Goal: Transaction & Acquisition: Purchase product/service

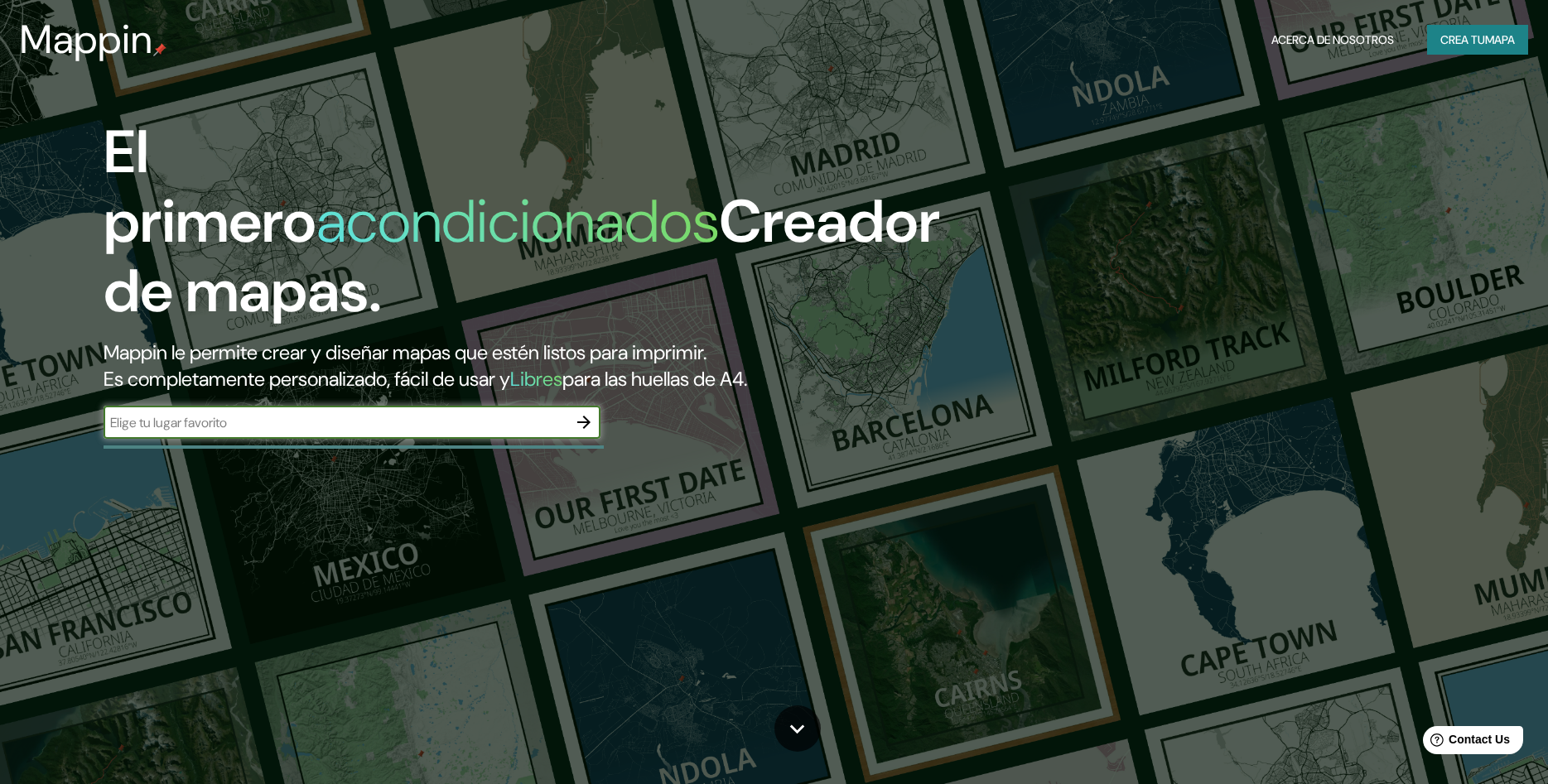
click at [579, 412] on icon "button" at bounding box center [583, 422] width 20 height 20
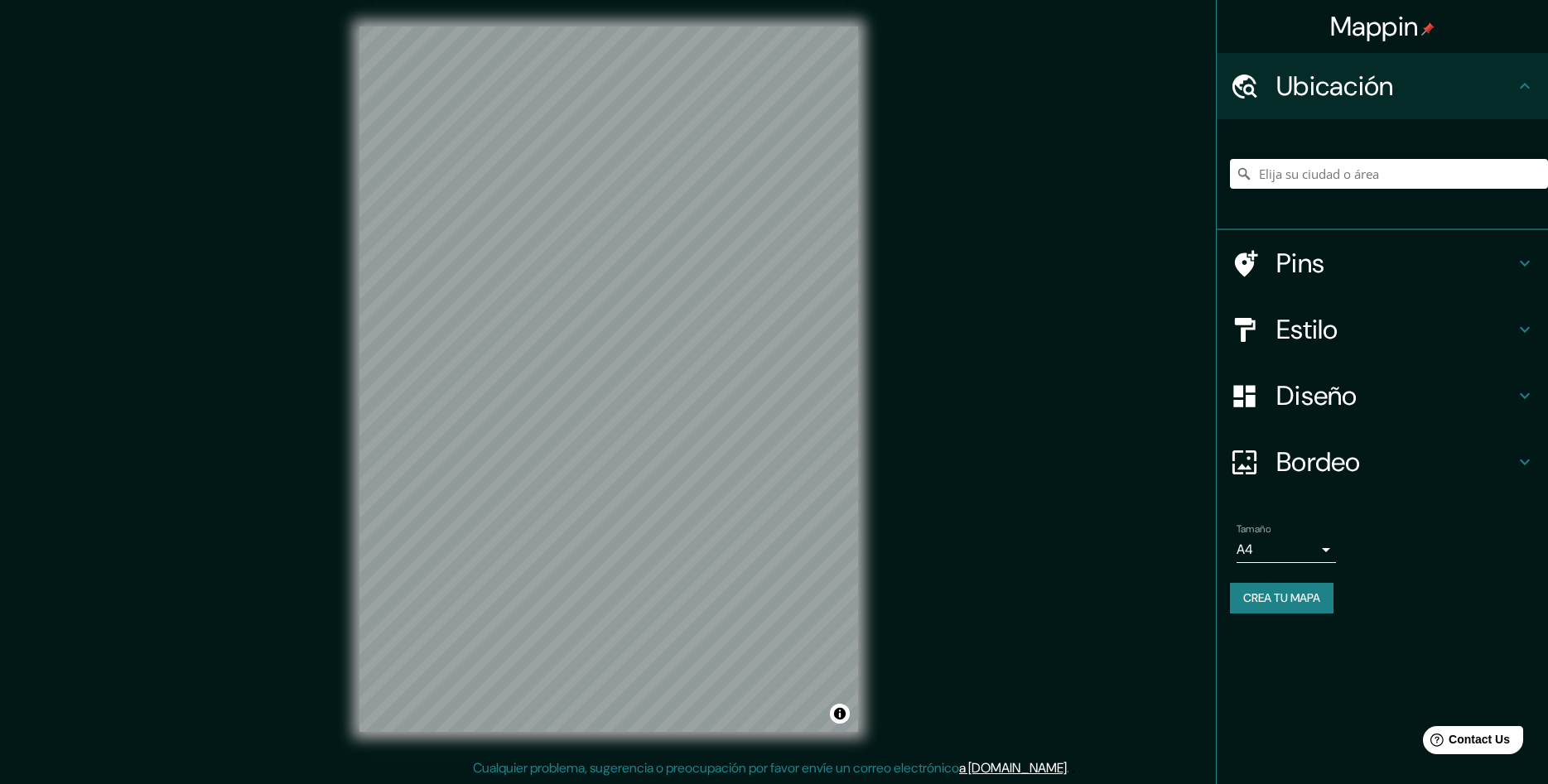
scroll to position [1, 0]
click at [1523, 333] on icon at bounding box center [1525, 329] width 20 height 20
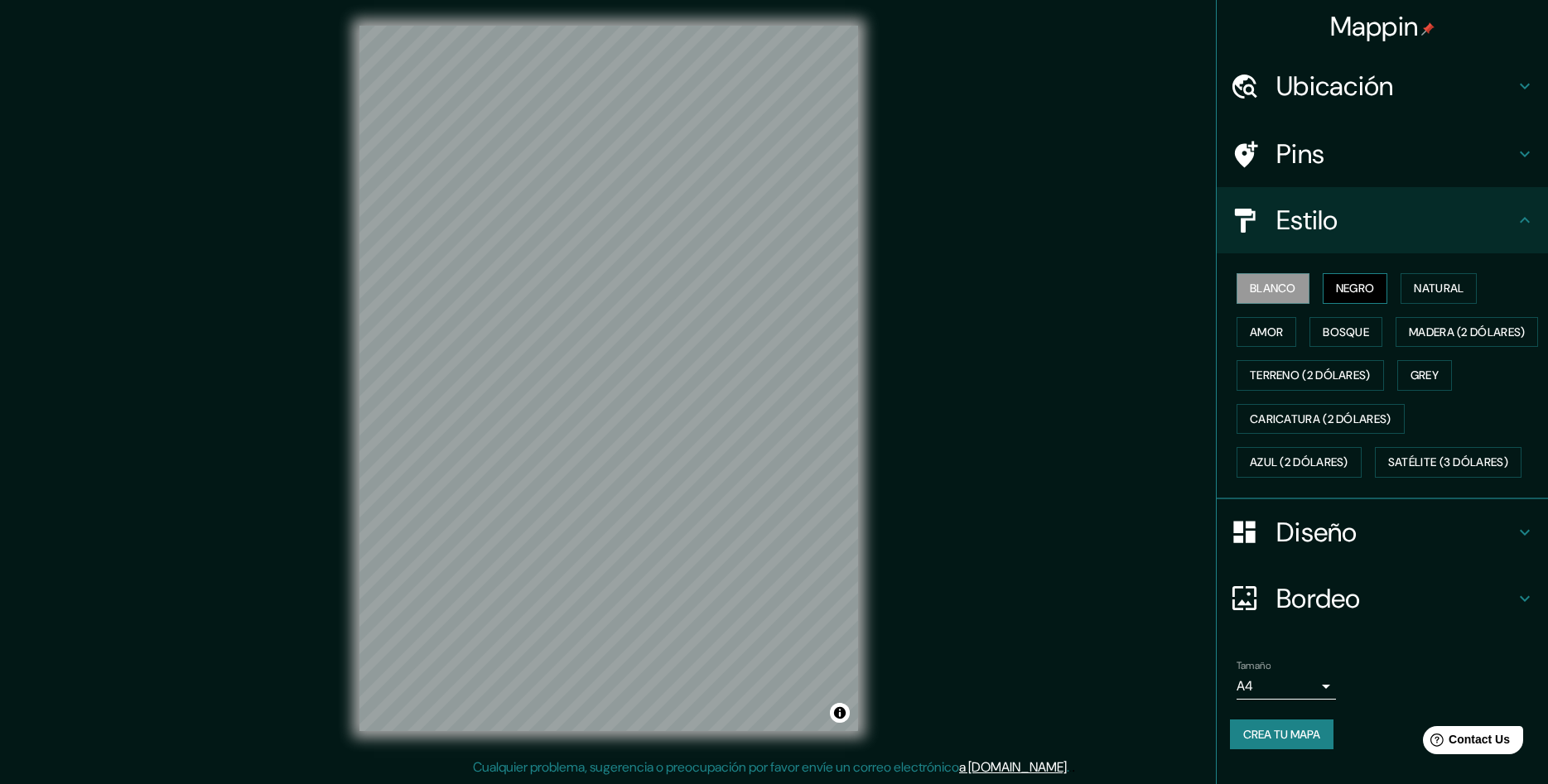
click at [1360, 294] on button "Negro" at bounding box center [1356, 289] width 66 height 31
click at [1413, 283] on button "Natural" at bounding box center [1439, 289] width 76 height 31
click at [1276, 339] on button "Amor" at bounding box center [1267, 333] width 60 height 31
click at [1346, 325] on button "Bosque" at bounding box center [1345, 333] width 72 height 31
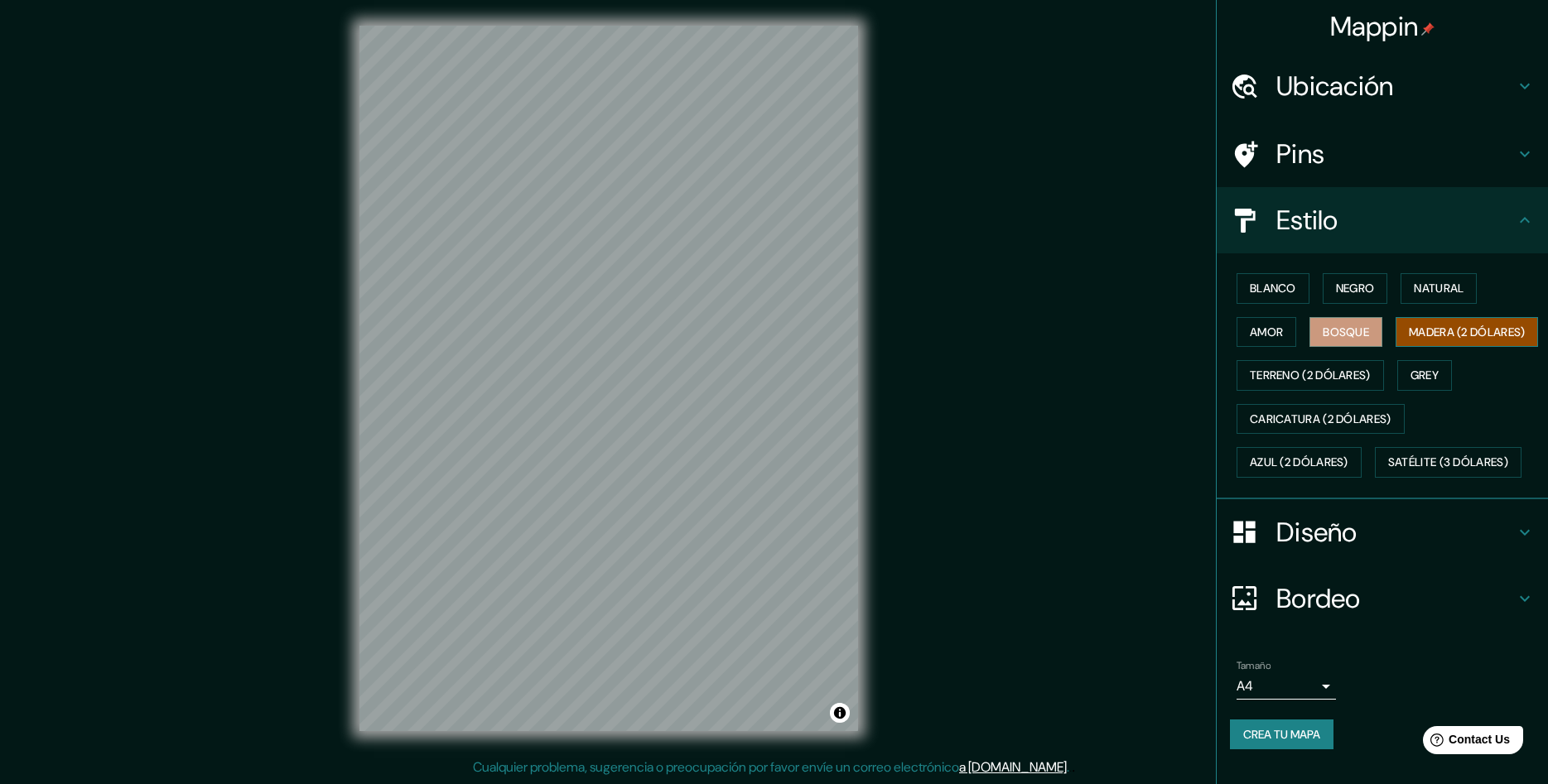
click at [1395, 348] on button "Madera (2 dólares)" at bounding box center [1467, 333] width 143 height 31
click at [1424, 391] on button "Grey" at bounding box center [1424, 376] width 55 height 31
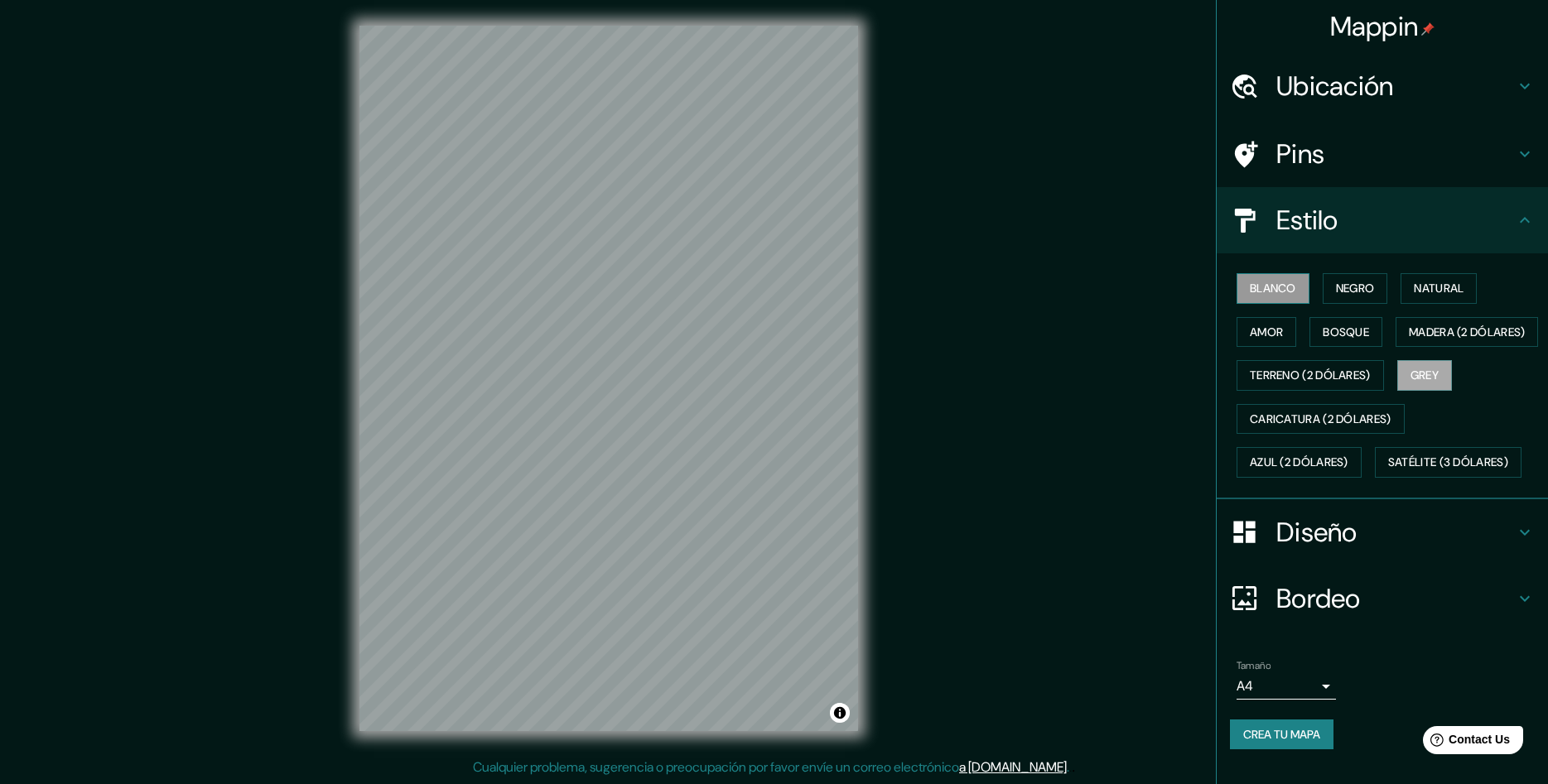
click at [1294, 299] on button "Blanco" at bounding box center [1273, 289] width 72 height 31
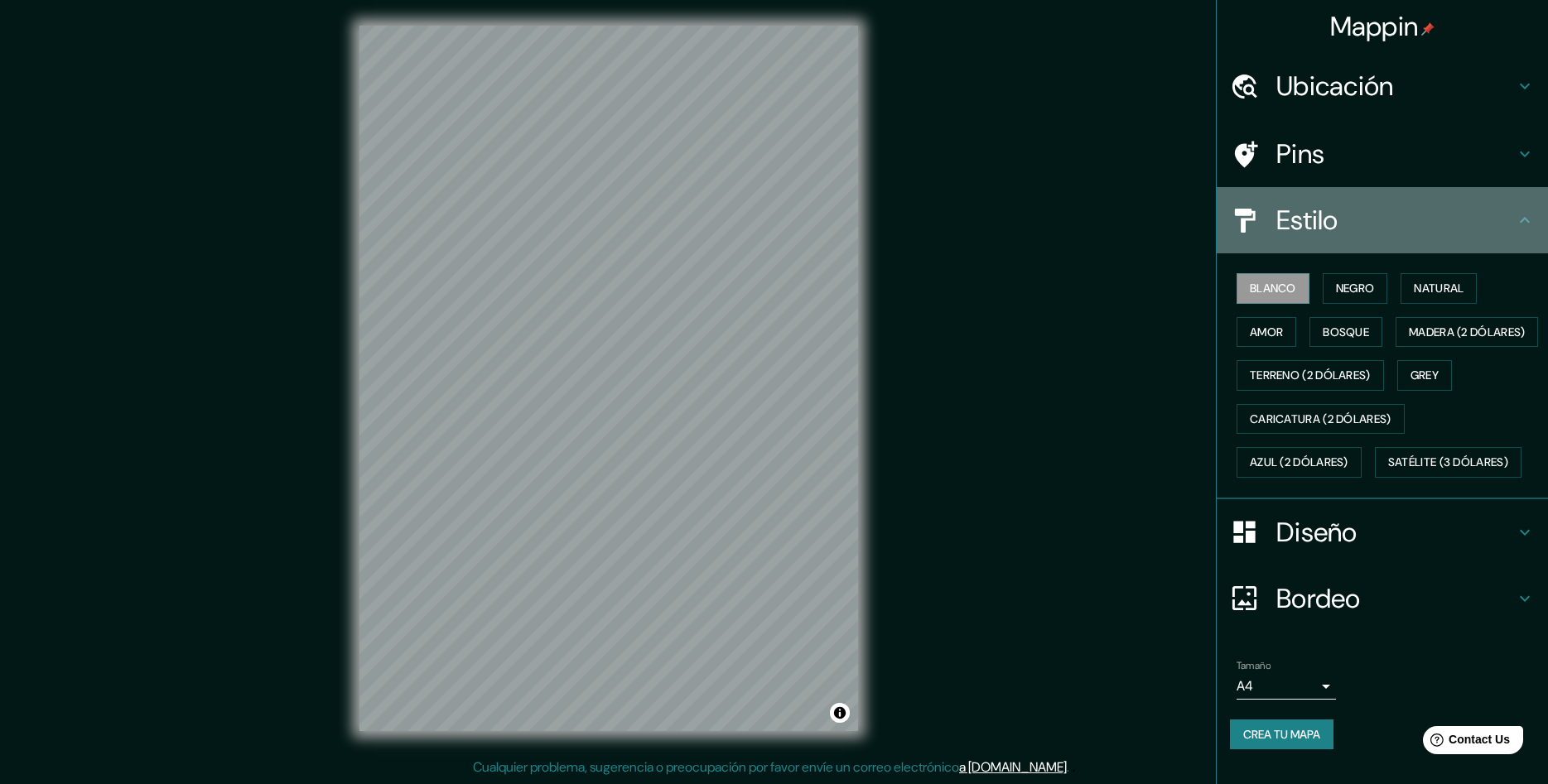
click at [1477, 224] on h4 "Estilo" at bounding box center [1395, 220] width 239 height 33
click at [1527, 218] on icon at bounding box center [1525, 220] width 20 height 20
click at [1523, 219] on icon at bounding box center [1525, 220] width 10 height 6
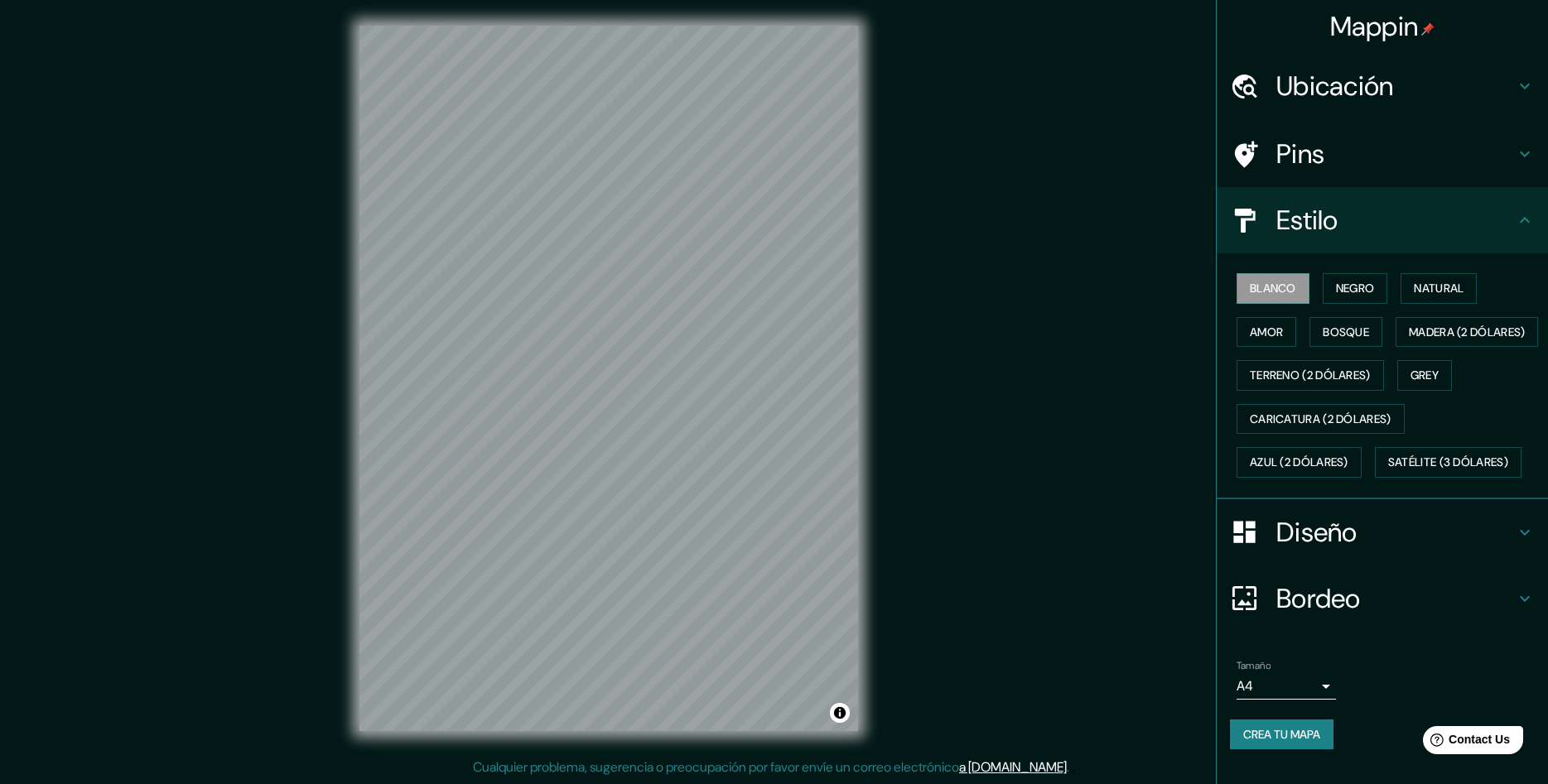
click at [1521, 221] on icon at bounding box center [1525, 220] width 10 height 6
click at [1509, 549] on h4 "Diseño" at bounding box center [1395, 532] width 239 height 33
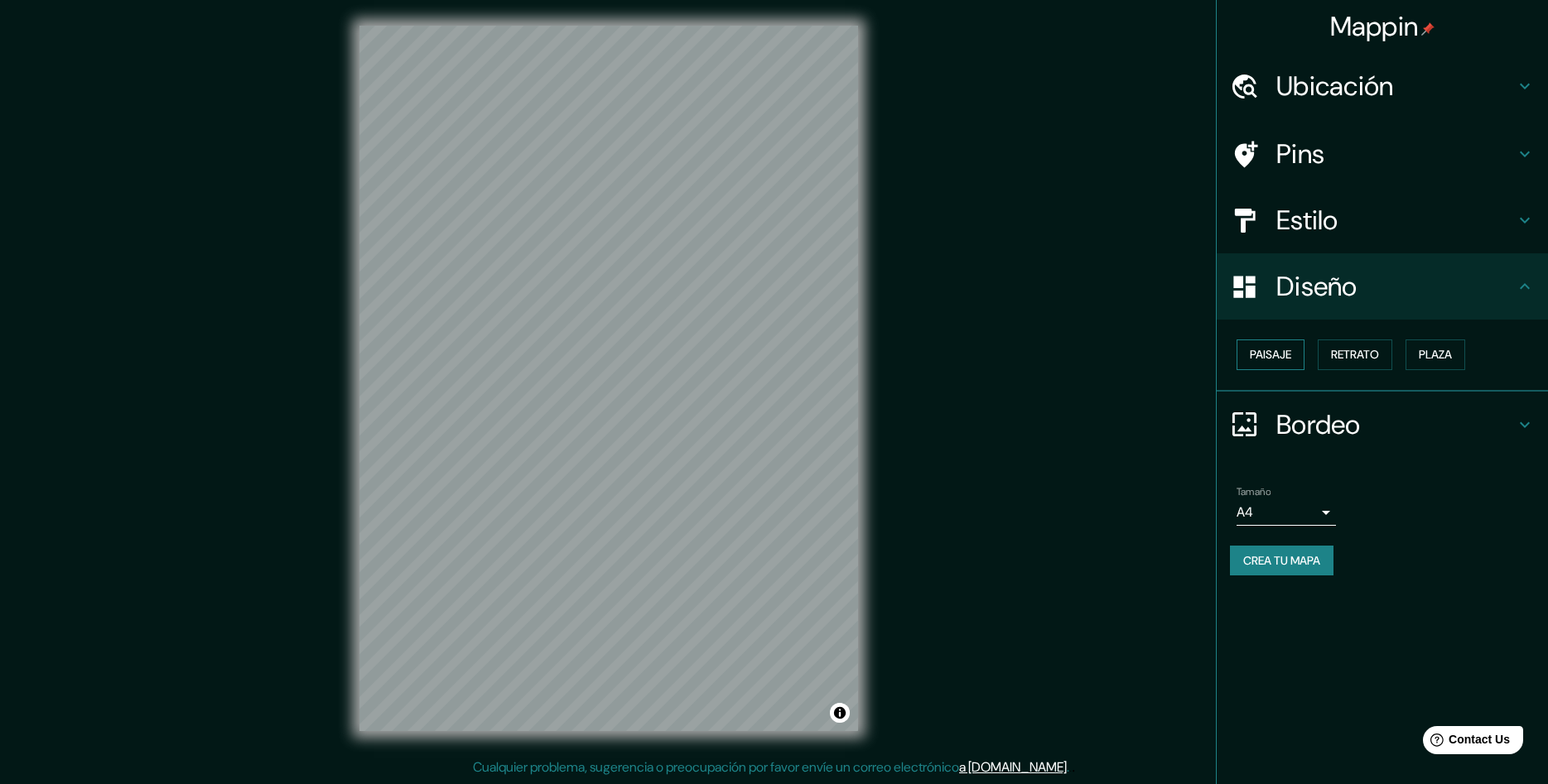
click at [1286, 360] on button "Paisaje" at bounding box center [1271, 355] width 68 height 31
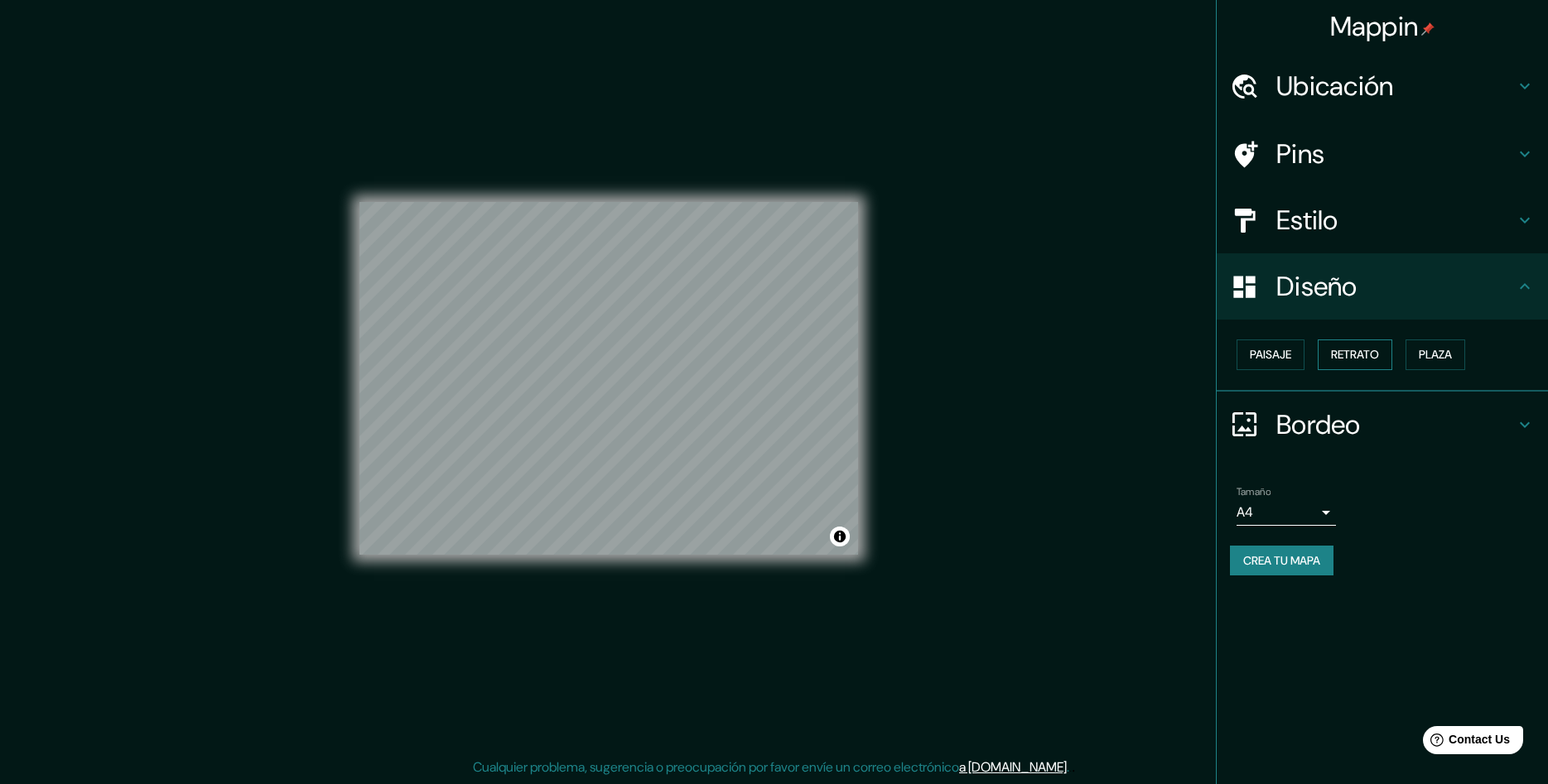
click at [1348, 351] on button "Retrato" at bounding box center [1355, 355] width 74 height 31
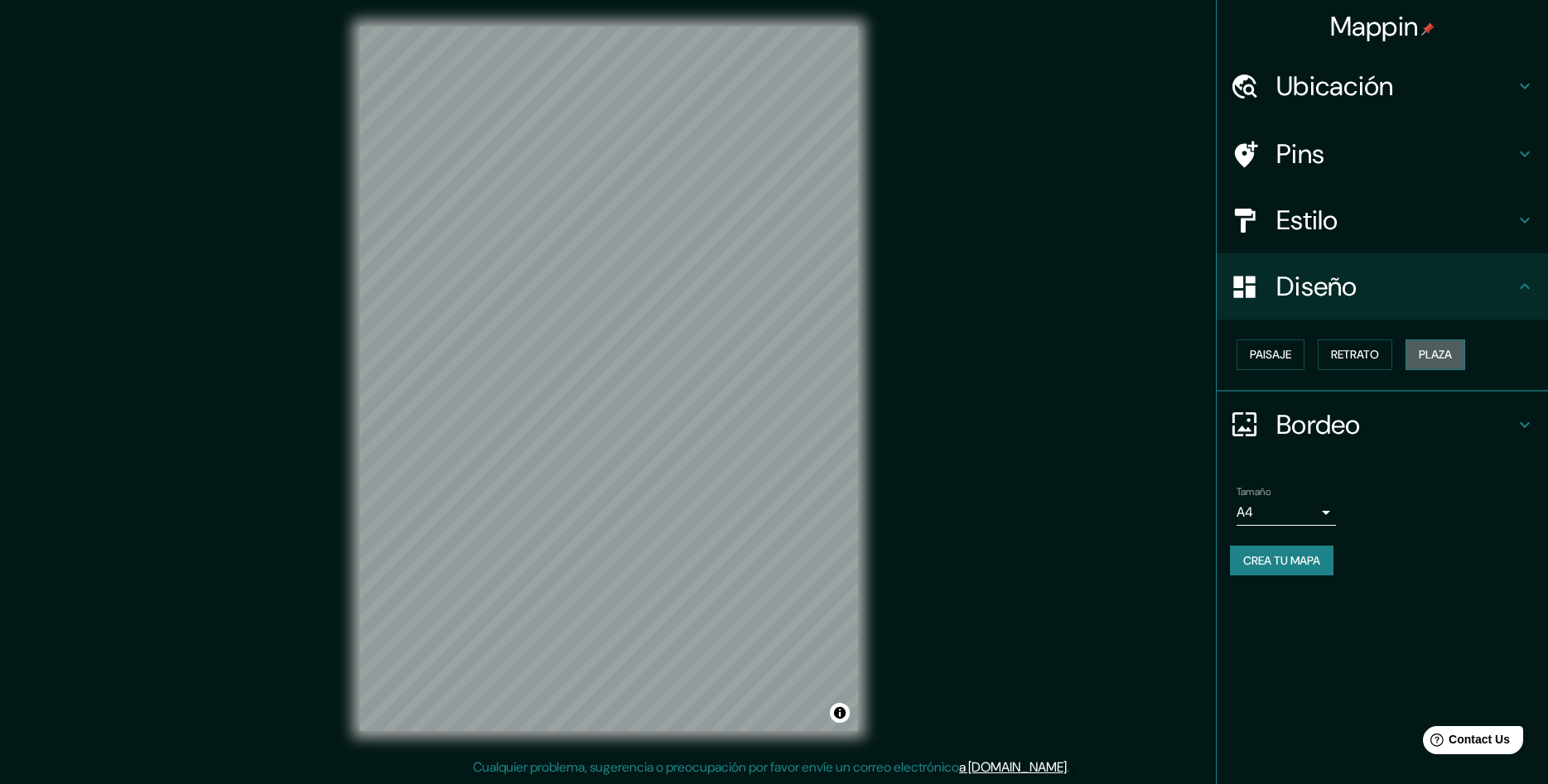
click at [1428, 350] on button "Plaza" at bounding box center [1436, 355] width 60 height 31
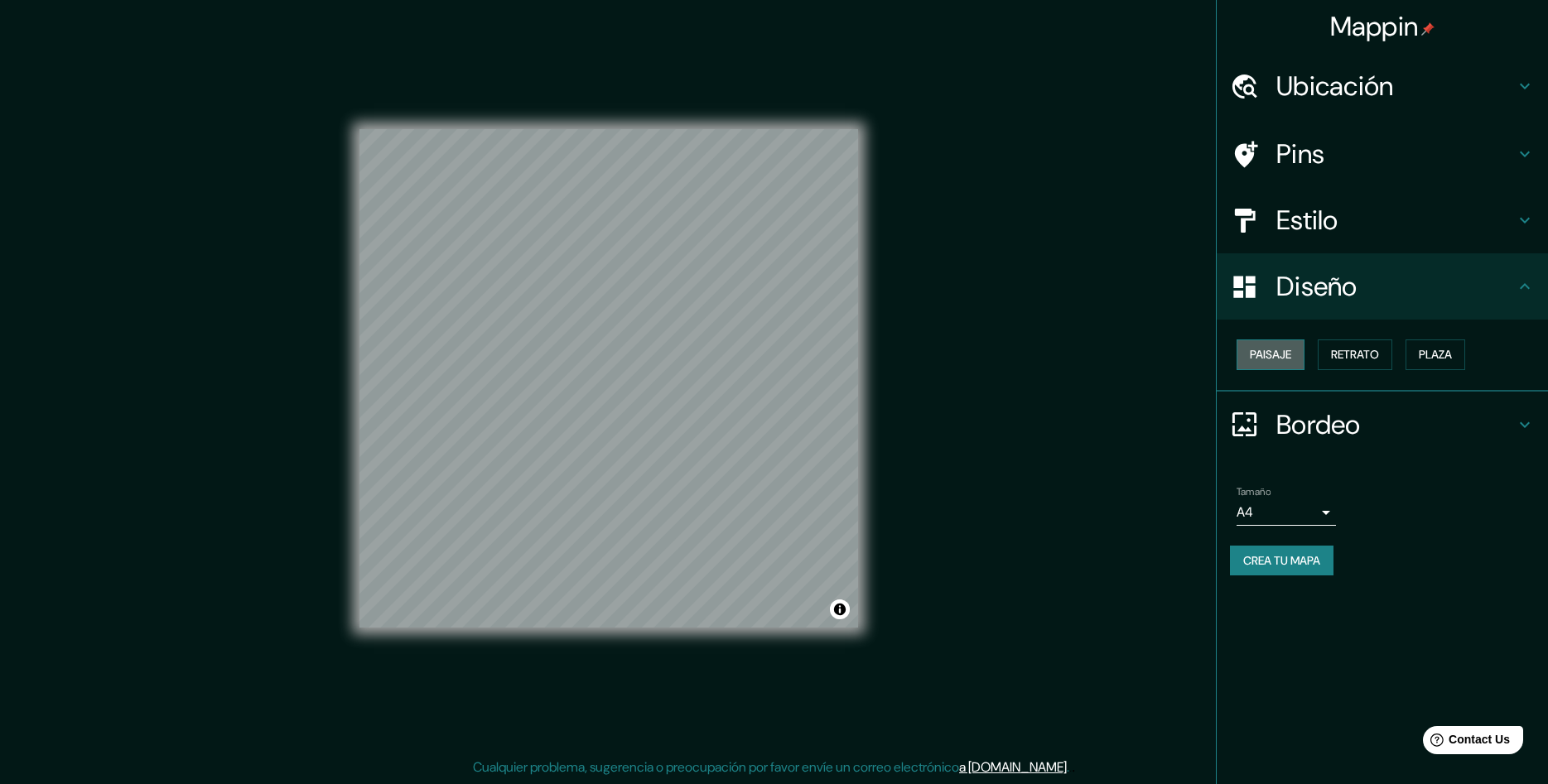
click at [1265, 367] on button "Paisaje" at bounding box center [1271, 355] width 68 height 31
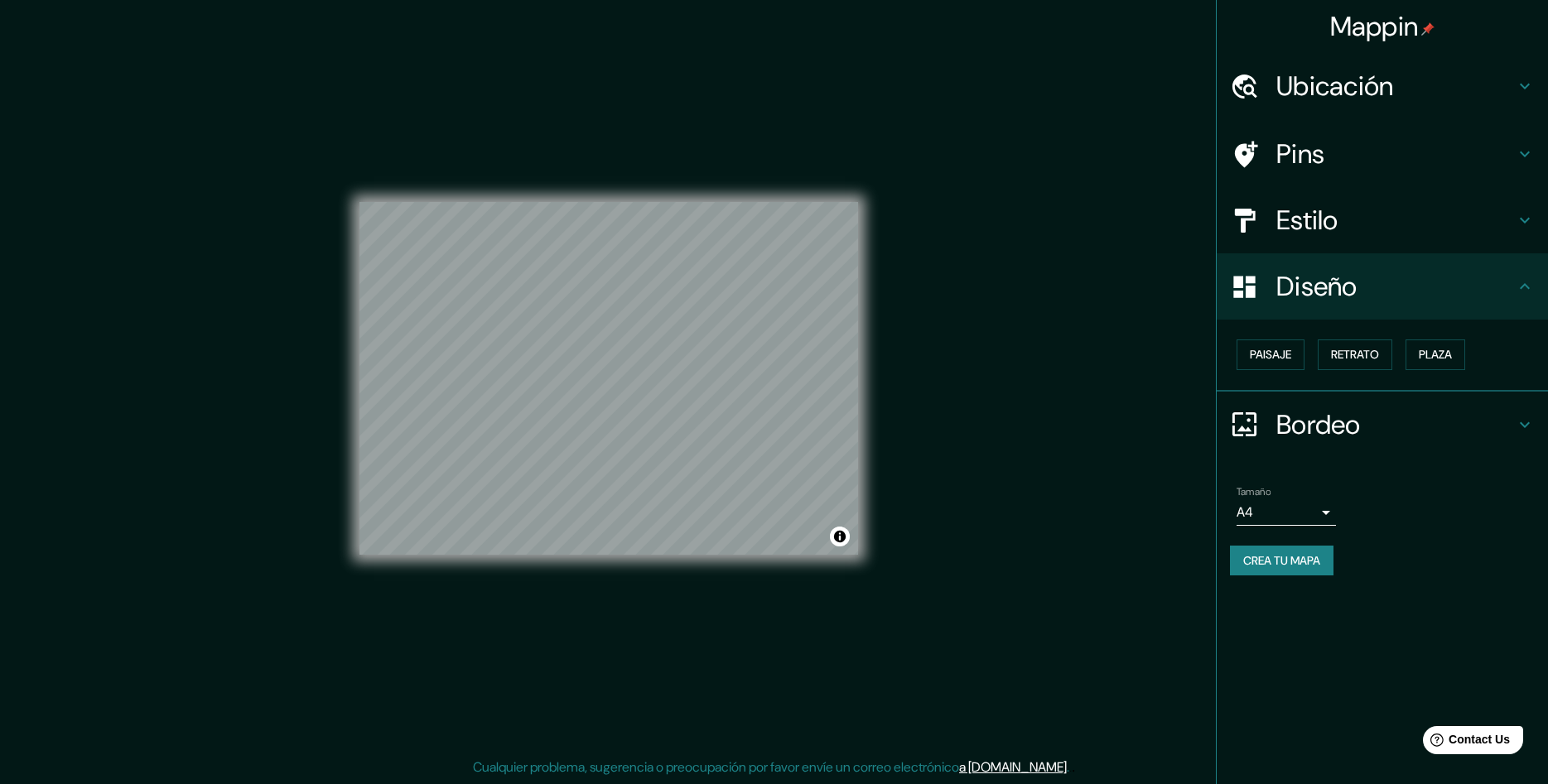
click at [1319, 352] on div "Paisaje Retrato Plaza" at bounding box center [1389, 354] width 318 height 43
click at [1365, 352] on button "Retrato" at bounding box center [1355, 355] width 74 height 31
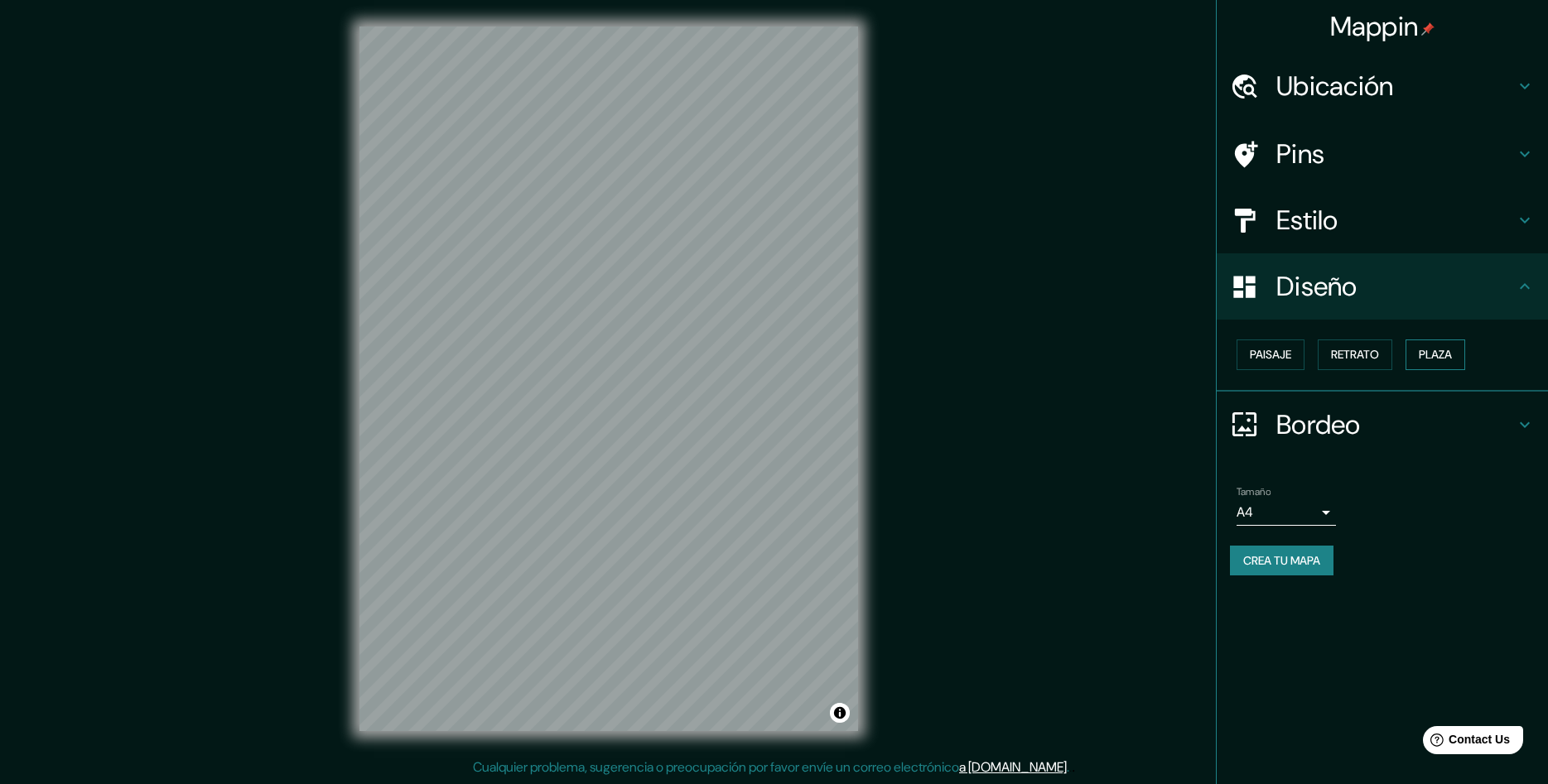
click at [1424, 356] on button "Plaza" at bounding box center [1436, 355] width 60 height 31
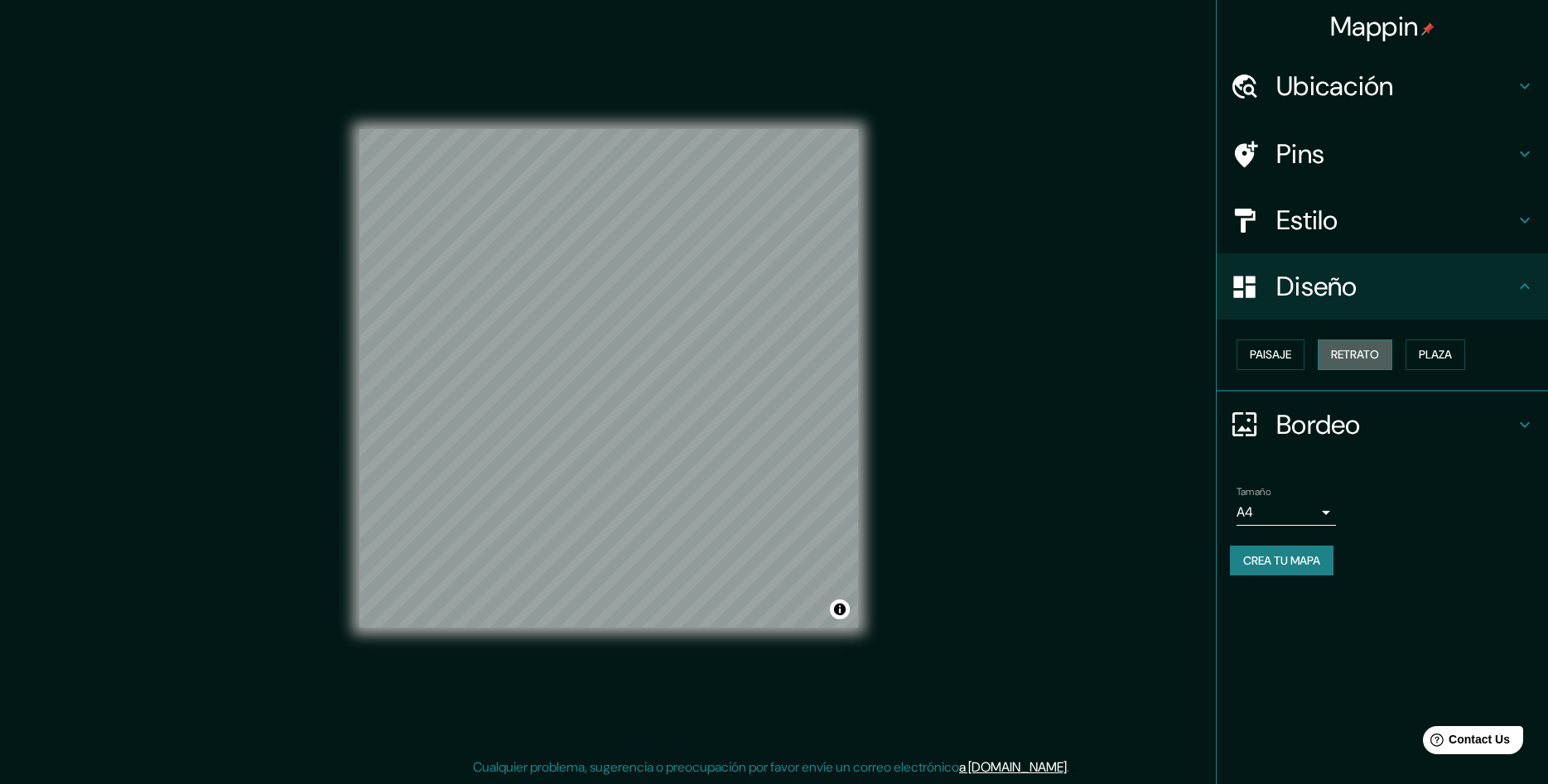
click at [1393, 360] on button "Retrato" at bounding box center [1355, 355] width 74 height 31
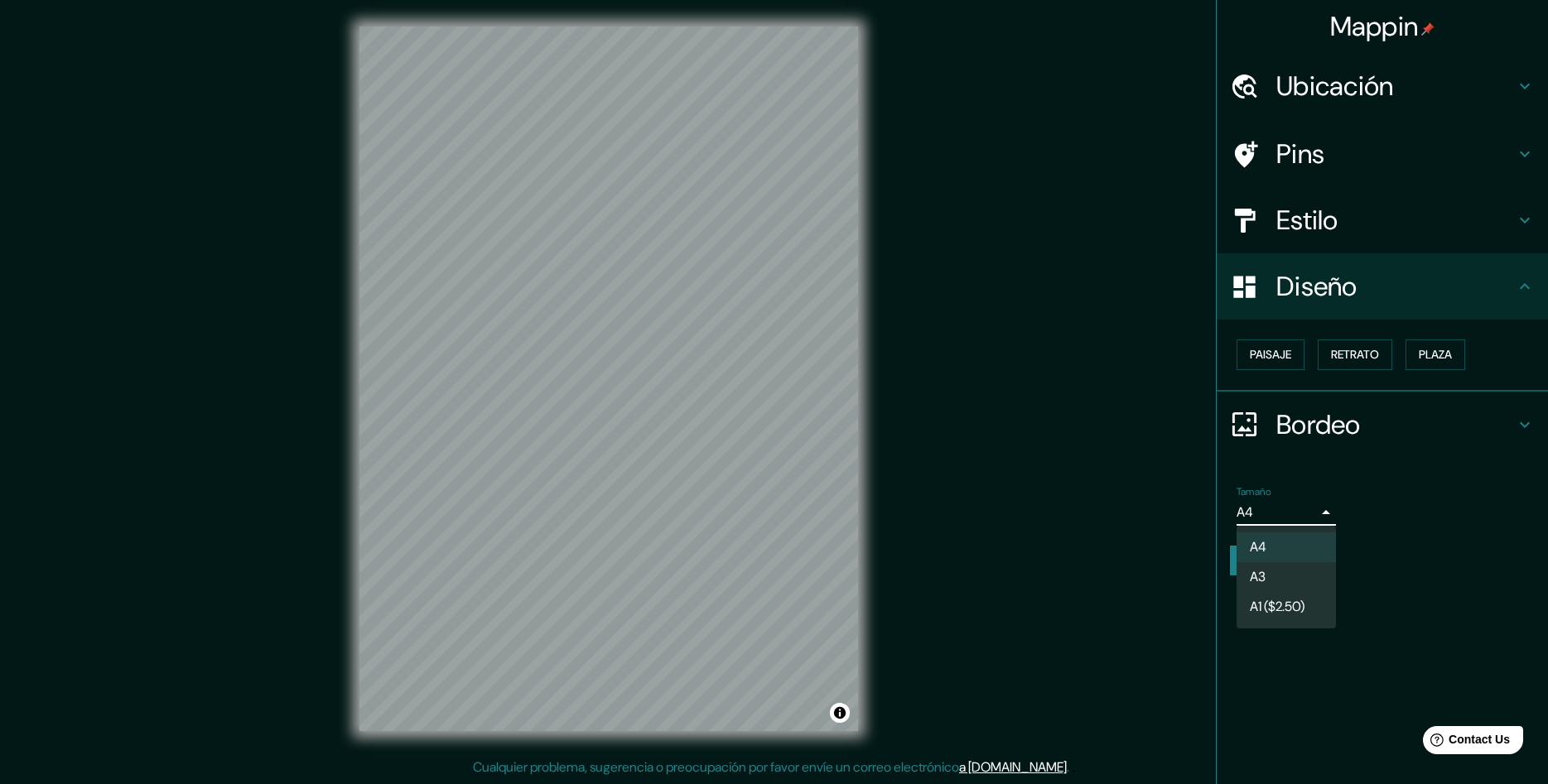
click at [1329, 513] on body "Mappin Ubicación Pins Estilo Diseño Paisaje Retrato Plaza Bordeo Elige una fron…" at bounding box center [774, 391] width 1548 height 784
click at [1328, 515] on div at bounding box center [774, 392] width 1548 height 784
click at [1517, 428] on icon at bounding box center [1525, 425] width 20 height 20
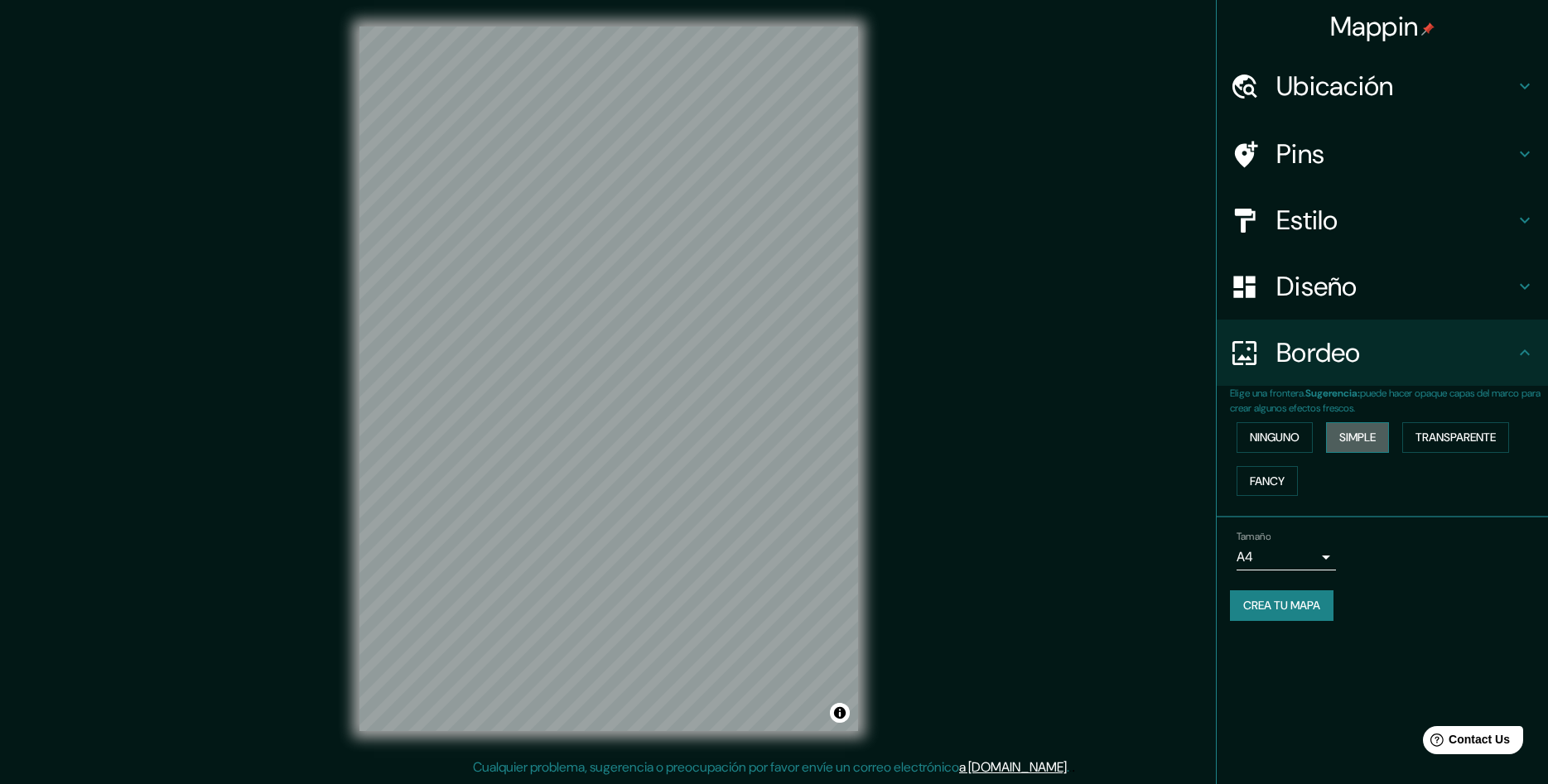
click at [1389, 432] on button "Simple" at bounding box center [1357, 437] width 63 height 31
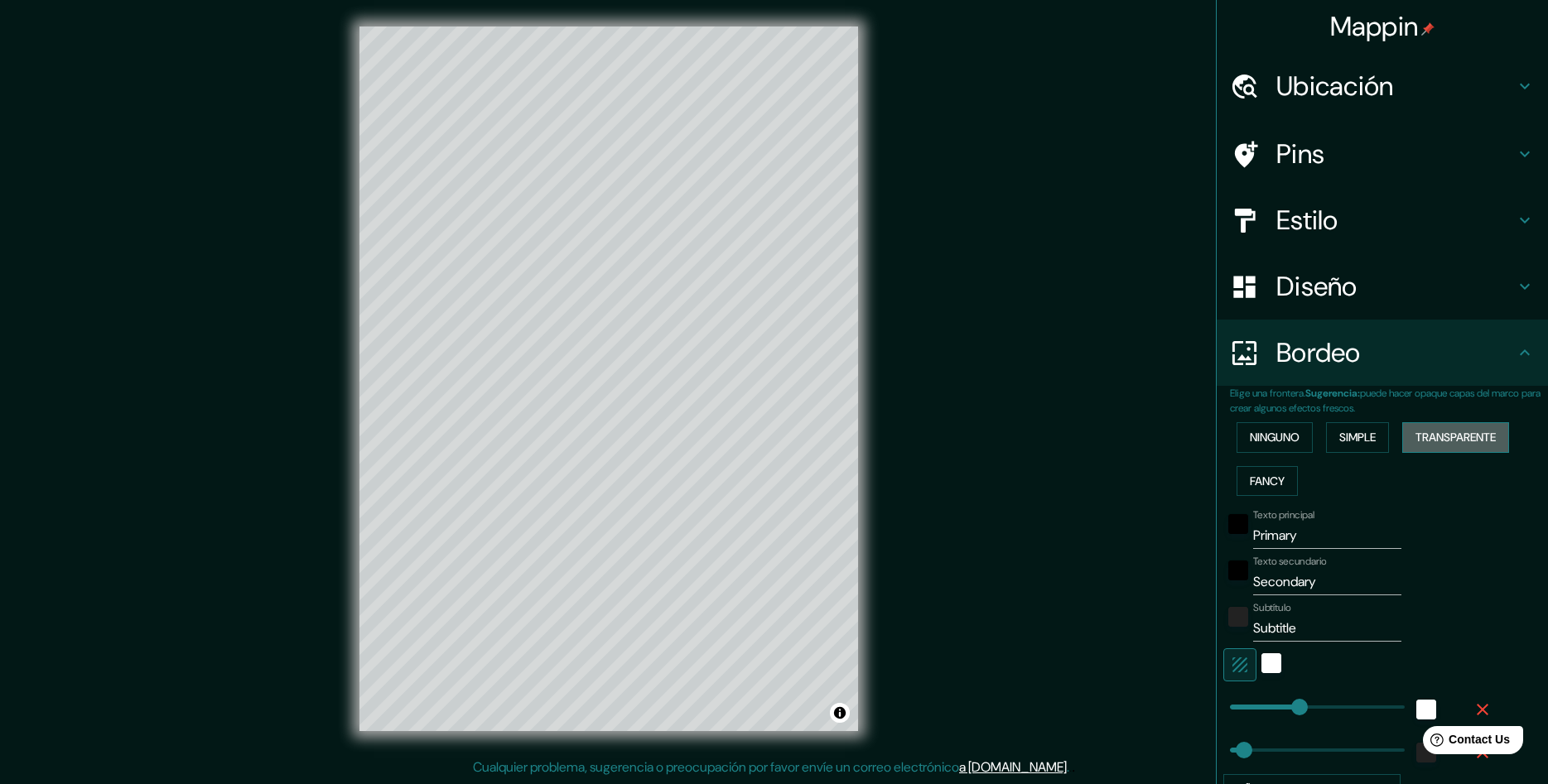
click at [1447, 430] on button "Transparente" at bounding box center [1455, 437] width 107 height 31
click at [1286, 491] on button "Fancy" at bounding box center [1267, 482] width 61 height 31
click at [1284, 435] on button "Ninguno" at bounding box center [1275, 437] width 76 height 31
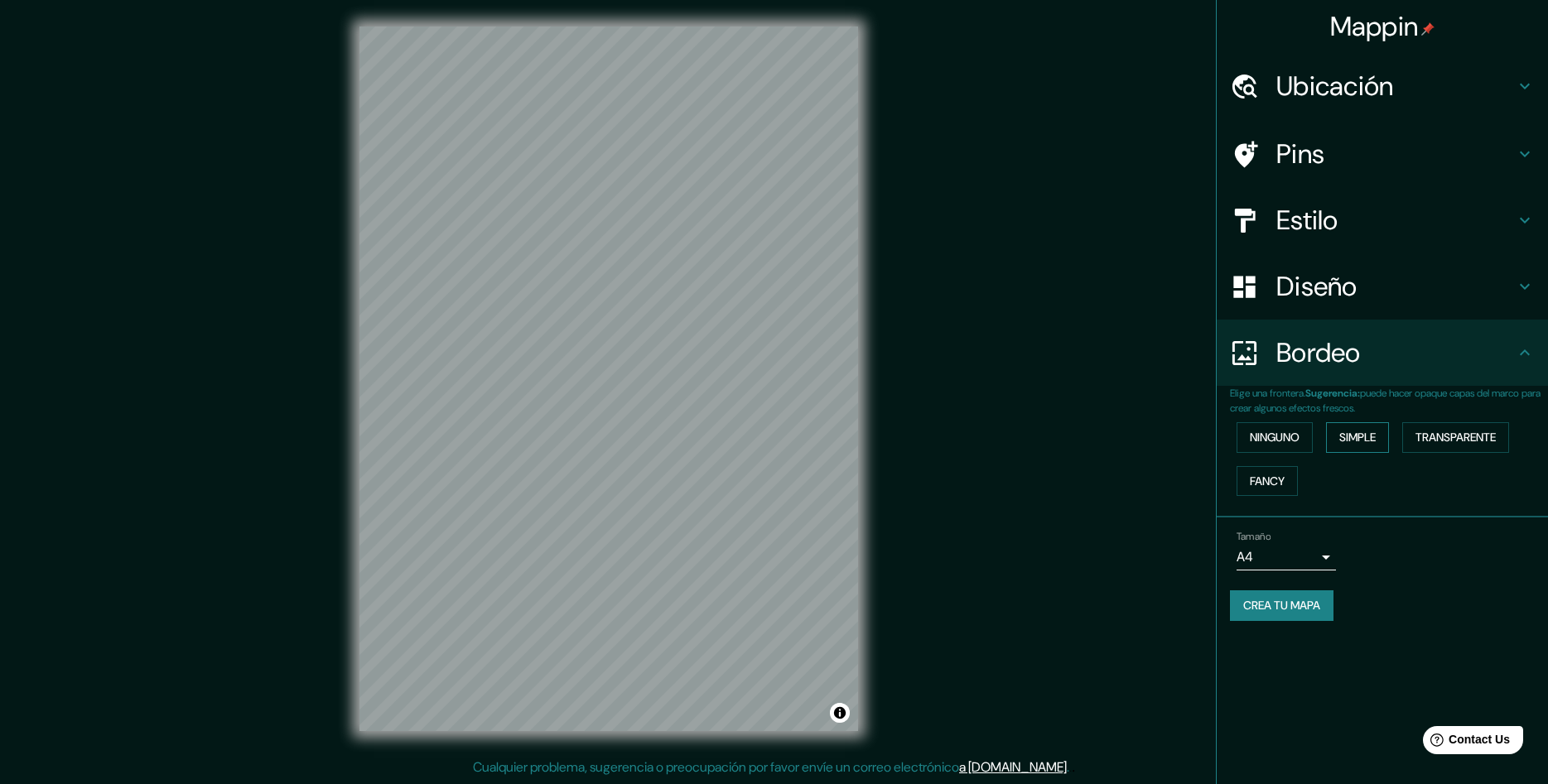
click at [1375, 439] on button "Simple" at bounding box center [1357, 437] width 63 height 31
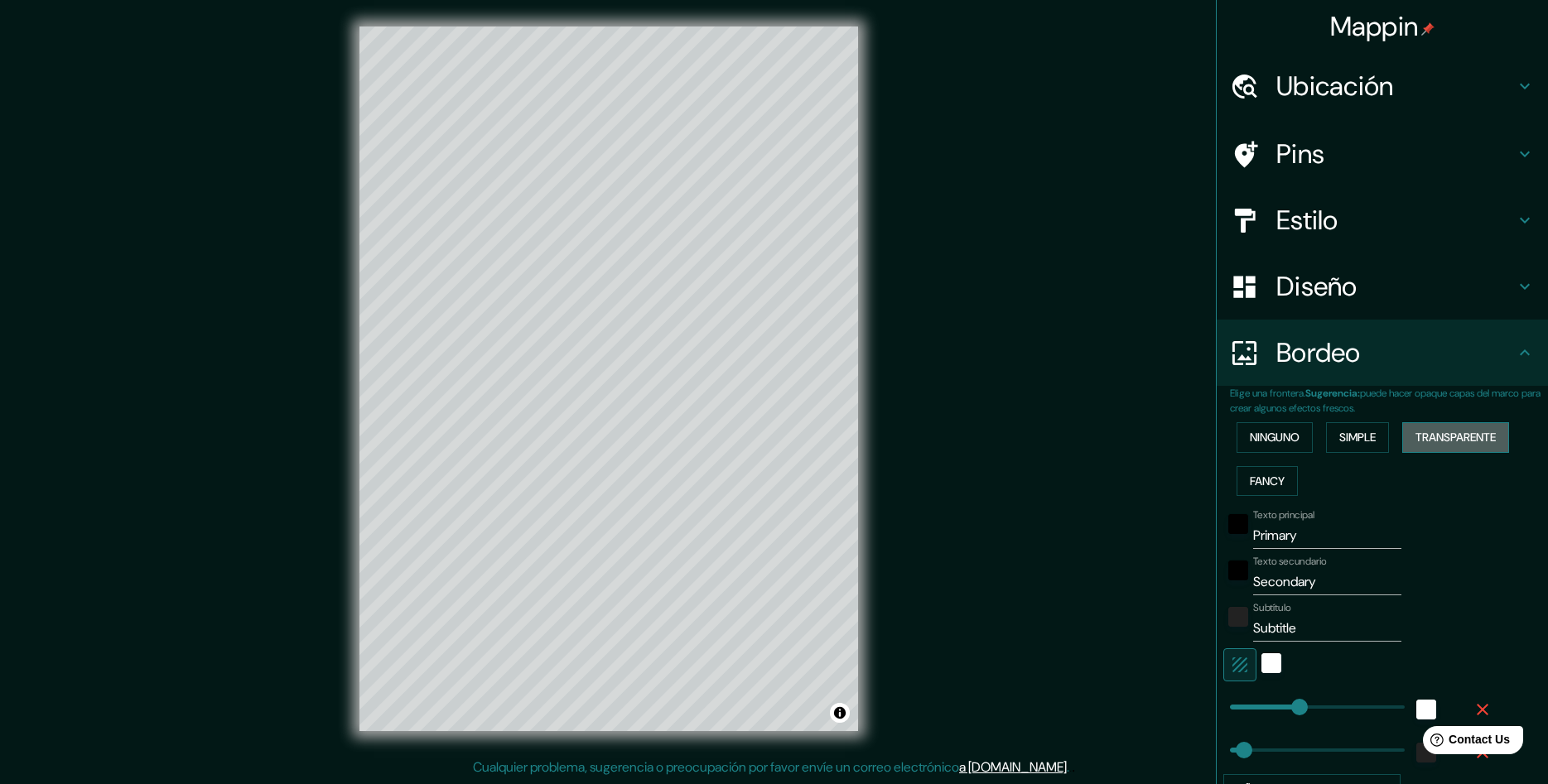
click at [1457, 431] on button "Transparente" at bounding box center [1455, 437] width 107 height 31
click at [1374, 436] on button "Simple" at bounding box center [1357, 437] width 63 height 31
click at [1278, 480] on button "Fancy" at bounding box center [1267, 482] width 61 height 31
click at [1454, 435] on button "Transparente" at bounding box center [1455, 437] width 107 height 31
drag, startPoint x: 1345, startPoint y: 534, endPoint x: 1195, endPoint y: 552, distance: 151.1
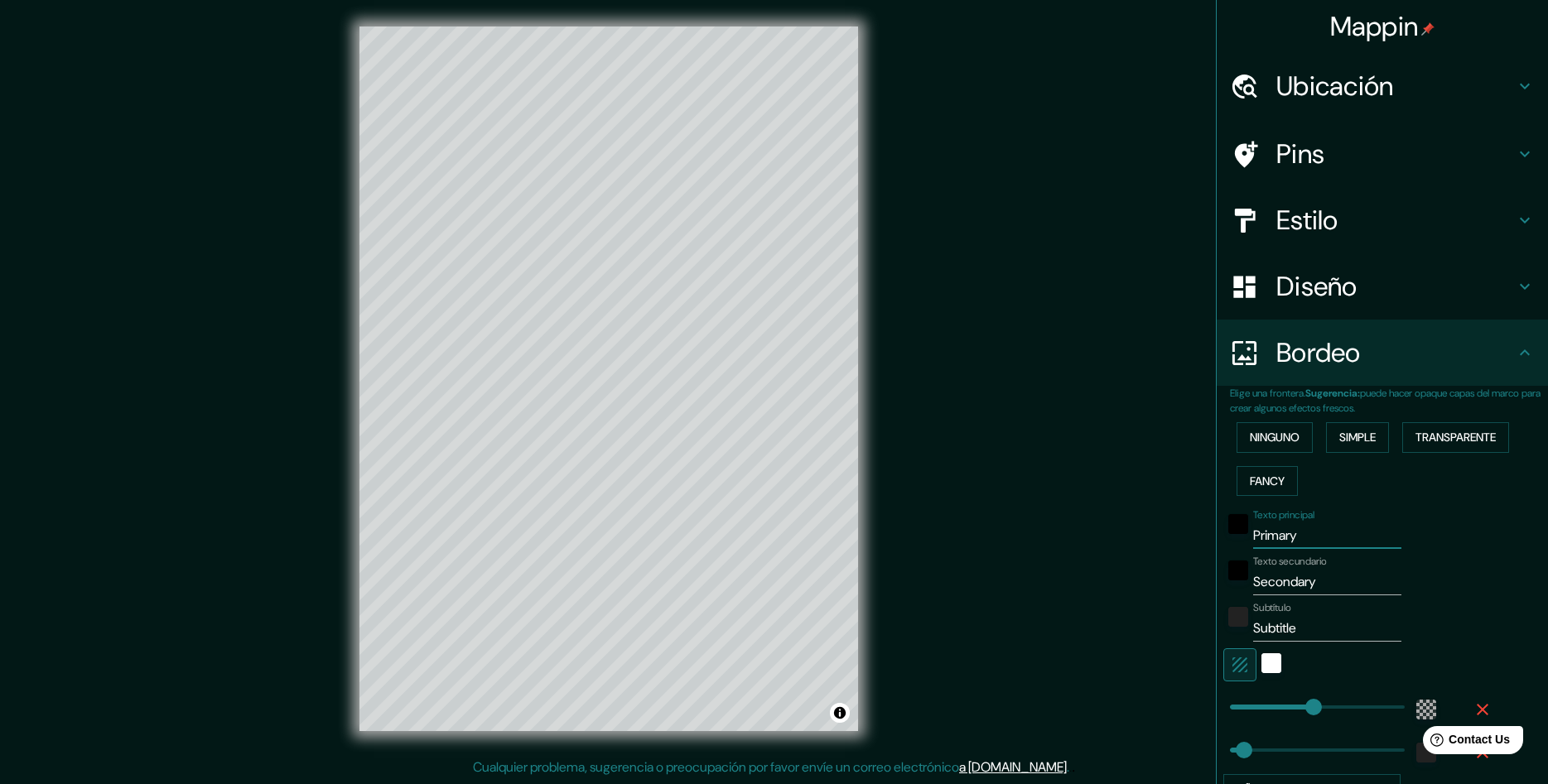
click at [1253, 549] on input "Primary" at bounding box center [1328, 535] width 149 height 26
type input "R"
type input "289"
type input "48"
type input "Re"
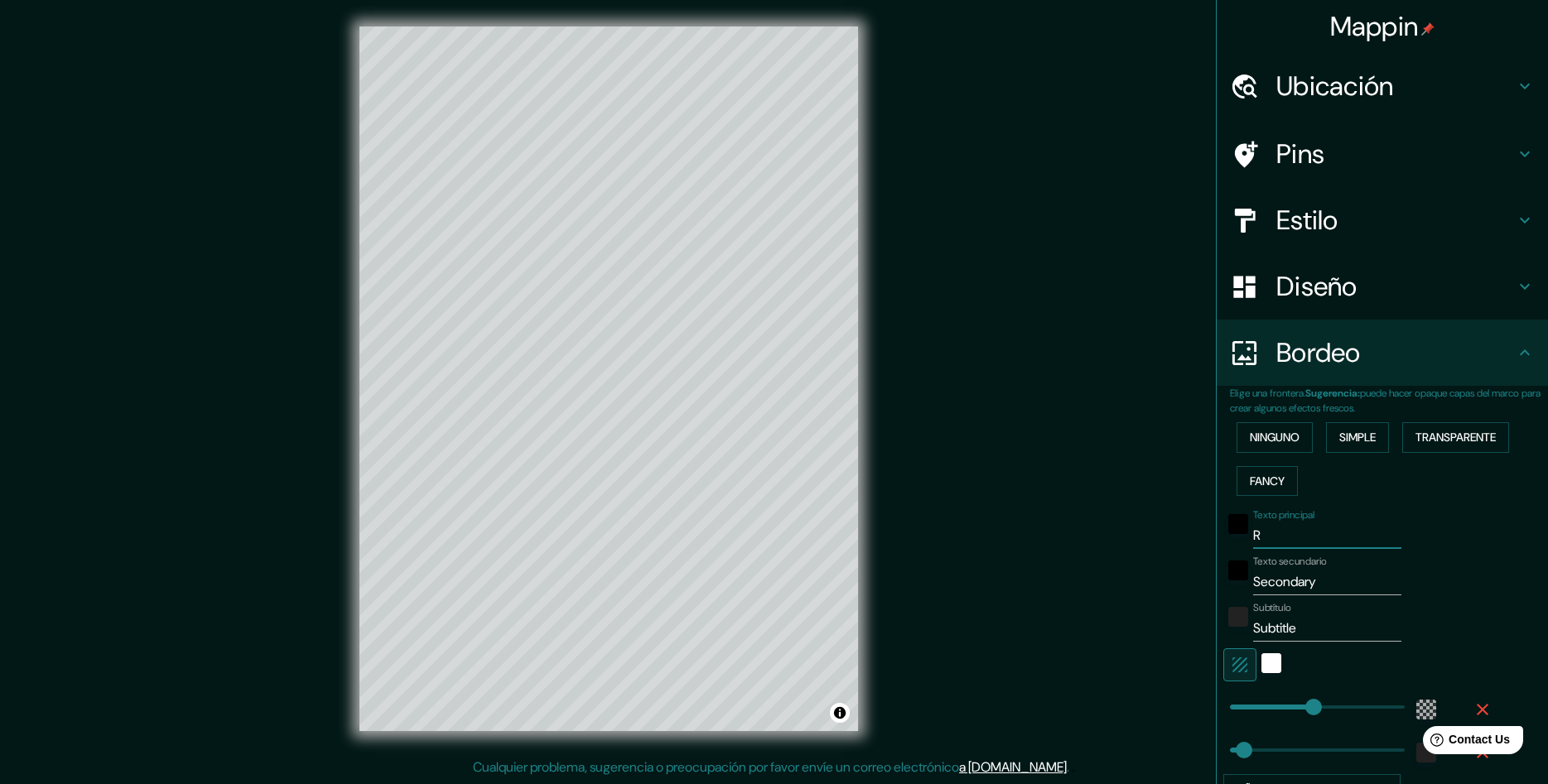
type input "289"
type input "48"
type input "Red"
type input "289"
type input "48"
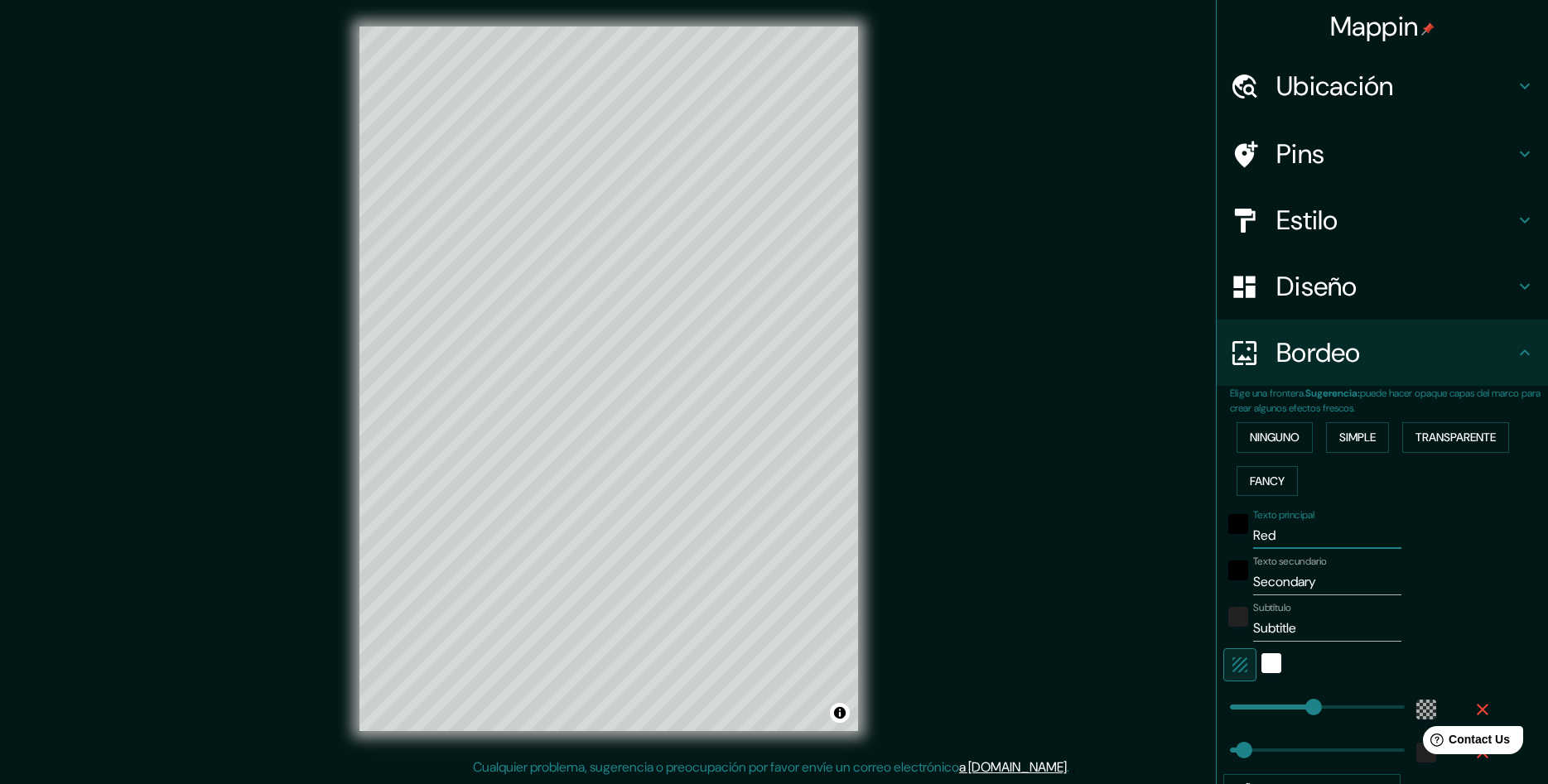
type input "Rede"
type input "289"
type input "48"
type input "Redes"
type input "289"
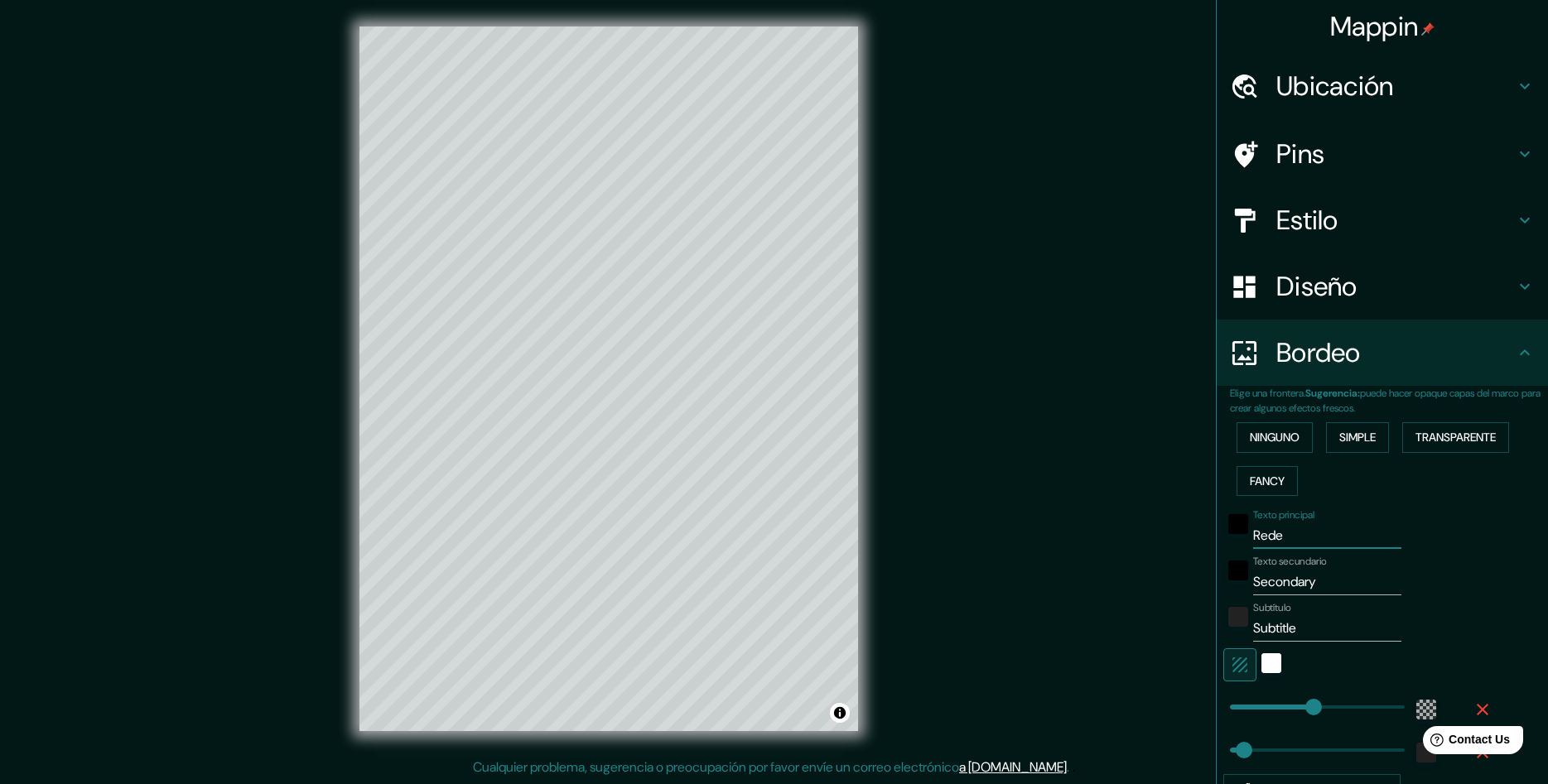
type input "48"
type input "Redes"
type input "289"
type input "48"
type input "Redes u"
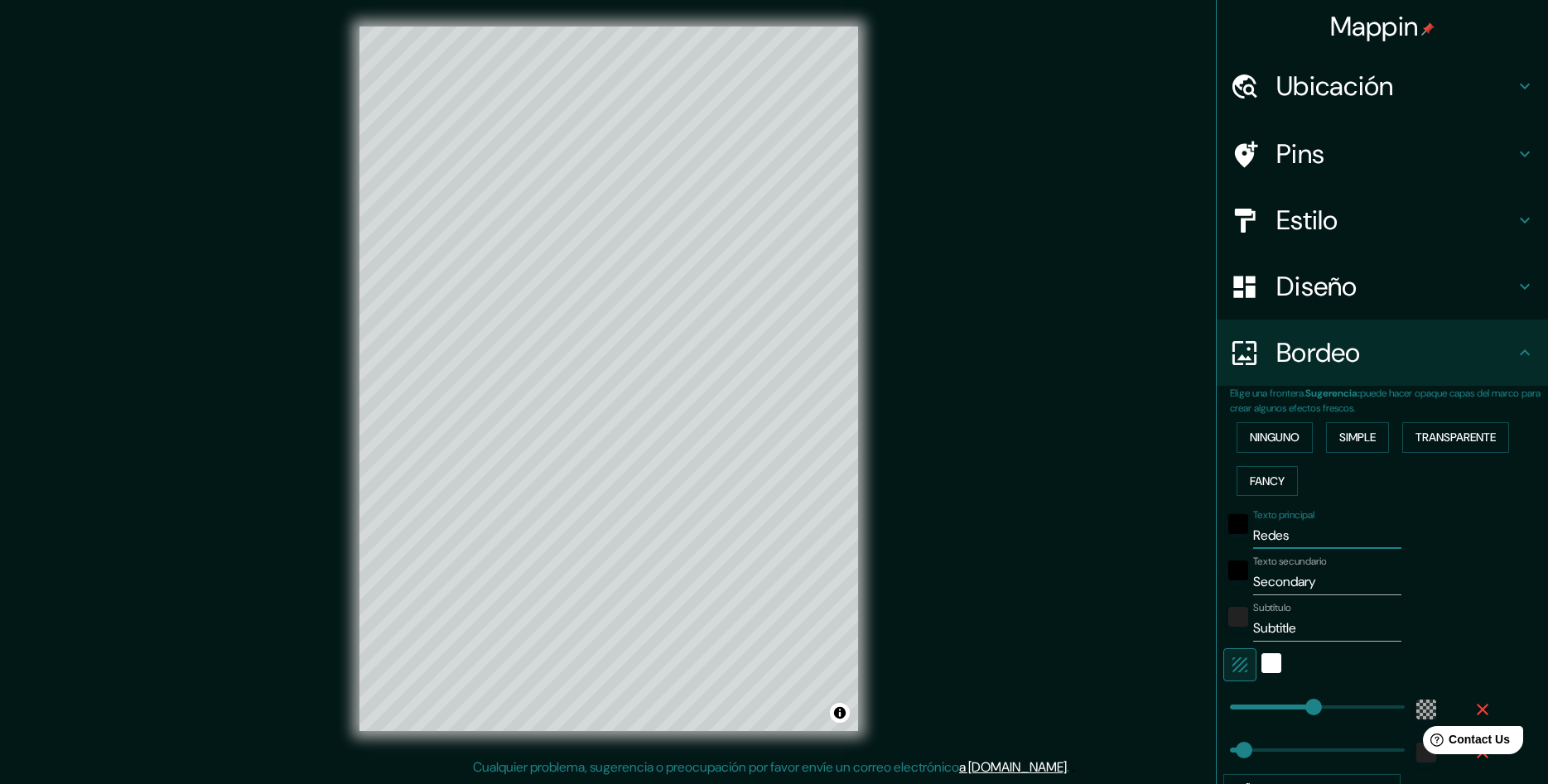
type input "289"
type input "48"
type input "Redes ur"
type input "289"
type input "48"
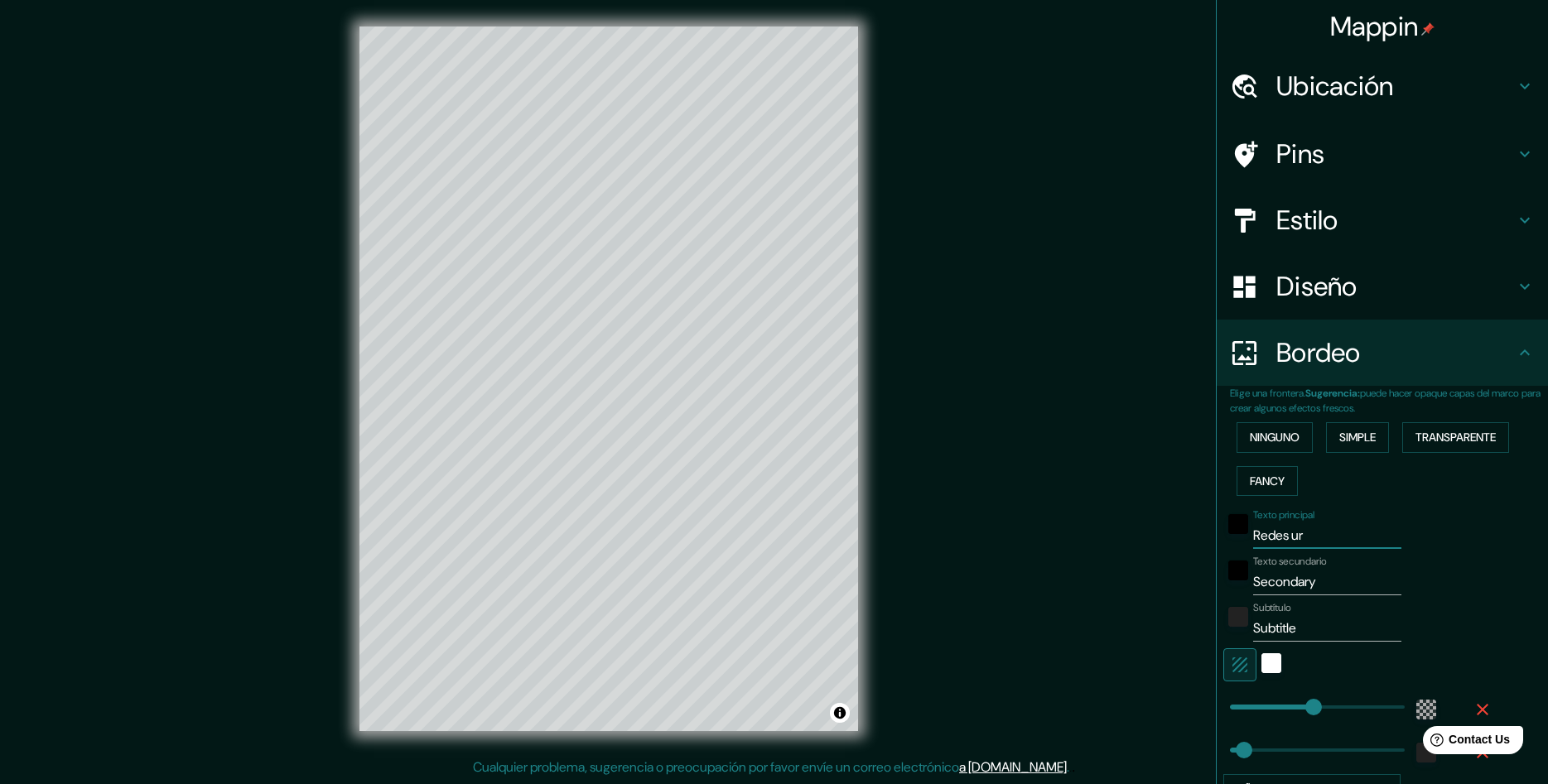
type input "Redes urb"
type input "289"
type input "48"
type input "Redes urba"
type input "289"
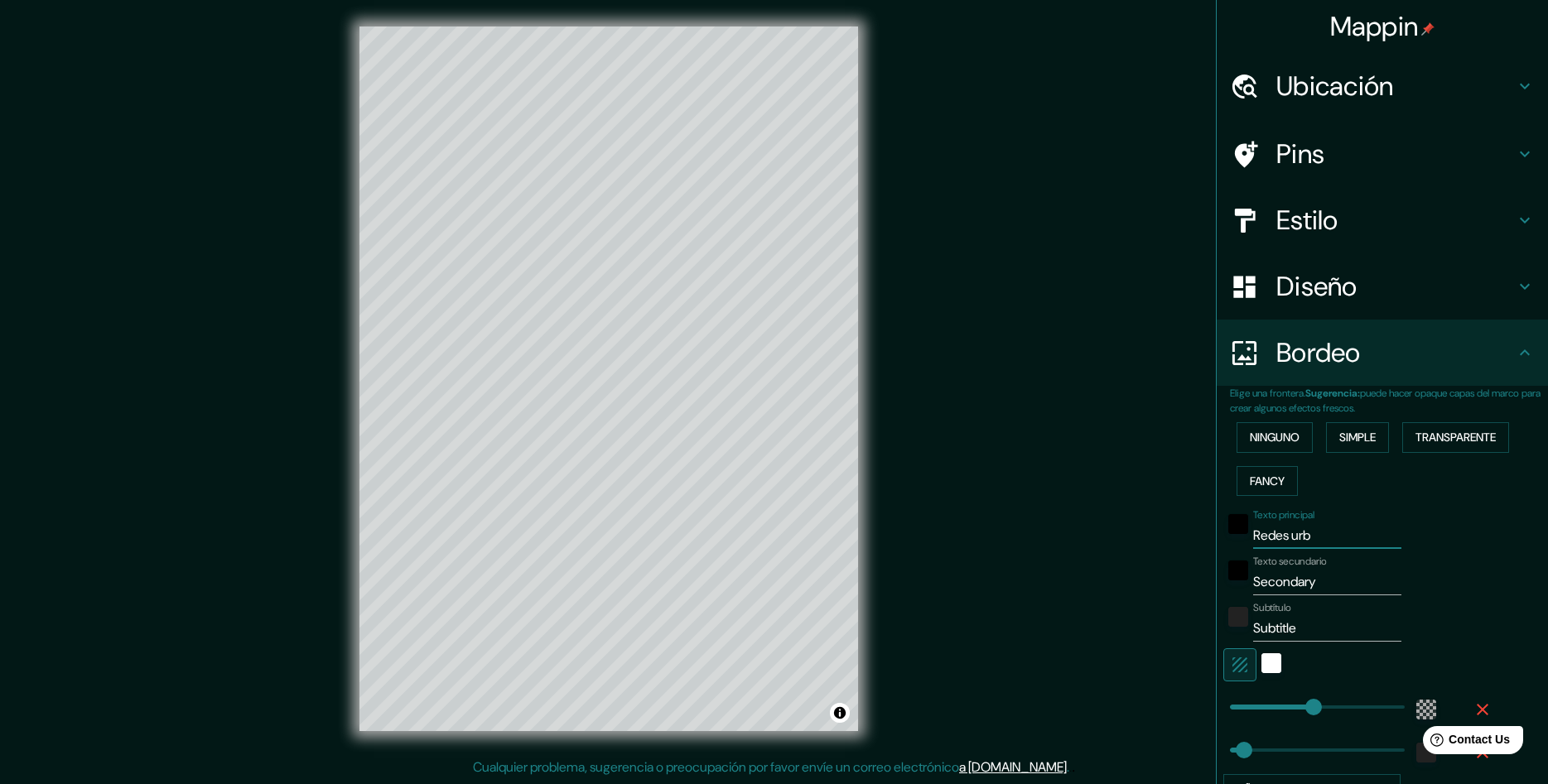
type input "48"
type input "Redes urbana"
type input "289"
type input "48"
type input "Redes urbanas"
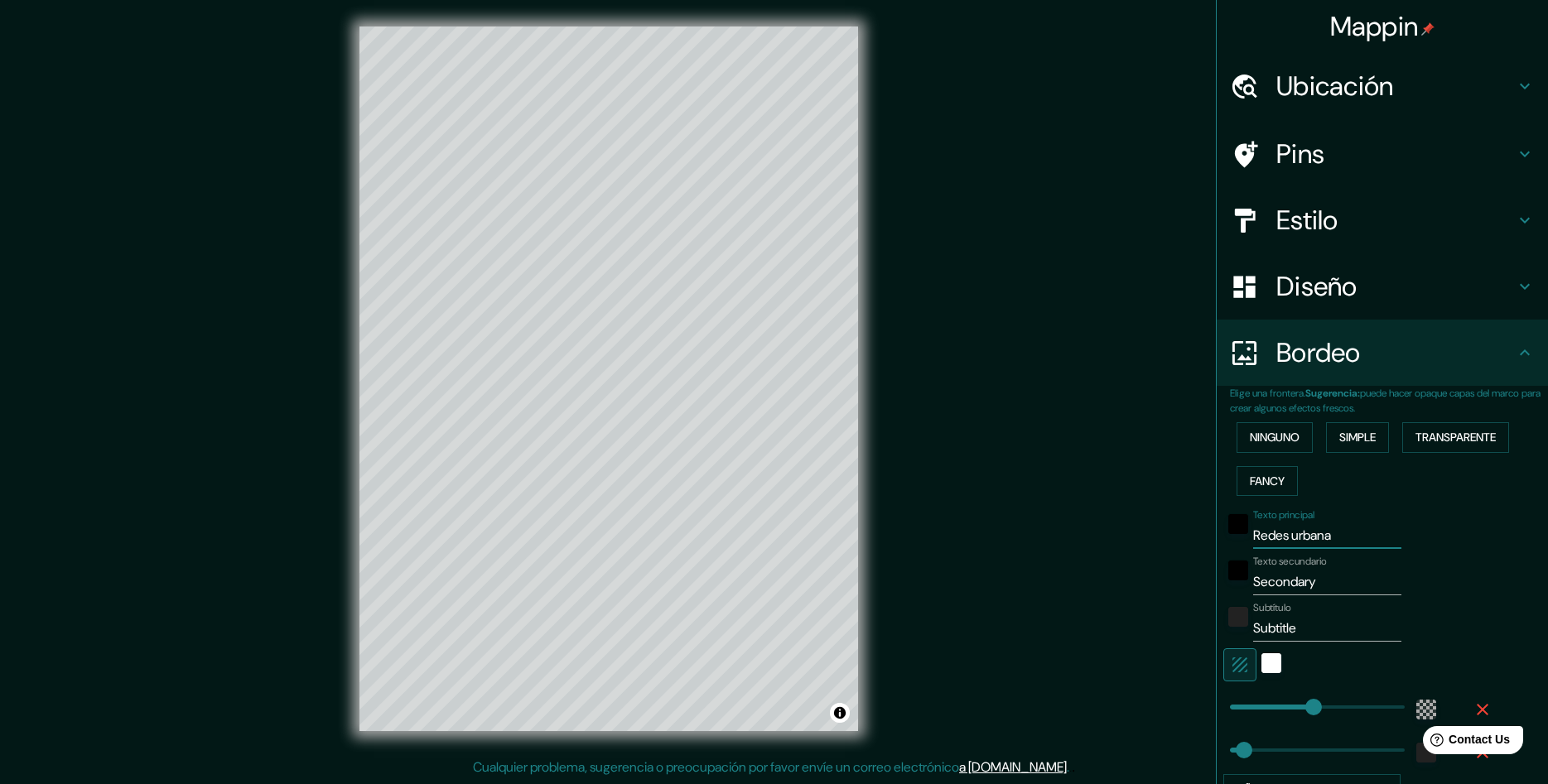
type input "289"
type input "48"
type input "Redes urbanas"
drag, startPoint x: 1369, startPoint y: 587, endPoint x: 1134, endPoint y: 599, distance: 235.3
click at [1253, 596] on input "Secondary" at bounding box center [1328, 581] width 149 height 26
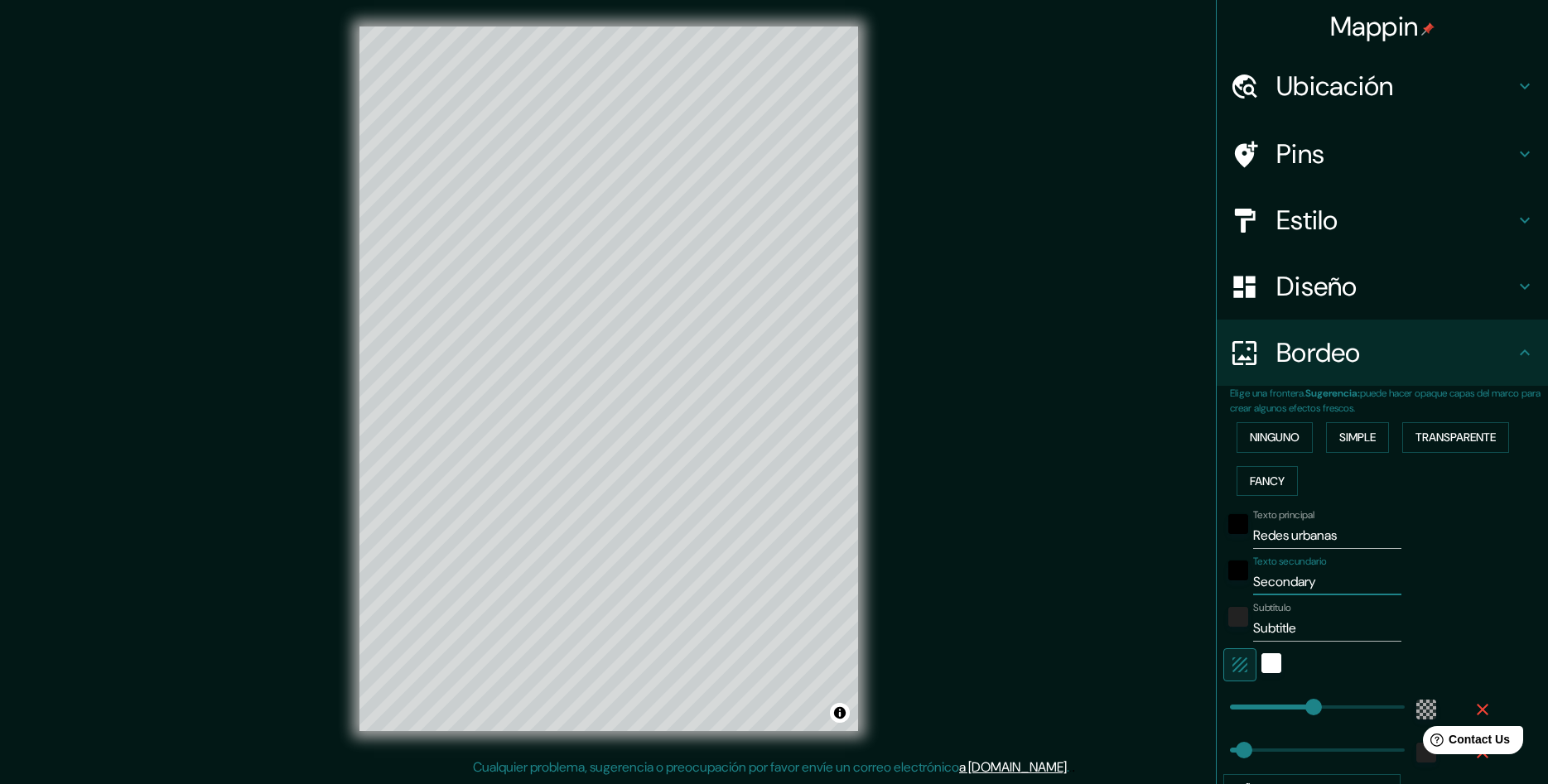
type input "C"
type input "289"
type input "48"
type input "Ca"
type input "289"
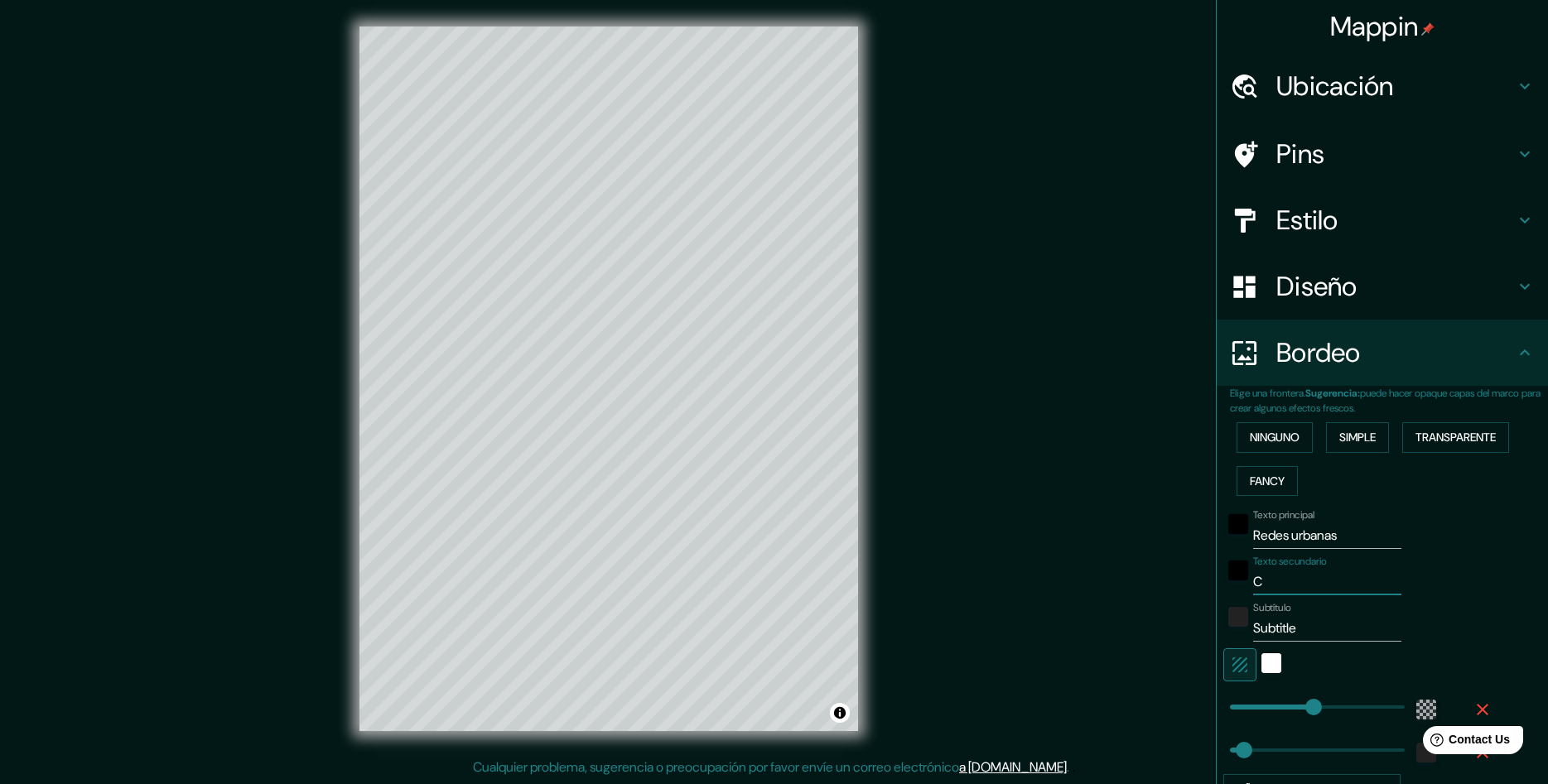
type input "48"
type input "Cas"
type input "289"
type input "48"
type input "Casc"
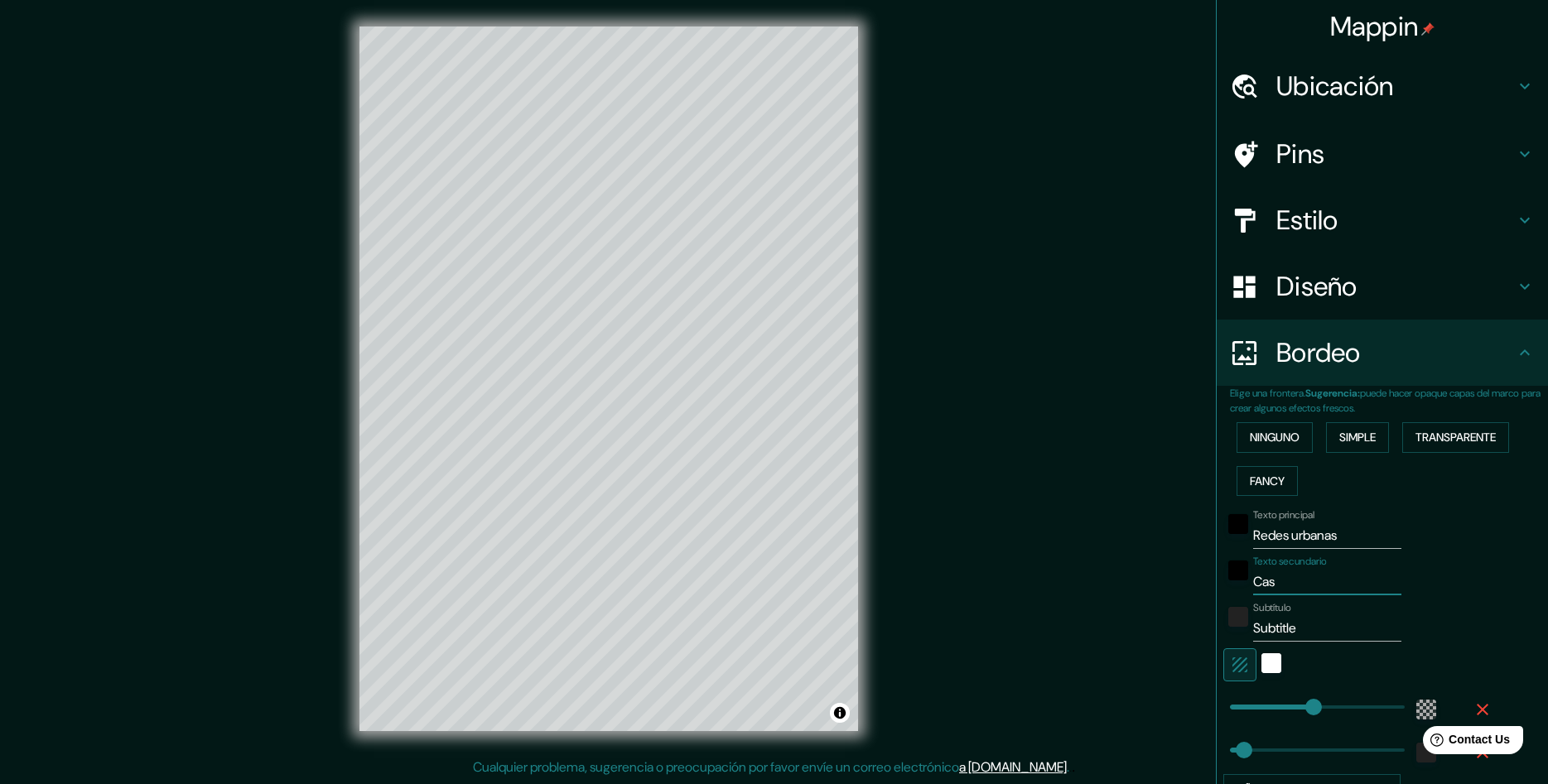
type input "289"
type input "48"
type input "Casco"
type input "289"
type input "48"
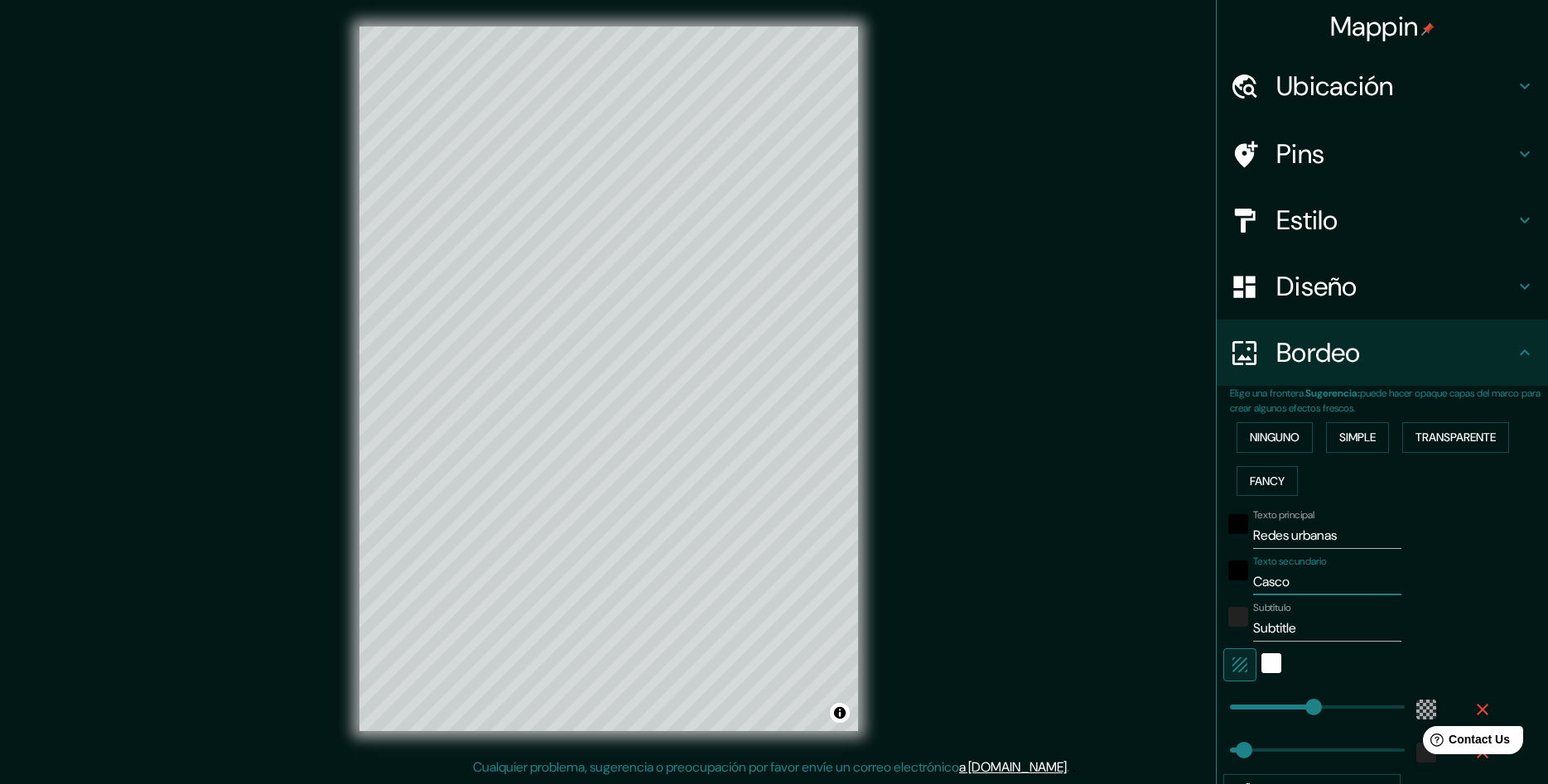
type input "Casco"
type input "289"
type input "48"
type input "Casco h"
type input "289"
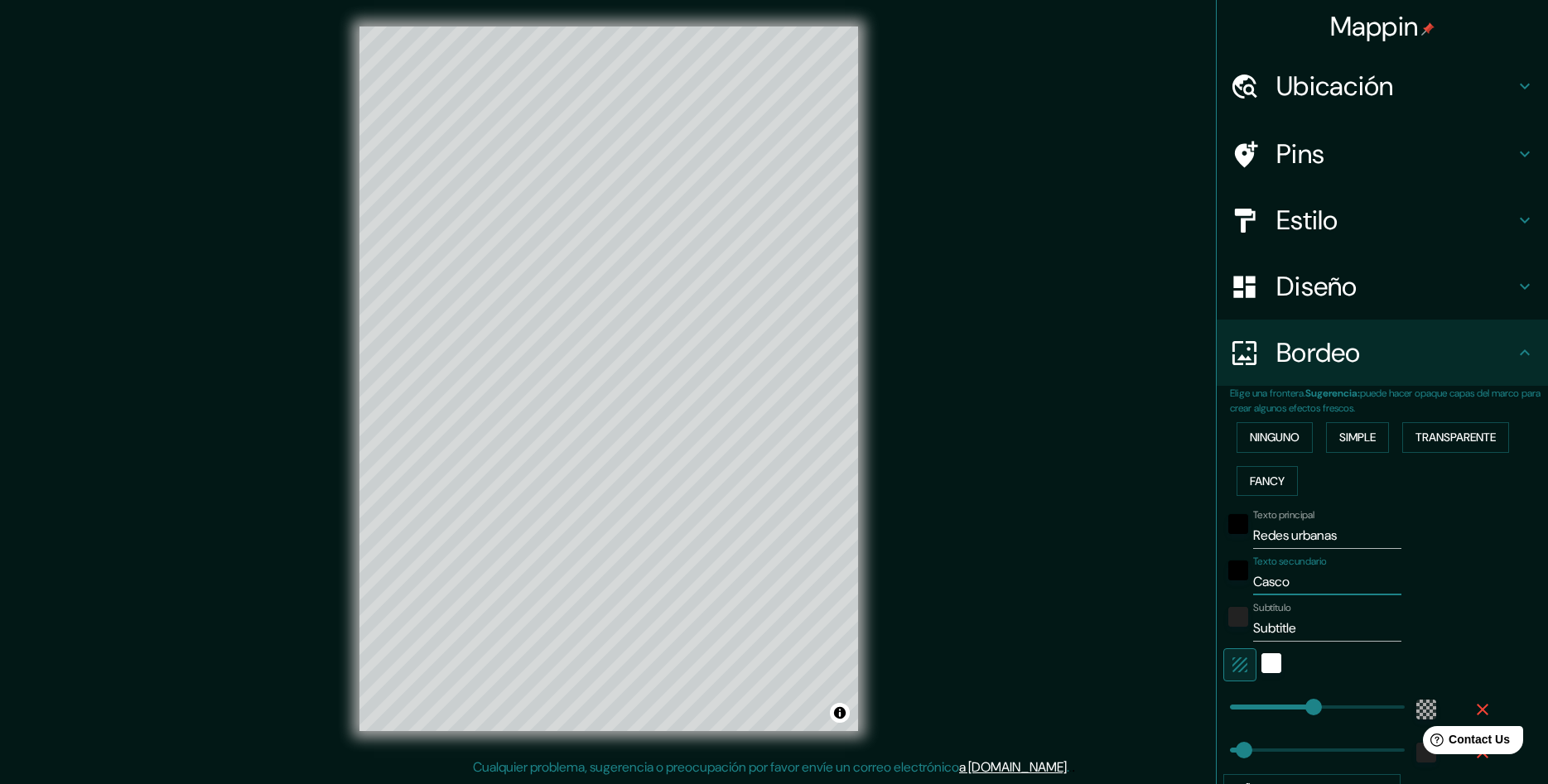
type input "48"
type input "Casco hi"
type input "289"
type input "48"
type input "Casco his"
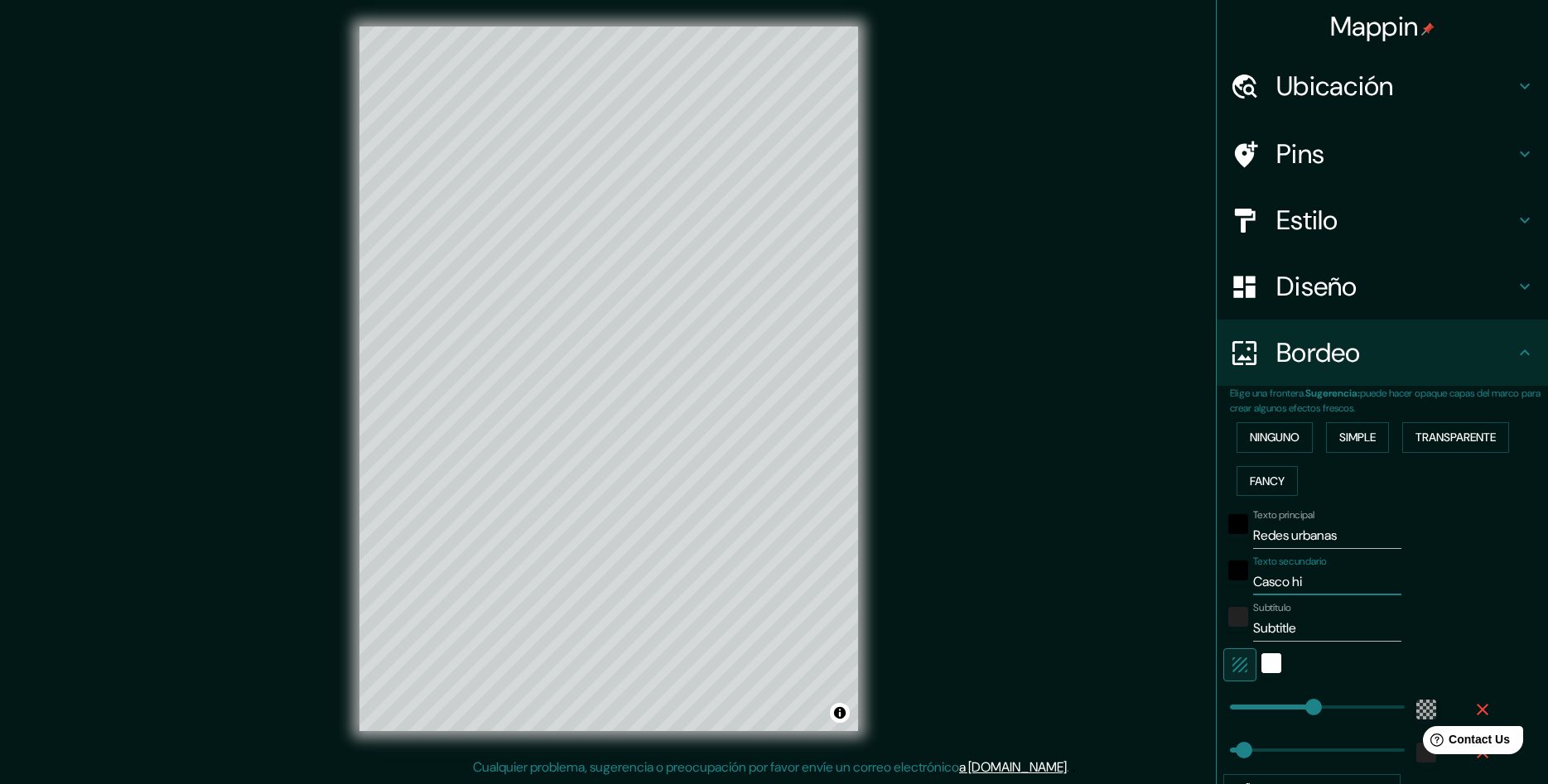
type input "289"
type input "48"
type input "Casco hist"
type input "289"
type input "48"
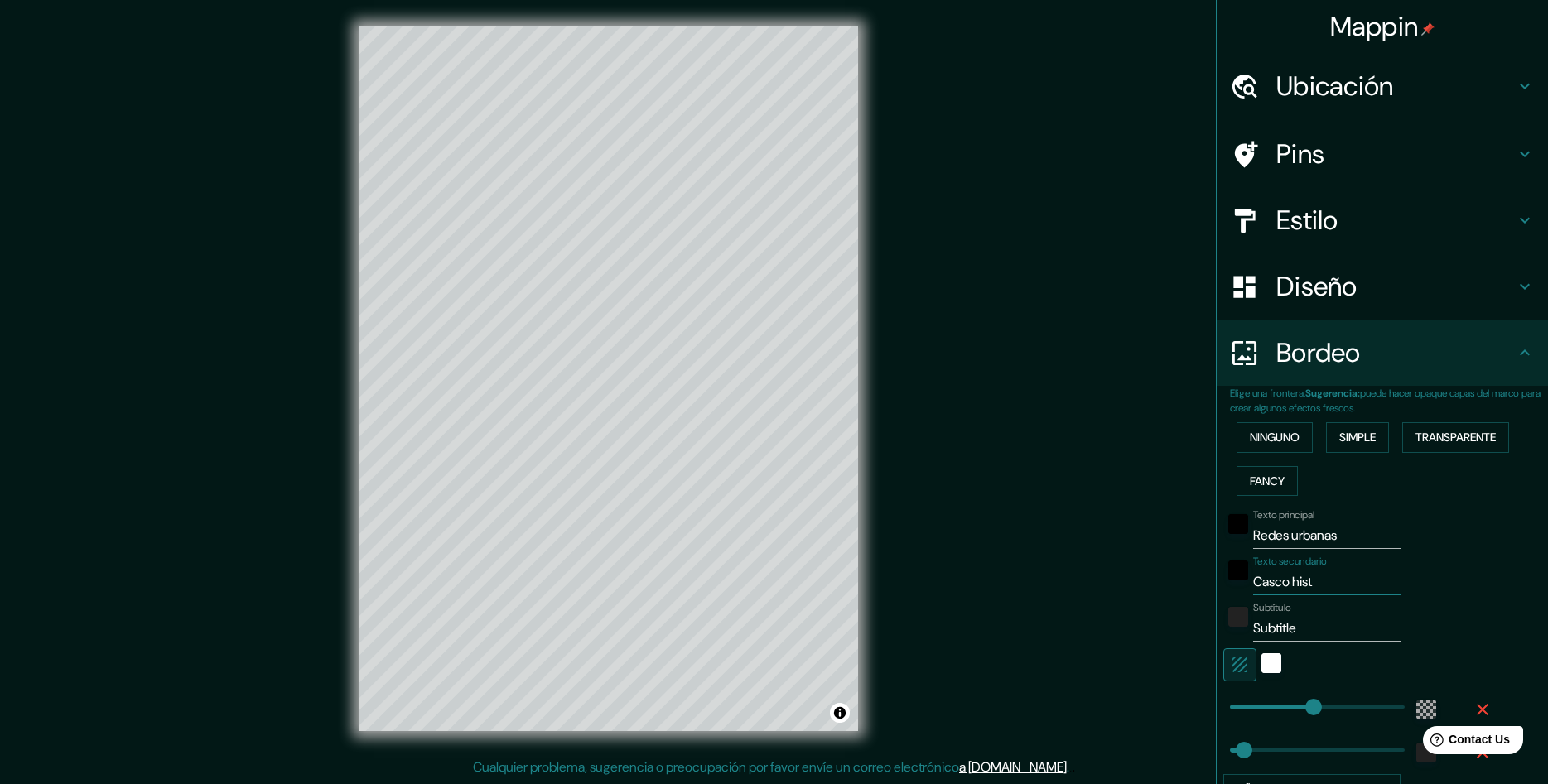
type input "Casco histó"
type input "289"
type input "48"
type input "Casco histór"
type input "289"
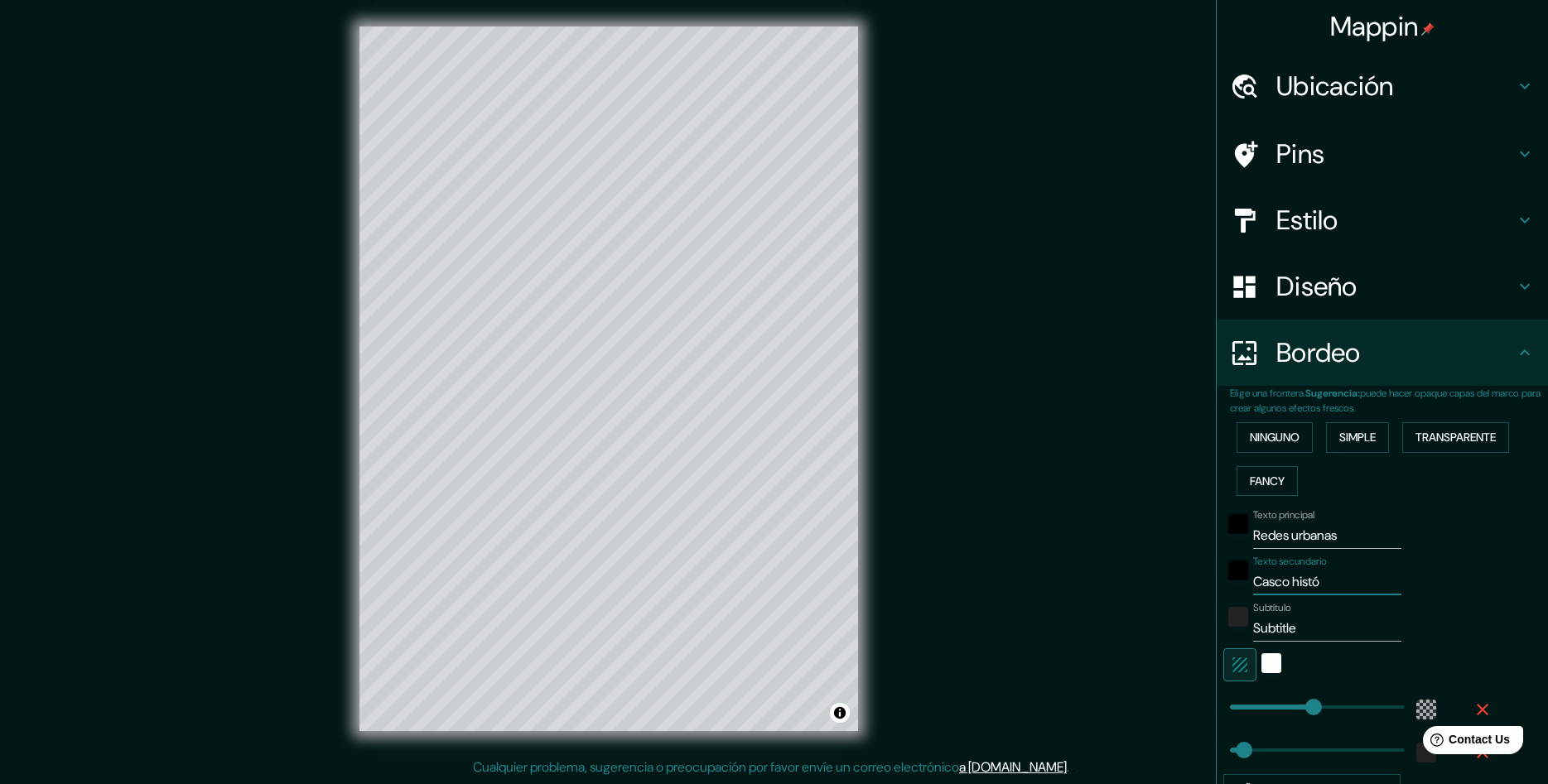
type input "48"
type input "Casco históri"
type input "289"
type input "48"
type input "Casco históric"
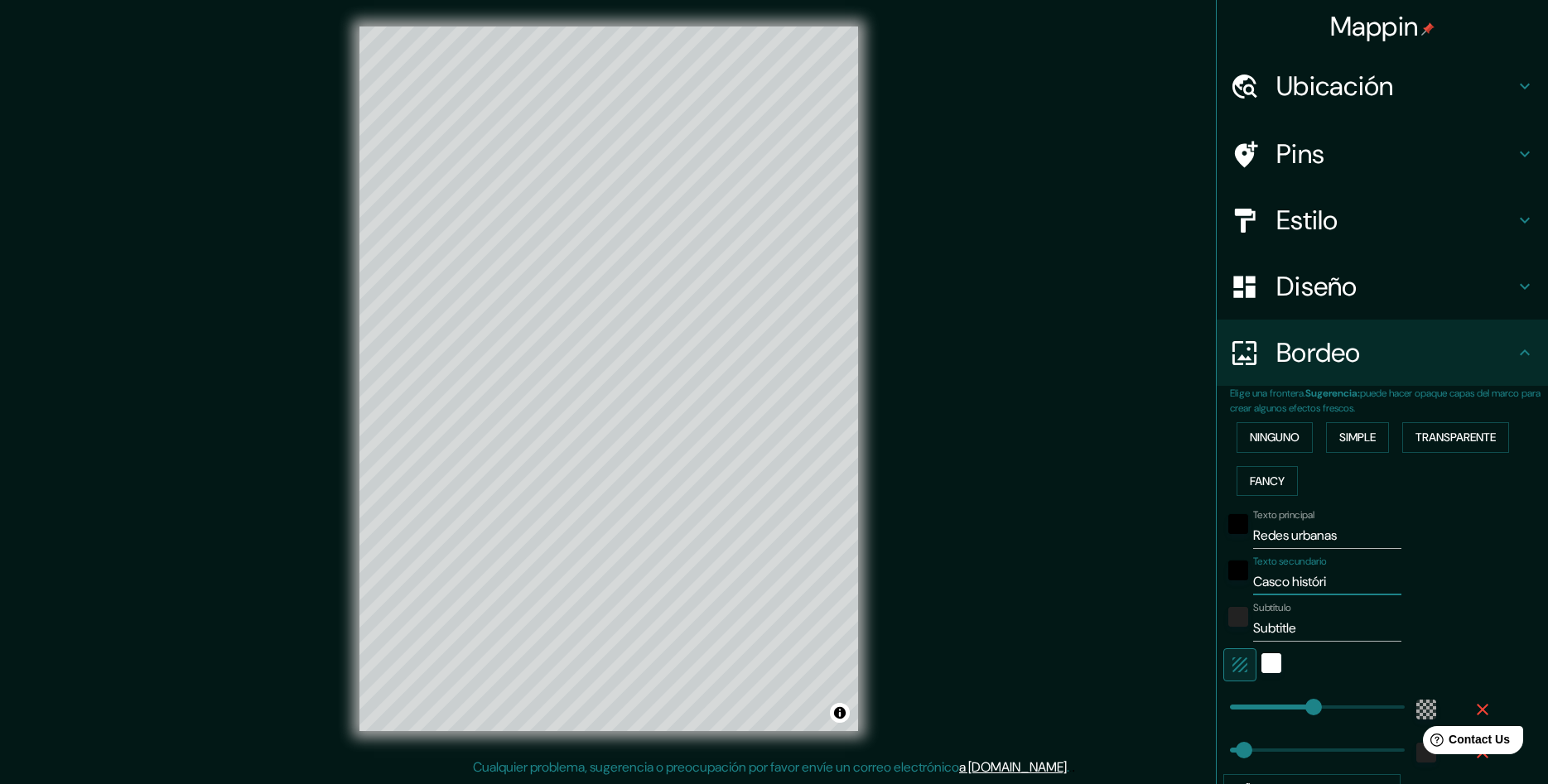
type input "289"
type input "48"
type input "Casco histórico"
type input "289"
type input "48"
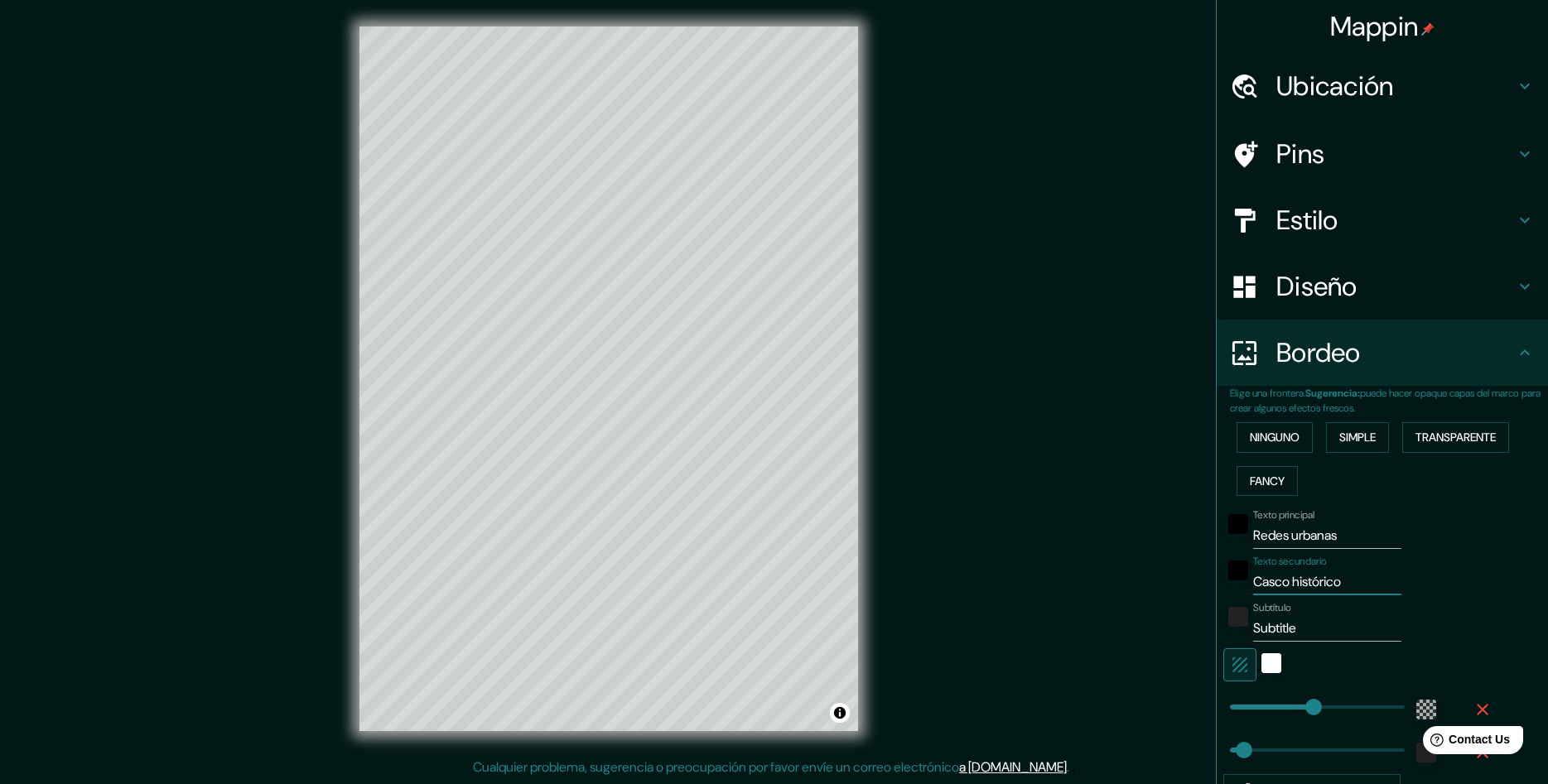
type input "Casco histórico"
type input "289"
type input "48"
type input "Casco histórico s"
type input "289"
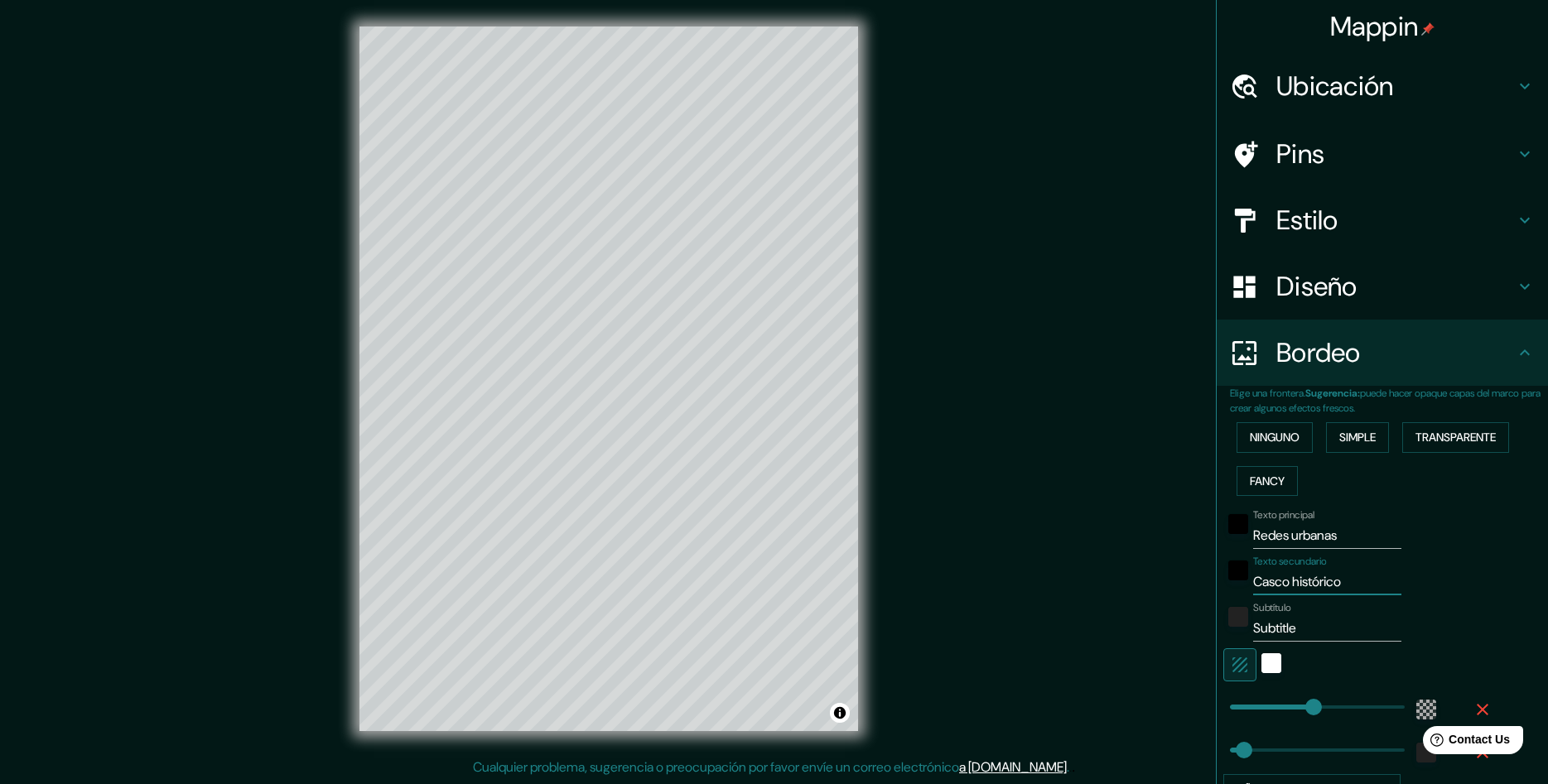
type input "48"
type input "Casco histórico sa"
type input "289"
type input "48"
type input "Casco histórico san"
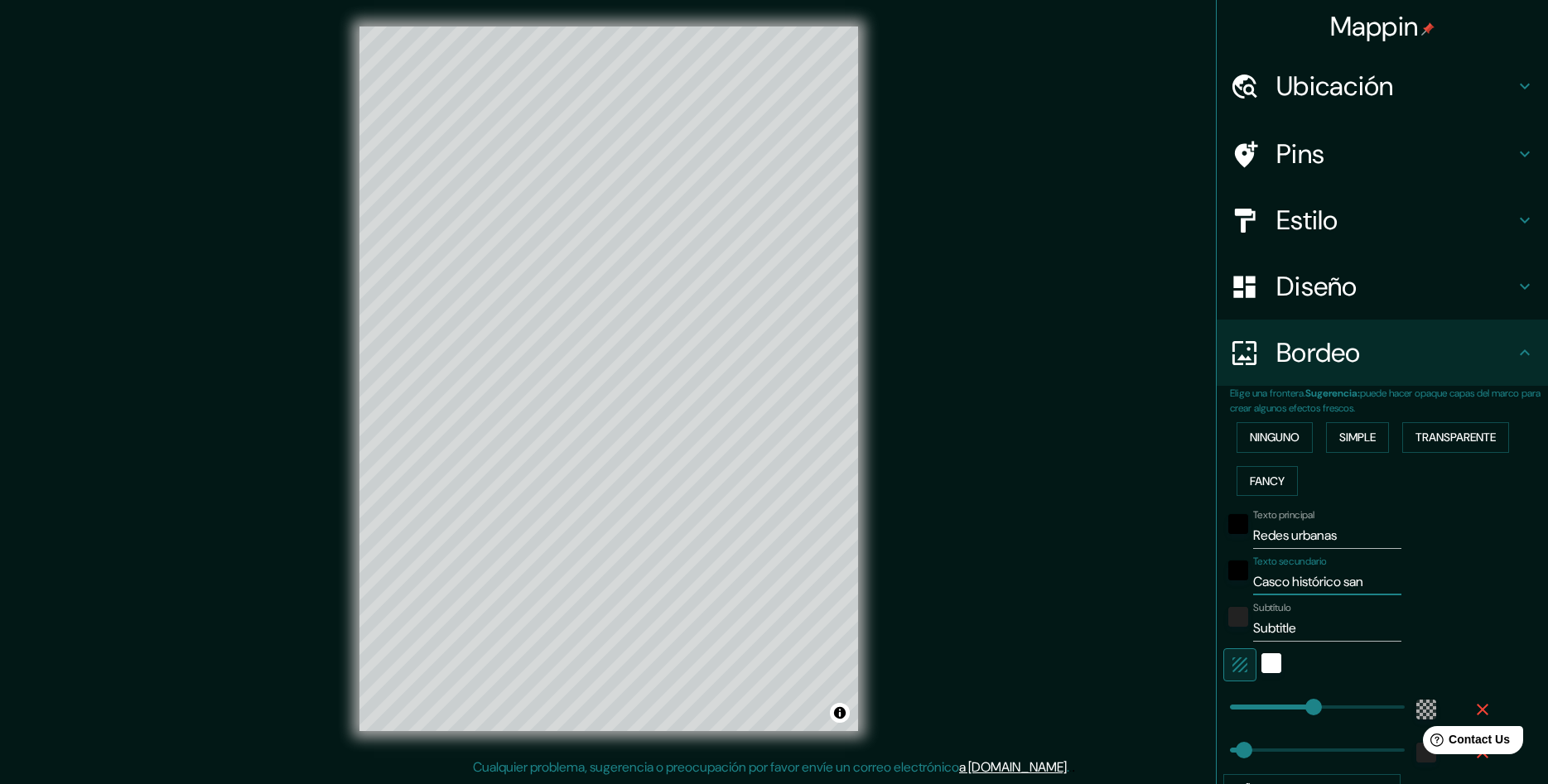
type input "289"
type input "48"
type input "Casco histórico san"
type input "289"
type input "48"
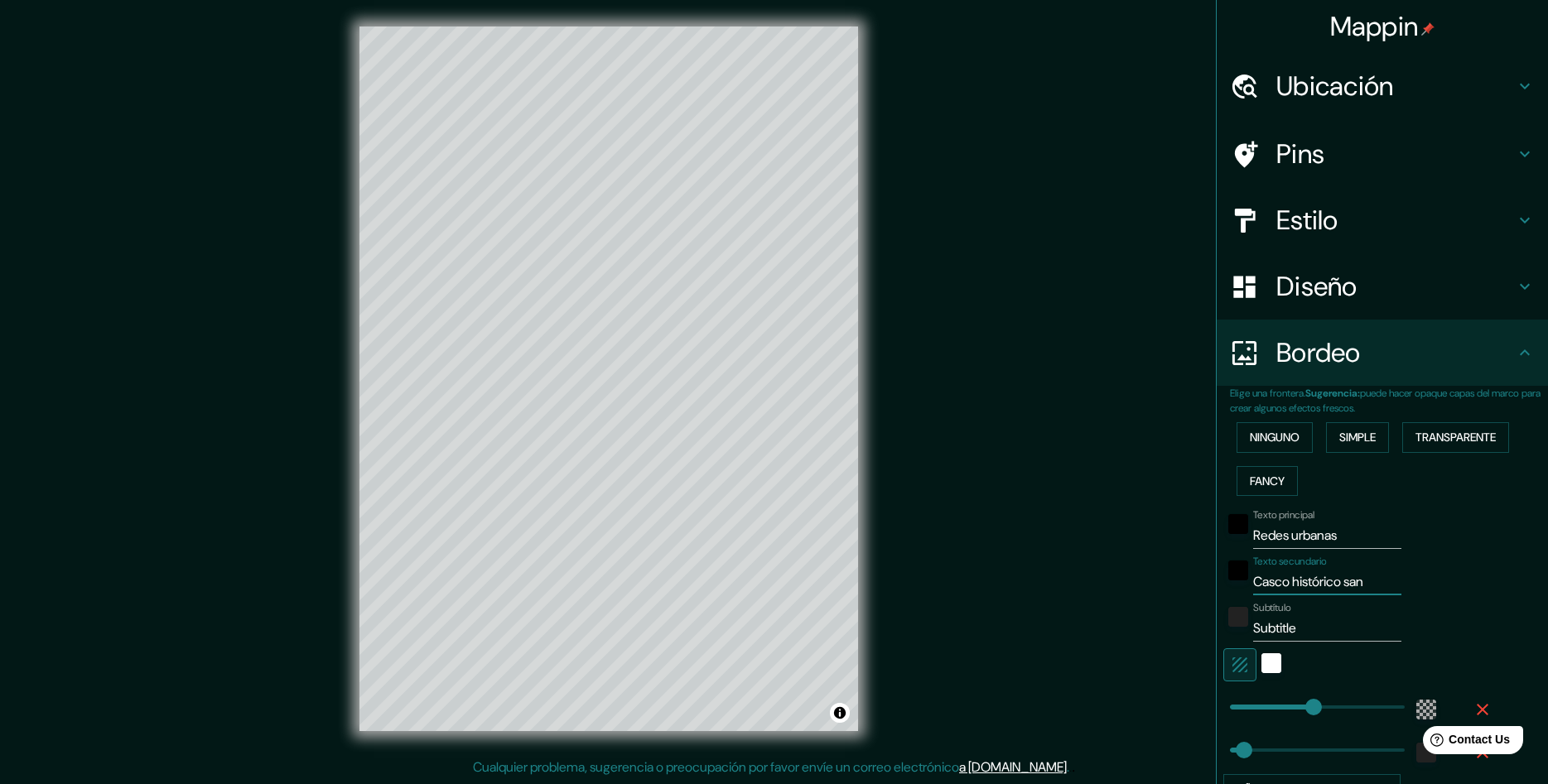
type input "Casco histórico san j"
type input "289"
type input "48"
type input "Casco histórico san jo"
type input "289"
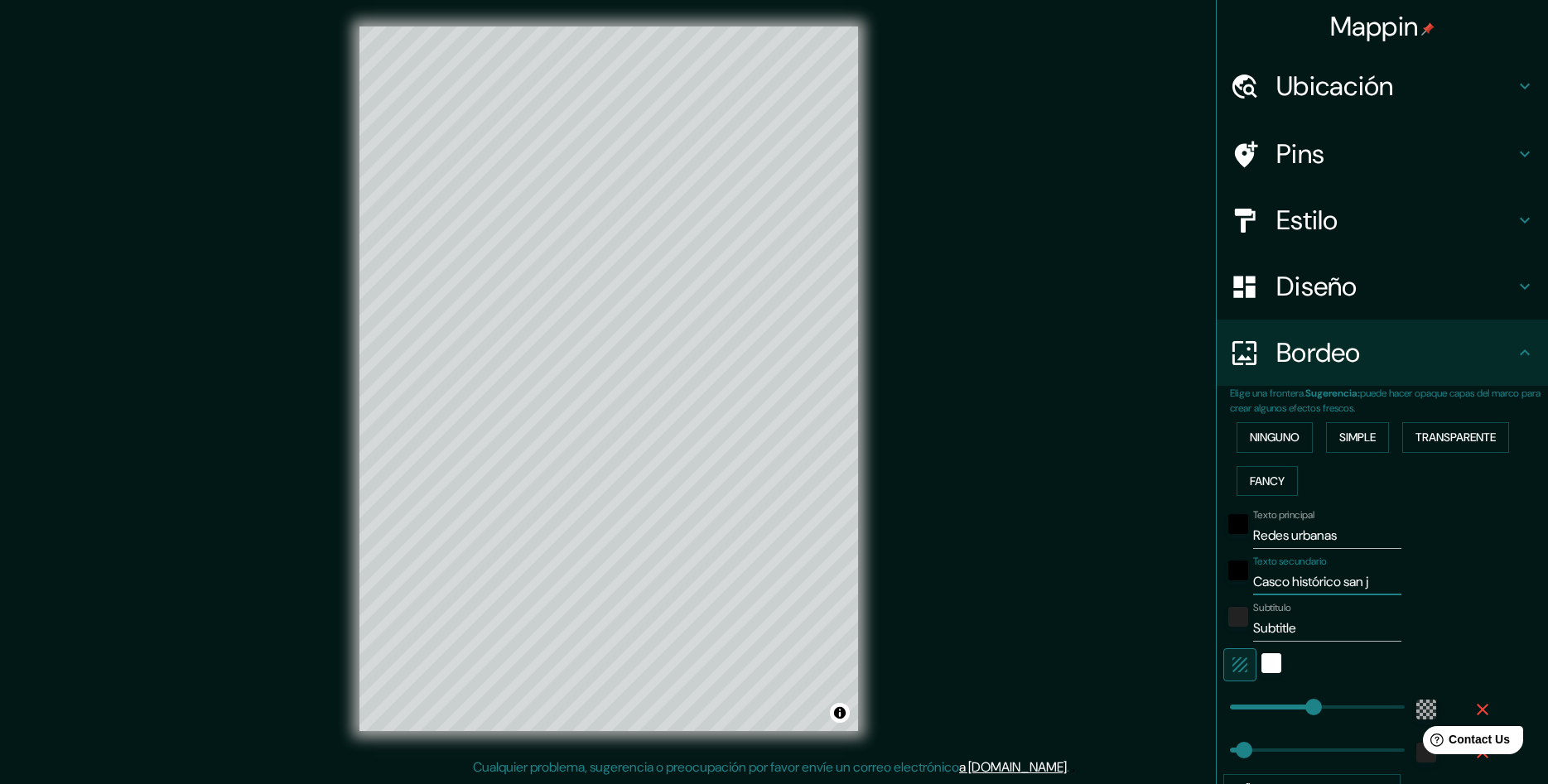
type input "48"
type input "Casco histórico san jos"
type input "289"
type input "48"
type input "Casco histórico san jose"
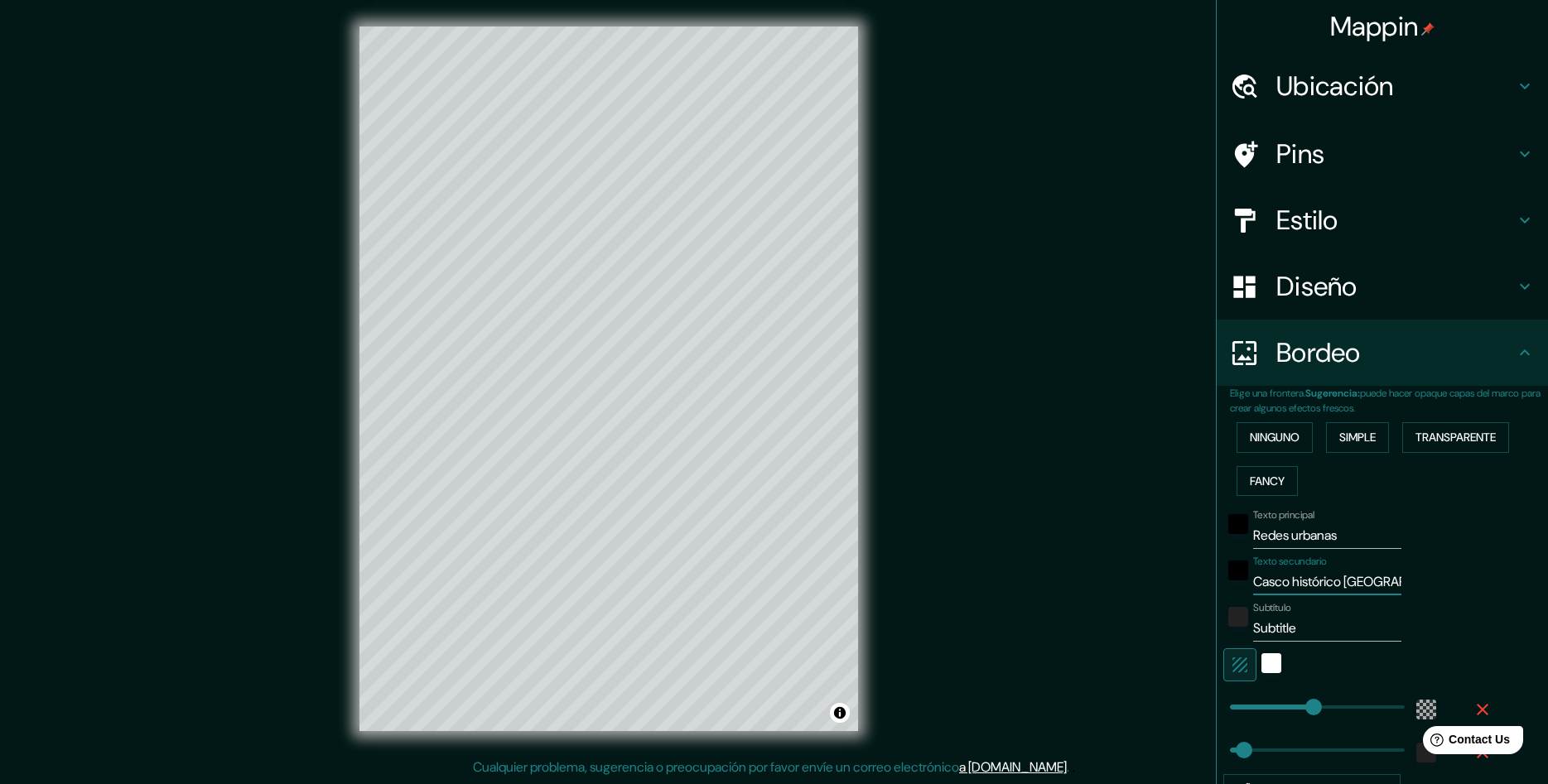
type input "289"
type input "48"
click at [1351, 585] on input "Casco histórico san jose" at bounding box center [1328, 581] width 149 height 26
type input "Casco histórico dsan jose"
type input "289"
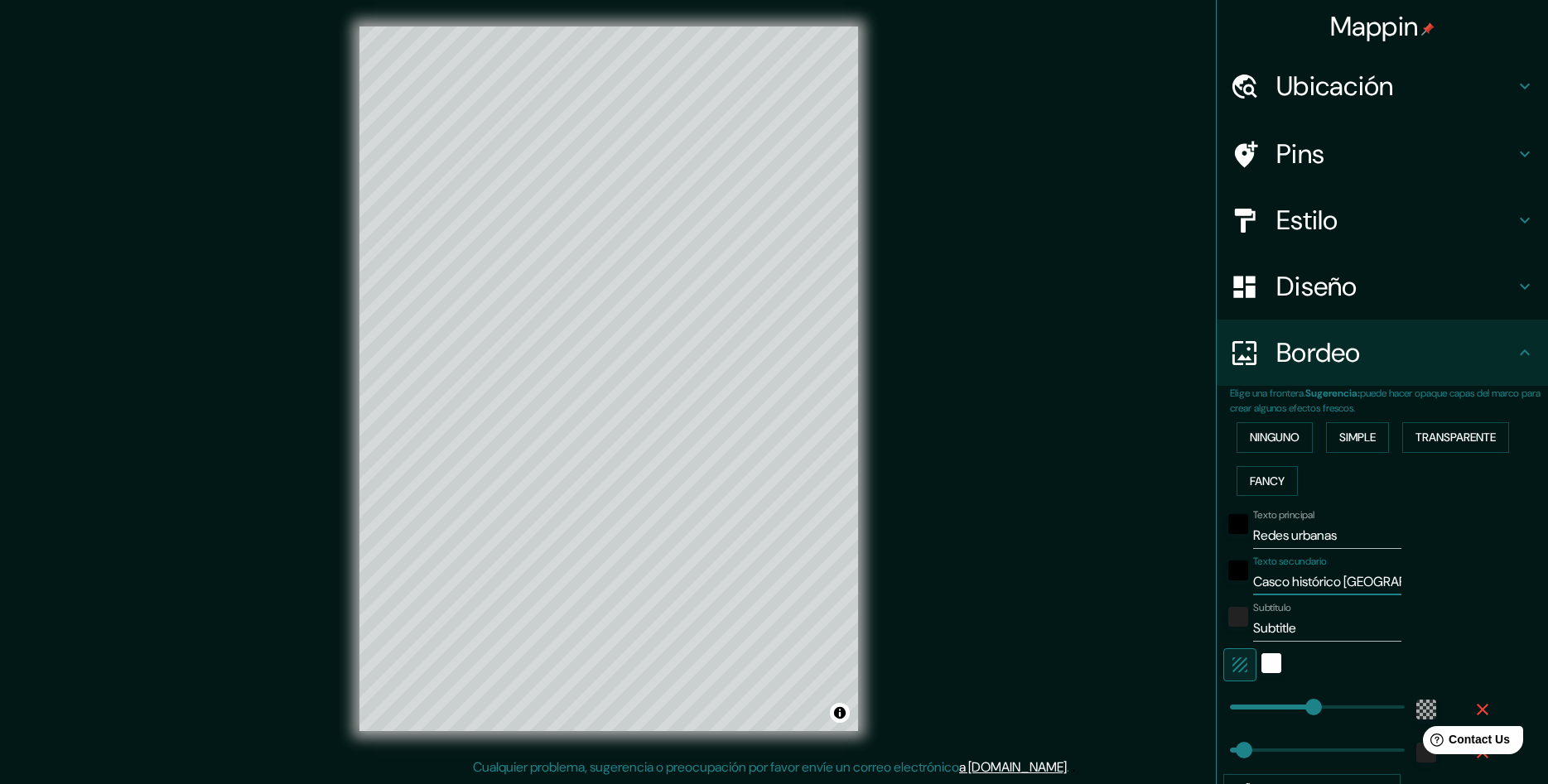
type input "48"
type input "Casco histórico desan jose"
type input "289"
type input "48"
type input "Casco histórico de san jose"
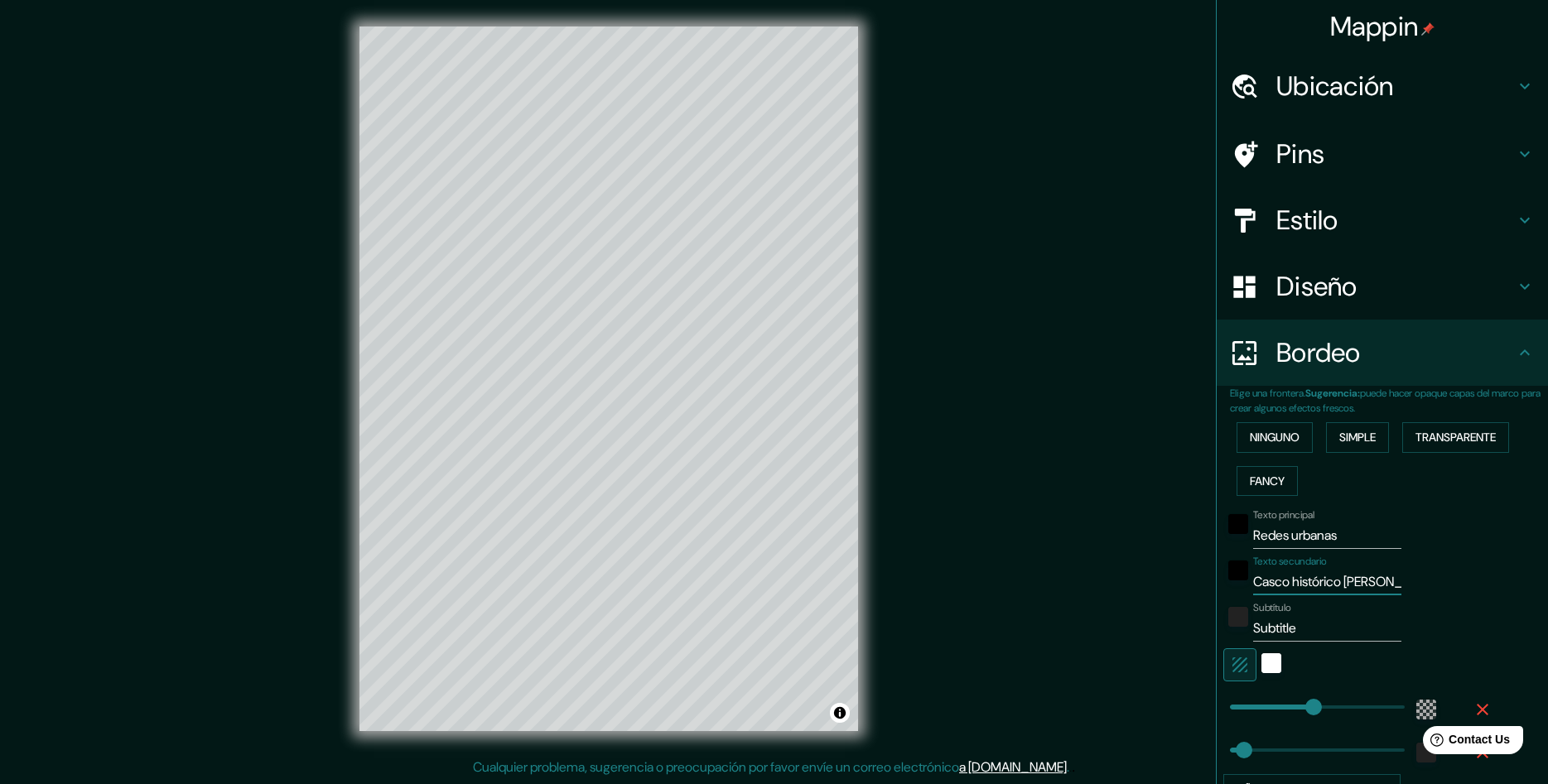
type input "289"
type input "48"
type input "Casco histórico de san jose"
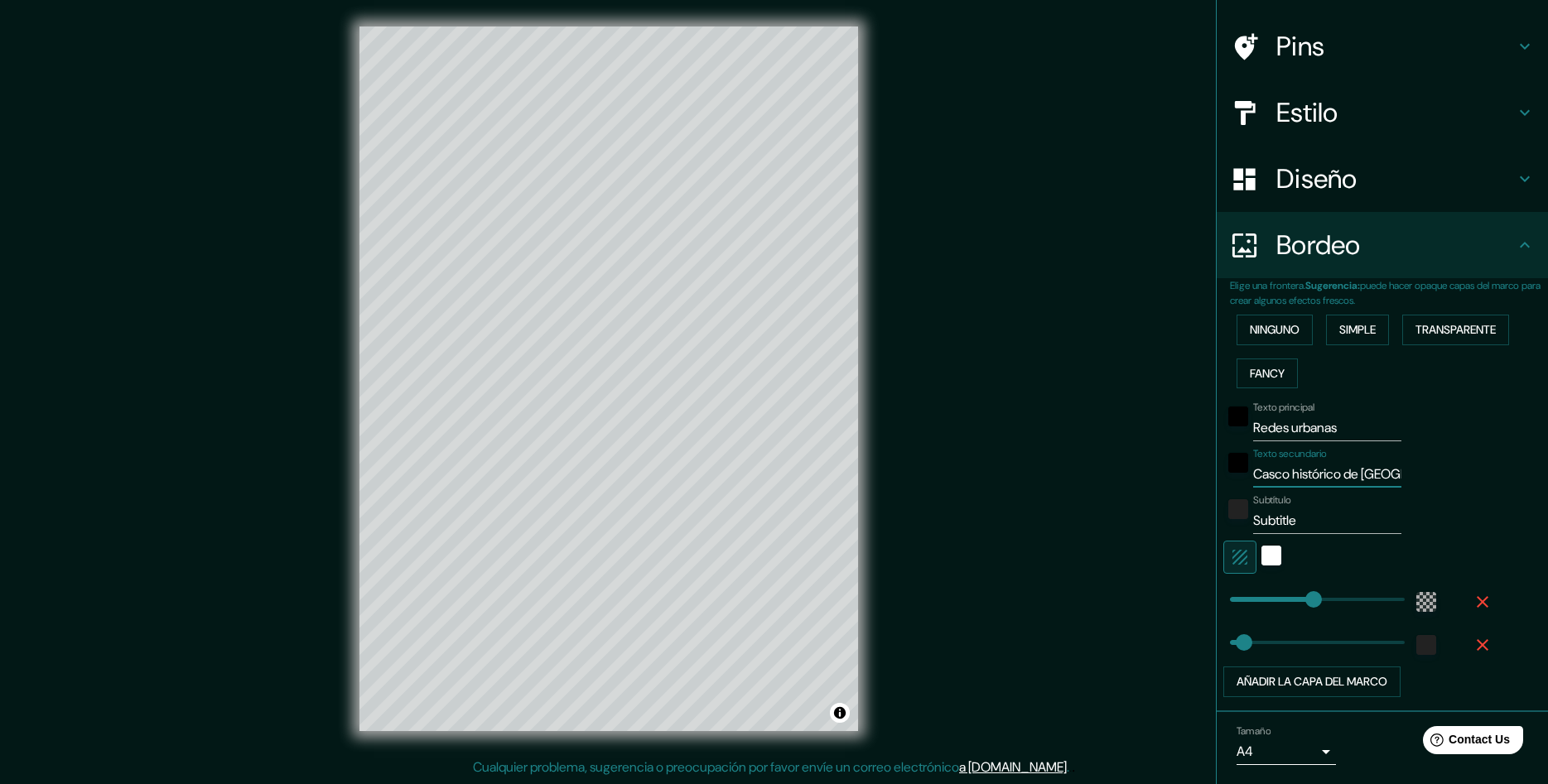
scroll to position [158, 0]
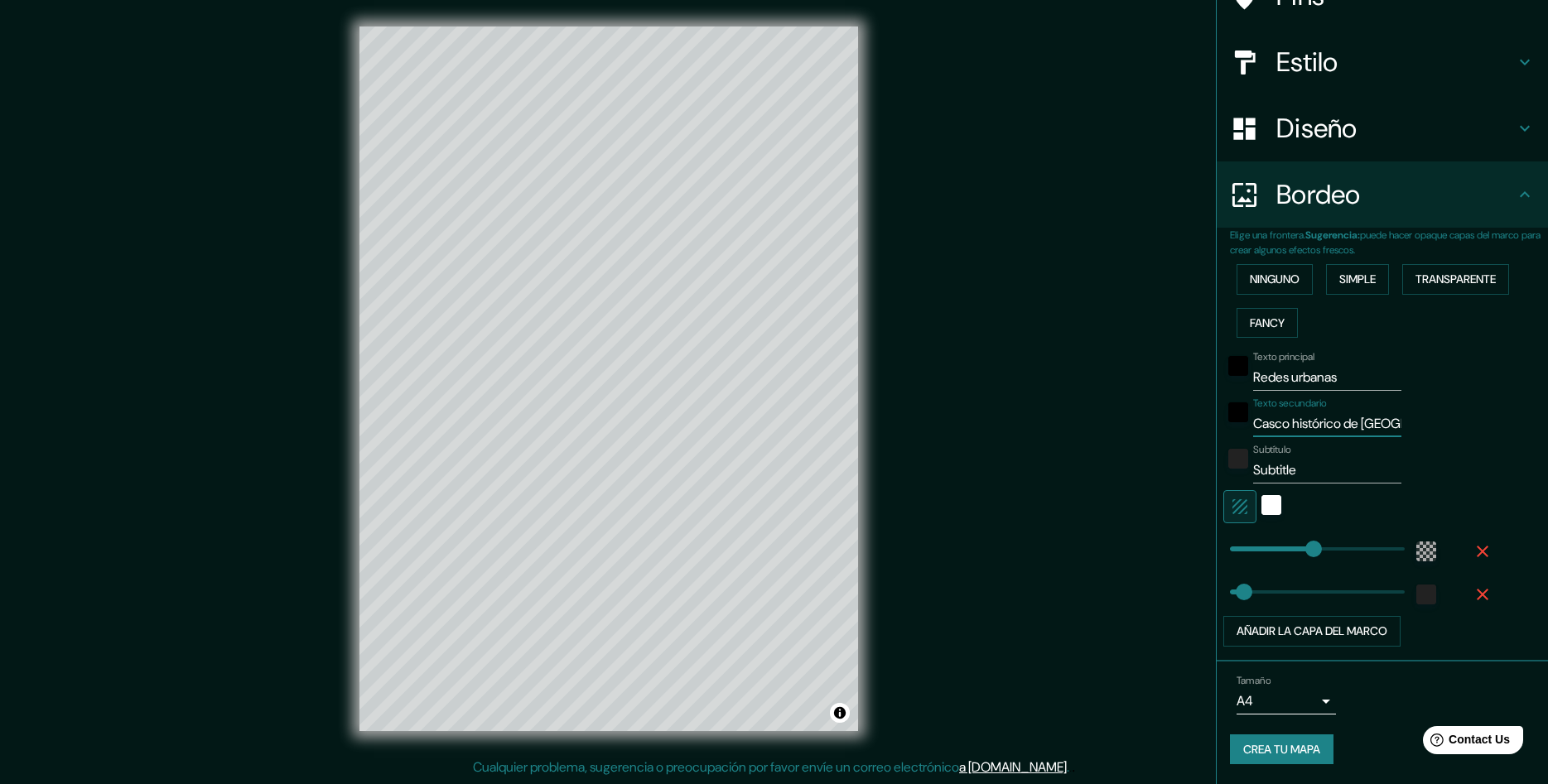
type input "289"
drag, startPoint x: 1343, startPoint y: 469, endPoint x: 1138, endPoint y: 477, distance: 205.2
click at [1253, 477] on input "Subtitle" at bounding box center [1328, 469] width 149 height 26
type input "p"
type input "289"
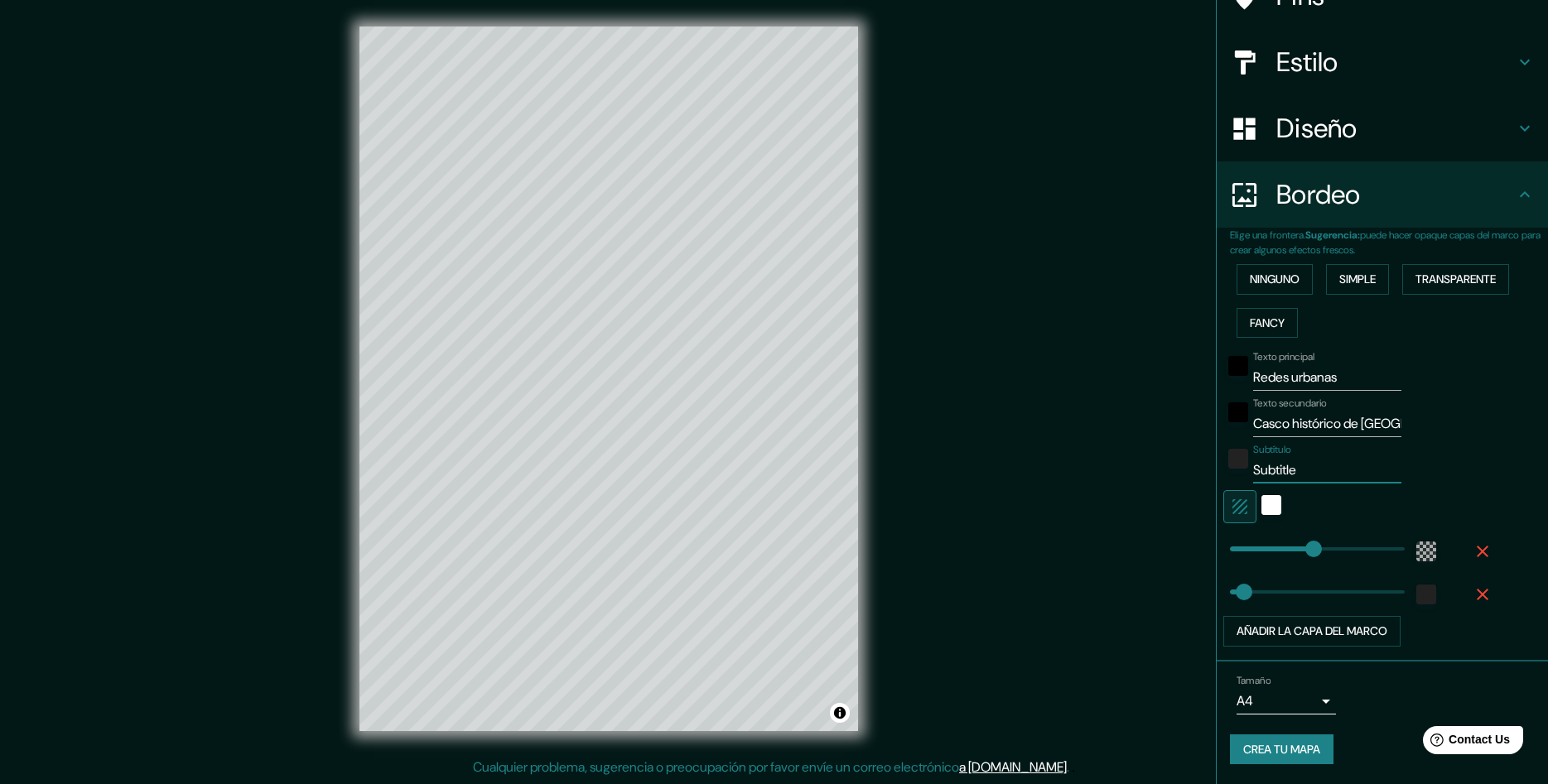
type input "48"
type input "289"
type input "48"
type input "P"
type input "289"
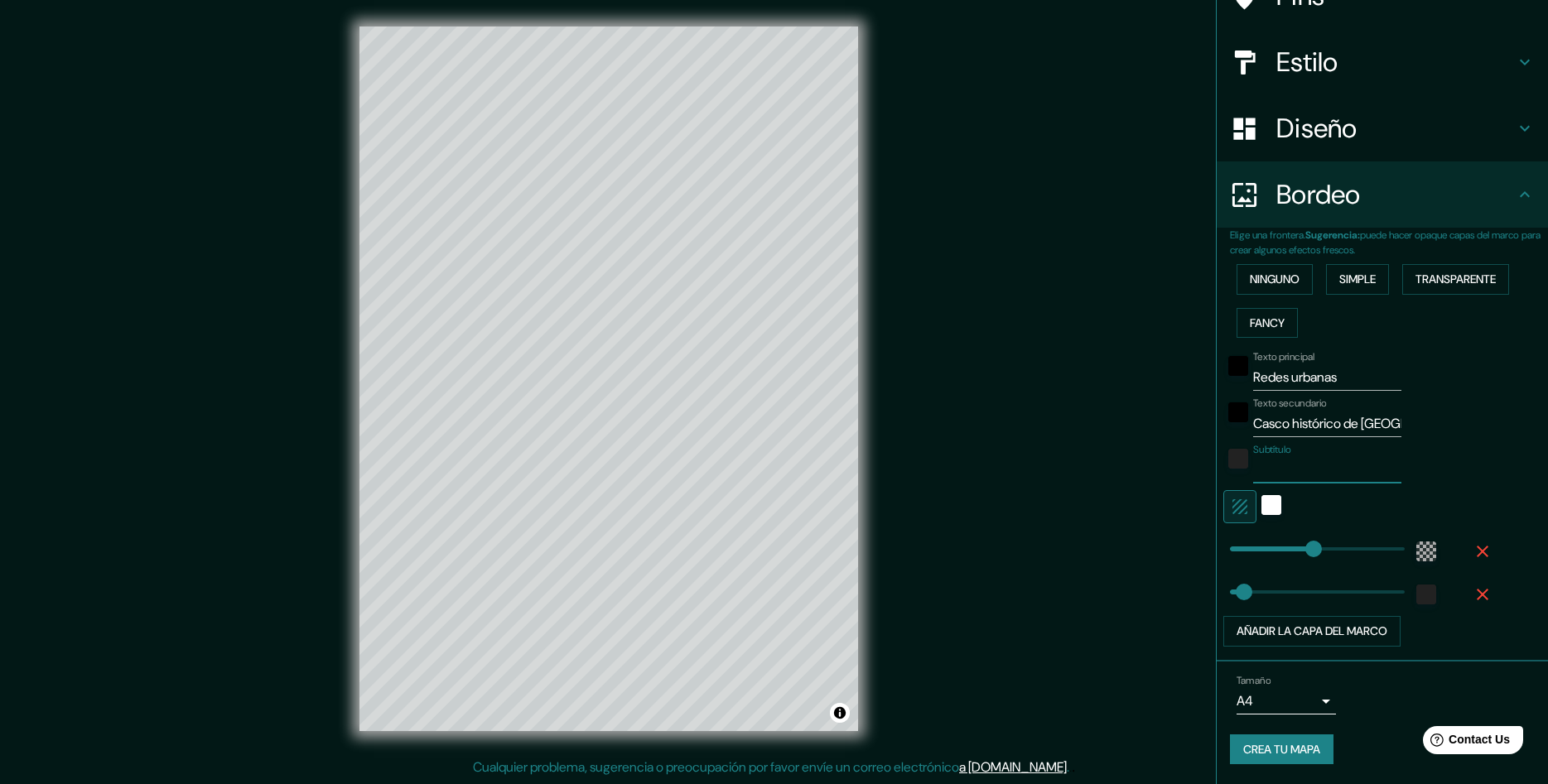
type input "48"
type input "PA"
type input "289"
type input "48"
type input "PAT"
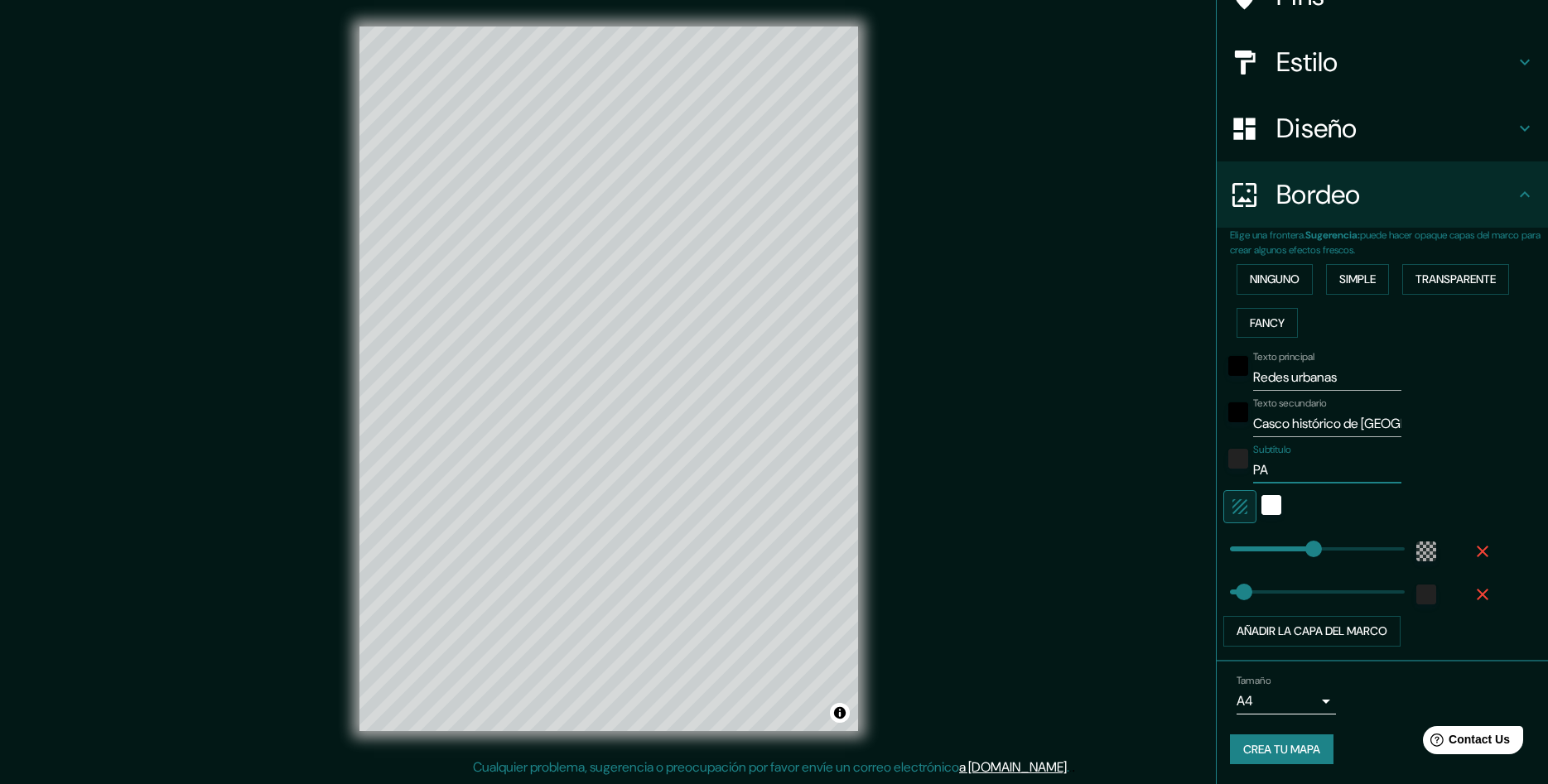
type input "289"
type input "48"
type input "PATR"
type input "289"
type input "48"
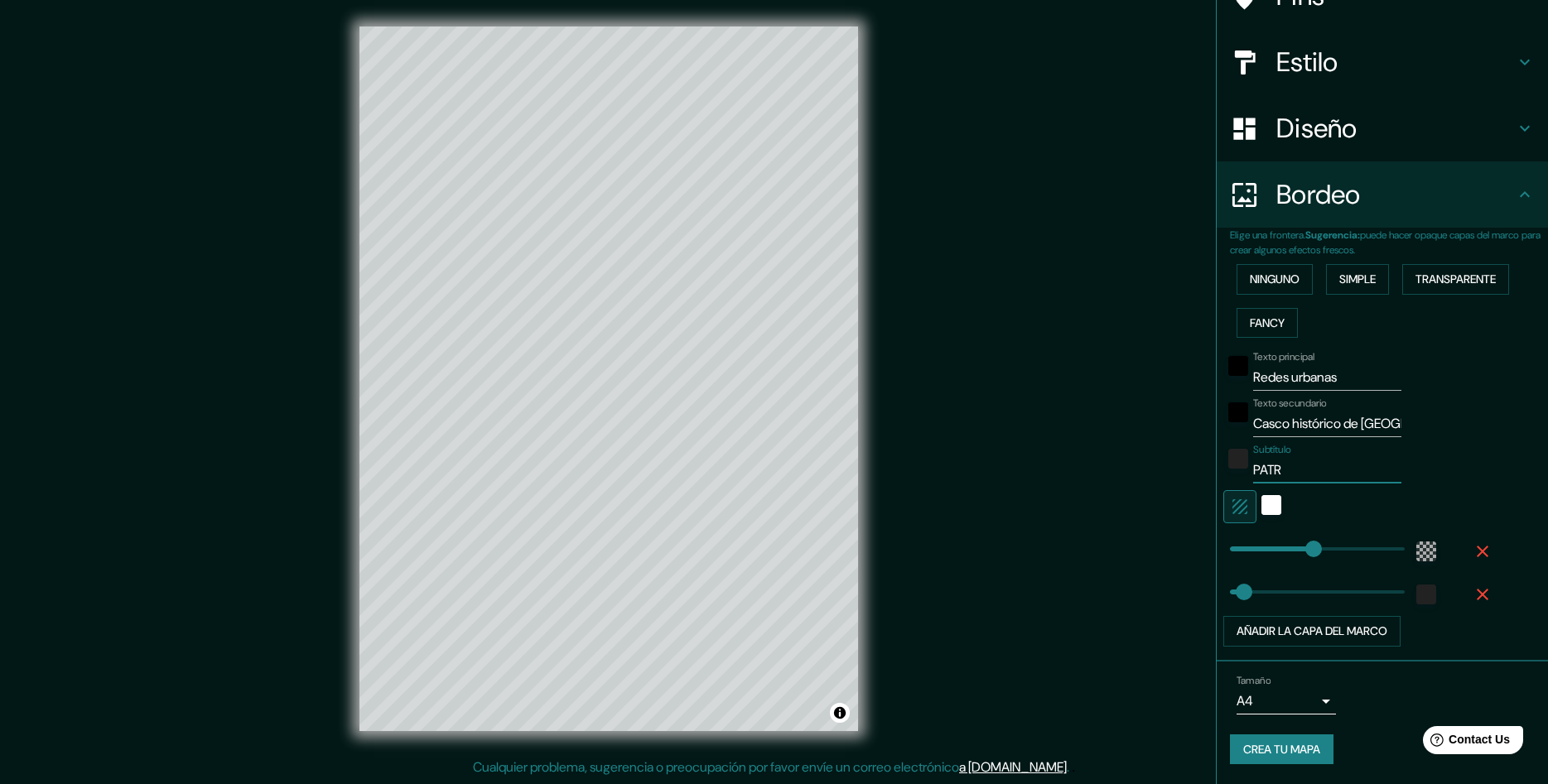
type input "PATRI"
type input "289"
type input "48"
type input "PATRIM"
type input "289"
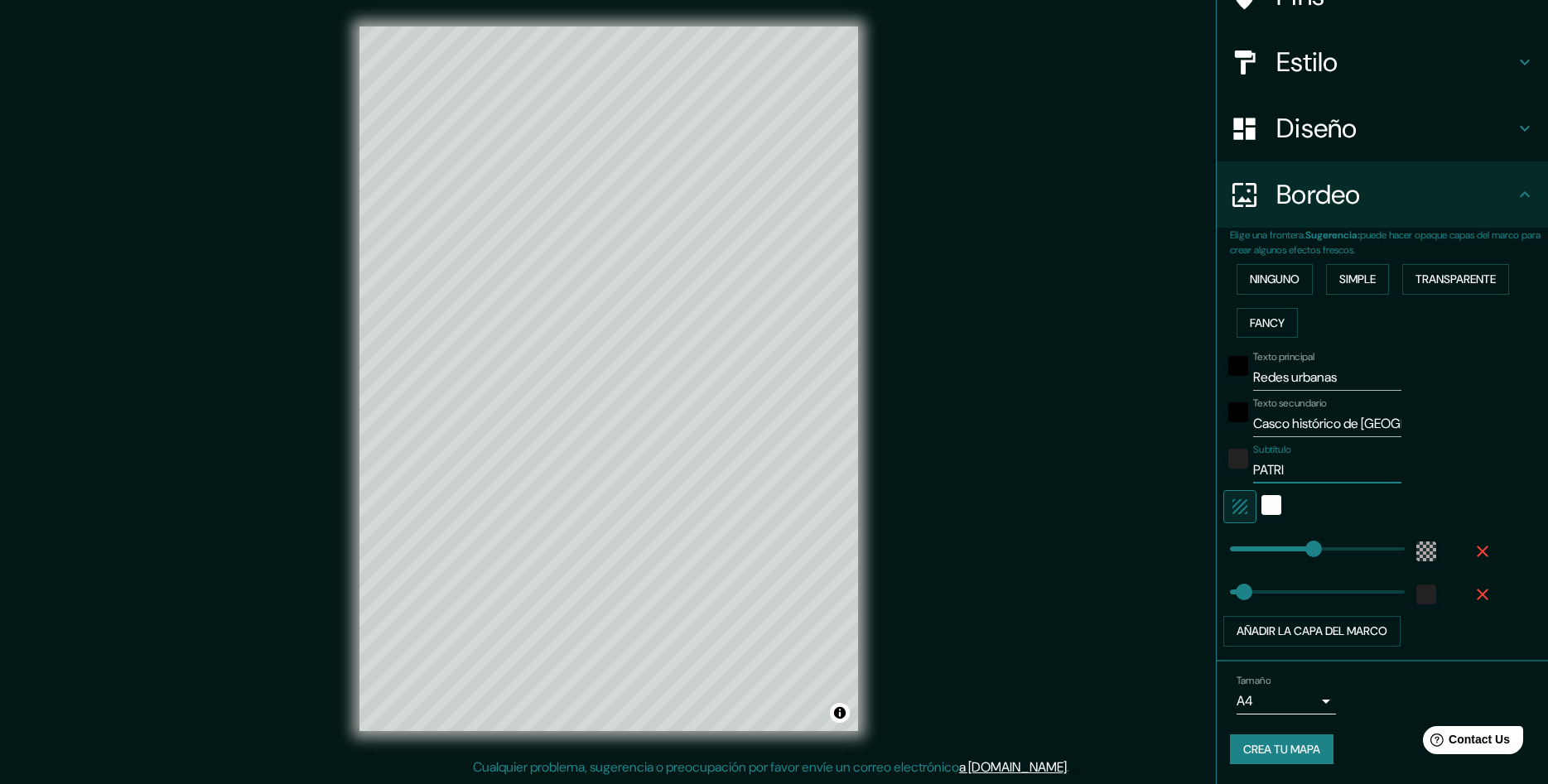
type input "48"
type input "PATRIMO"
type input "289"
type input "48"
type input "PATRIMOB"
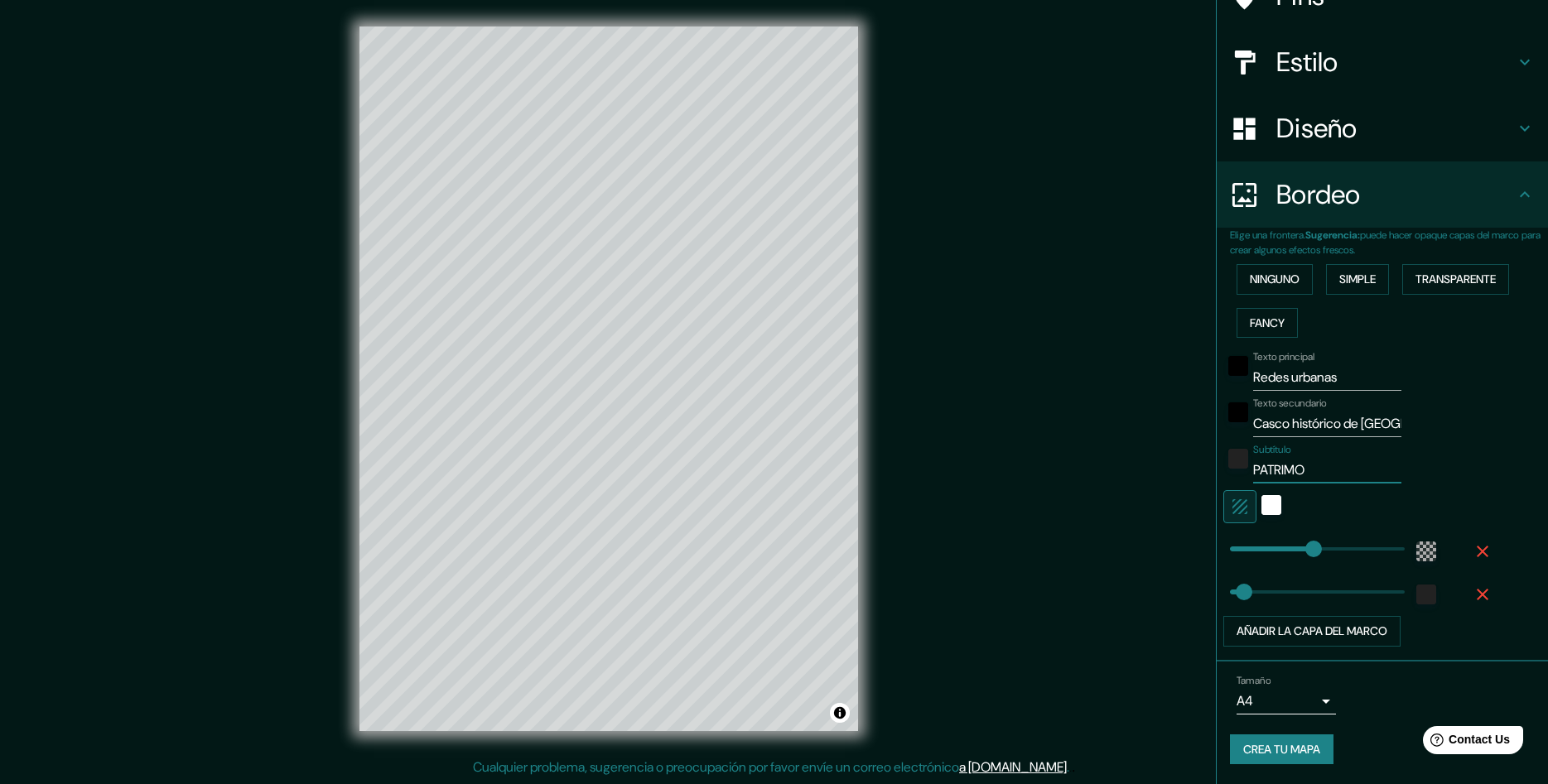
type input "289"
type input "48"
type input "PATRIMO"
type input "289"
type input "48"
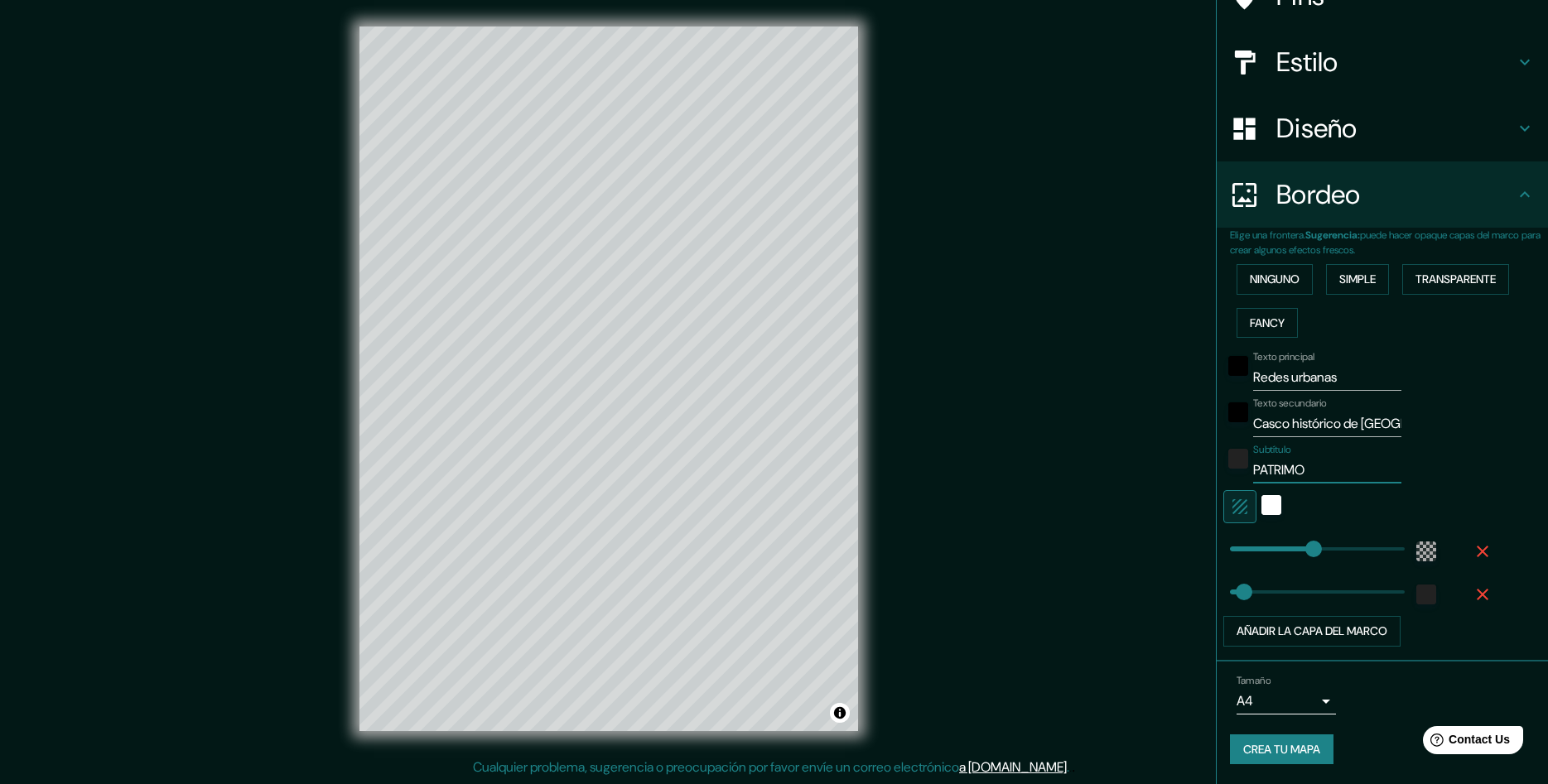
type input "PATRIMON"
type input "289"
type input "48"
type input "PATRIMONI"
type input "289"
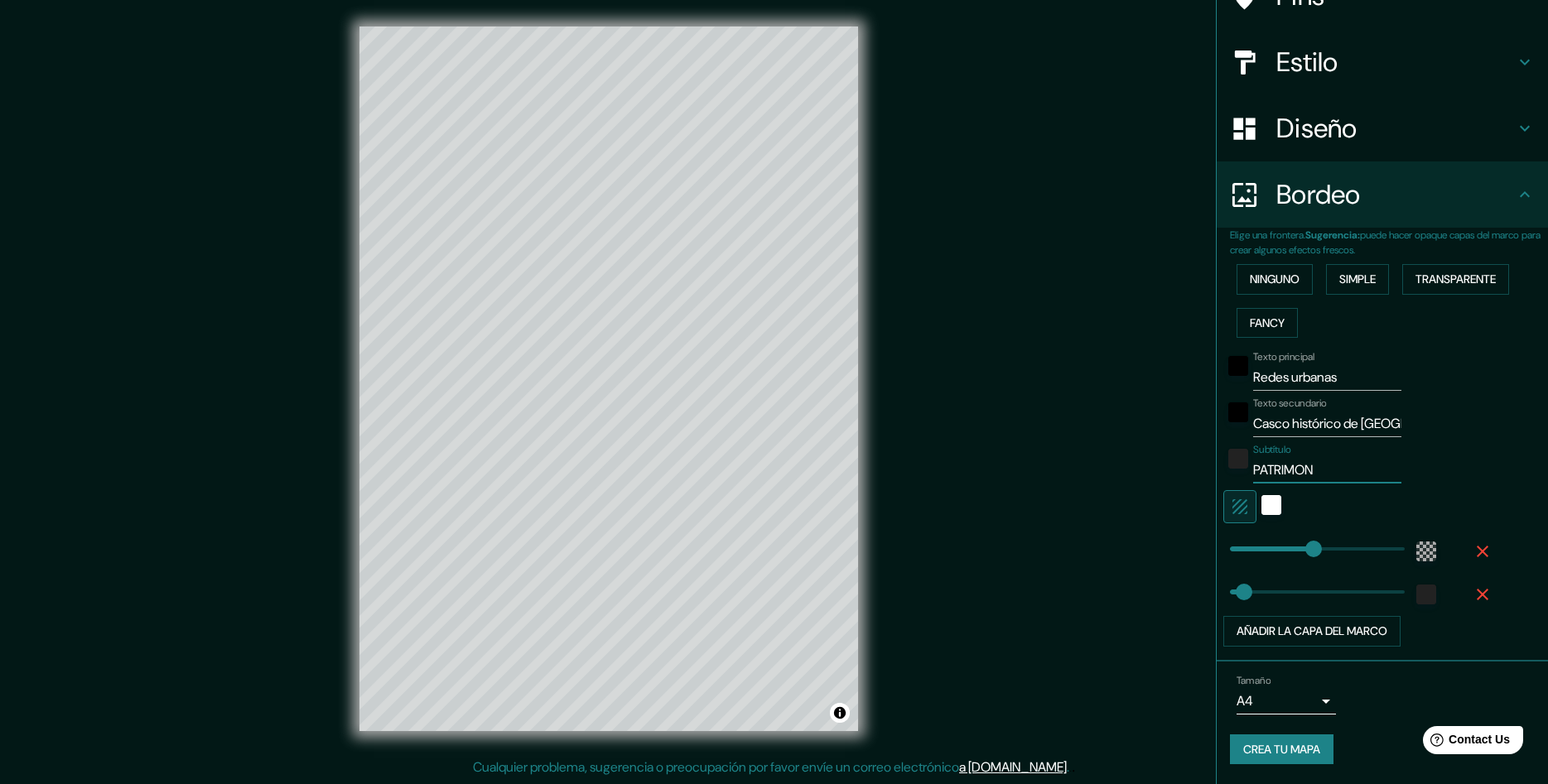
type input "48"
type input "PATRIMONIO"
type input "289"
type input "48"
type input "PATRIMONIOS"
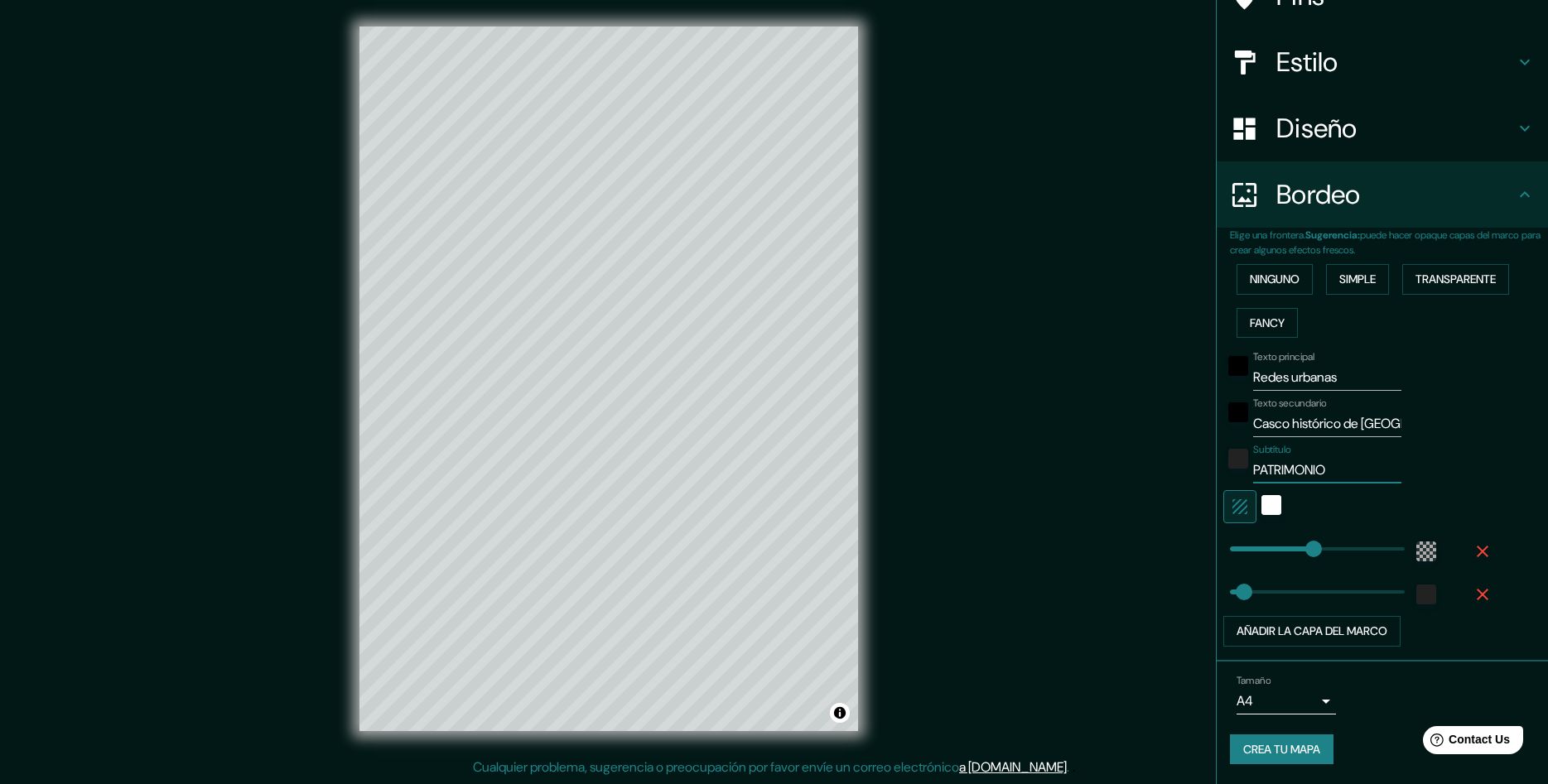
type input "289"
type input "48"
type input "PATRIMONIOS"
type input "271"
drag, startPoint x: 1250, startPoint y: 602, endPoint x: 1309, endPoint y: 600, distance: 59.0
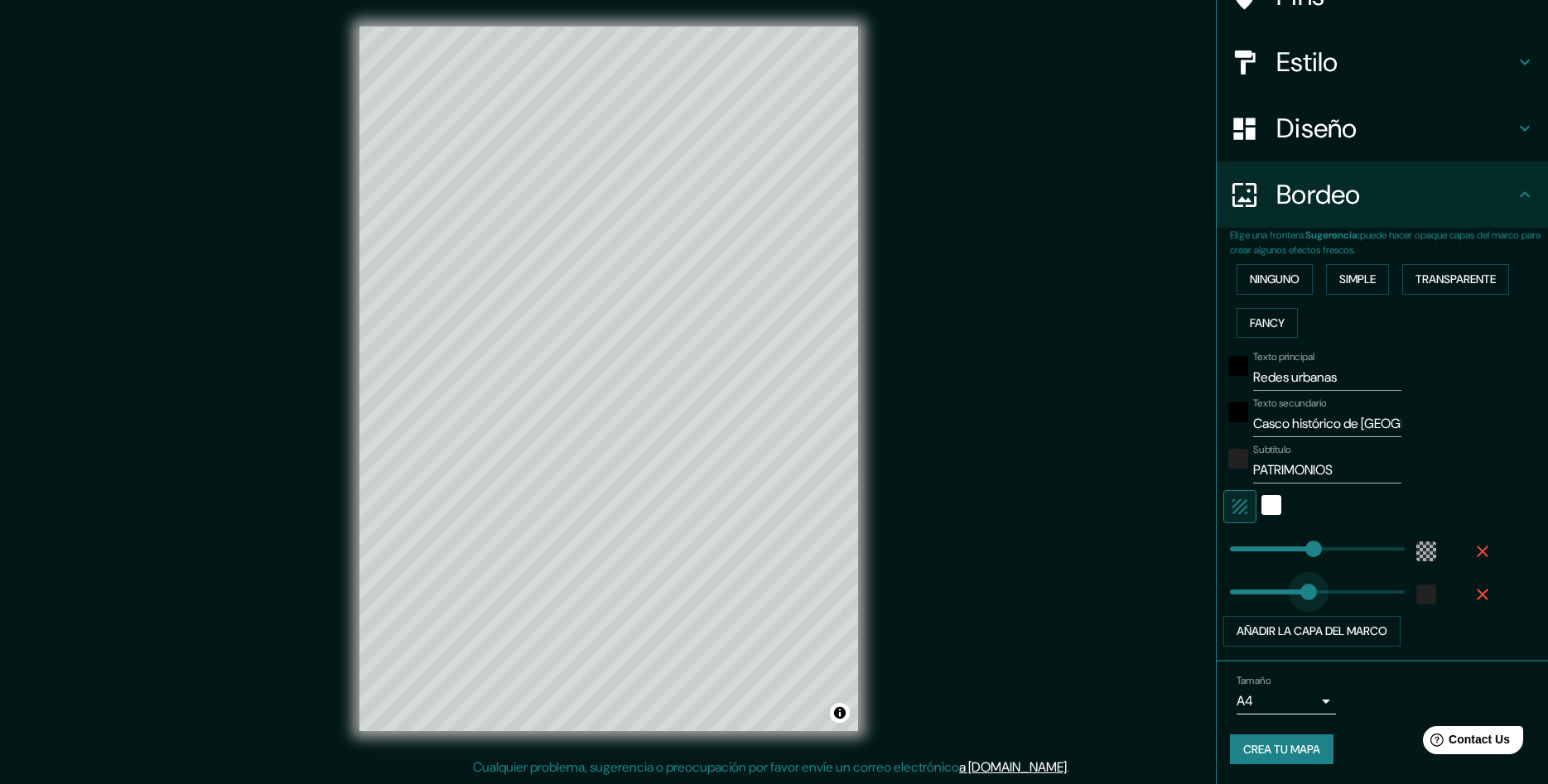
type input "289"
type input "146"
drag, startPoint x: 1302, startPoint y: 586, endPoint x: 1273, endPoint y: 591, distance: 29.4
type input "289"
type input "114"
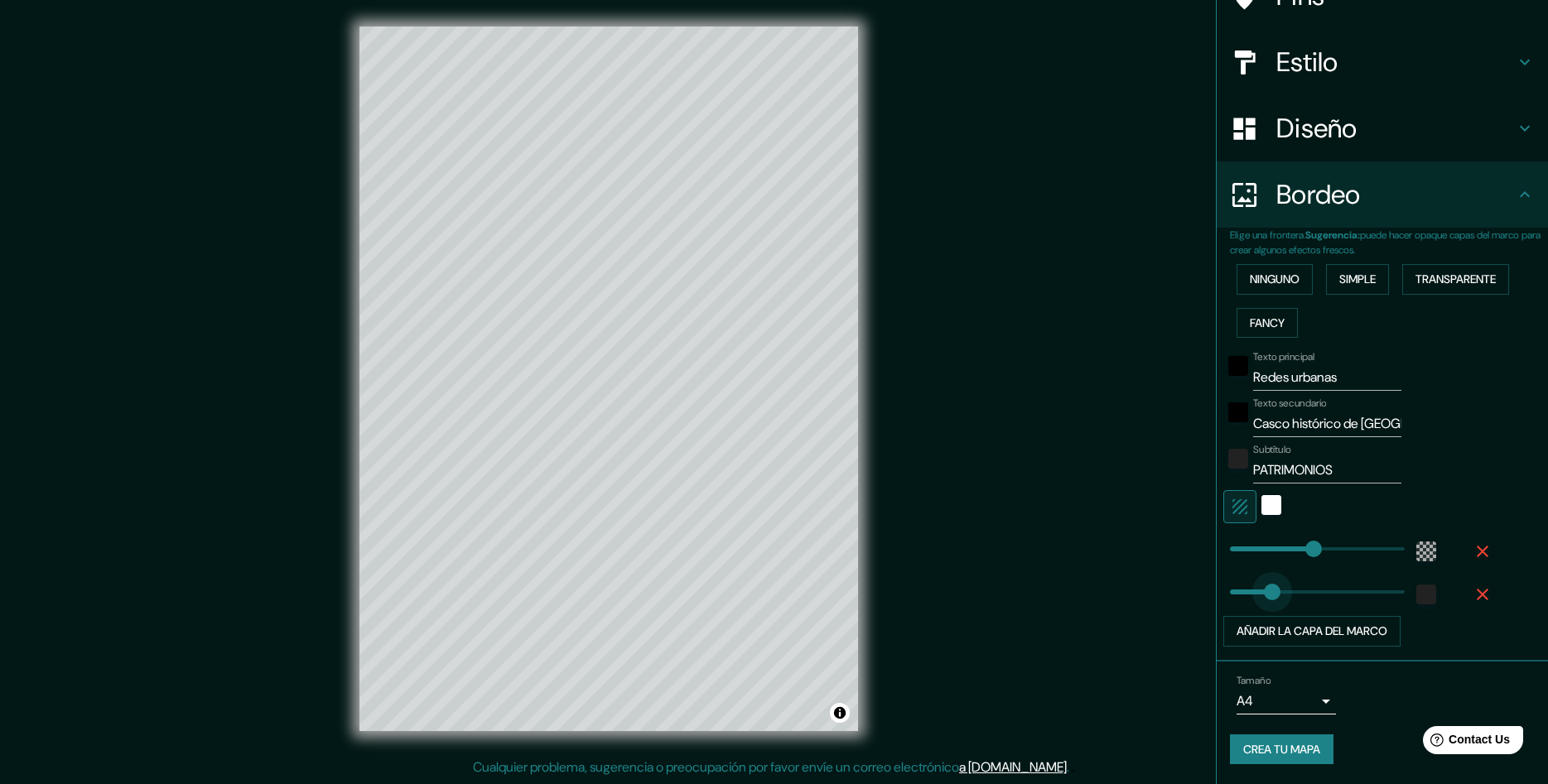
drag, startPoint x: 1273, startPoint y: 591, endPoint x: 1263, endPoint y: 593, distance: 10.2
type input "289"
type input "0"
drag, startPoint x: 1261, startPoint y: 593, endPoint x: 1230, endPoint y: 585, distance: 32.0
type input "289"
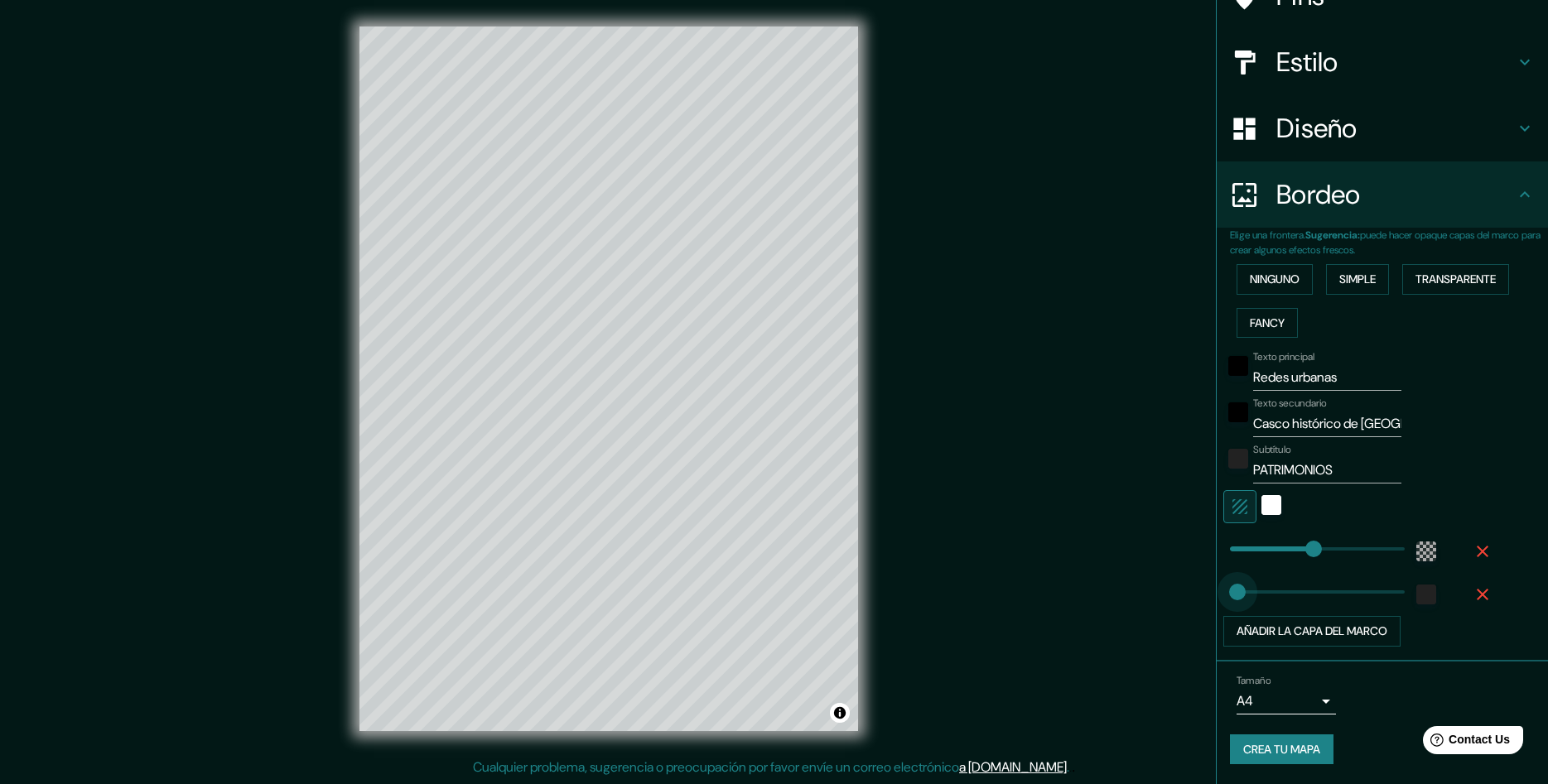
type input "43"
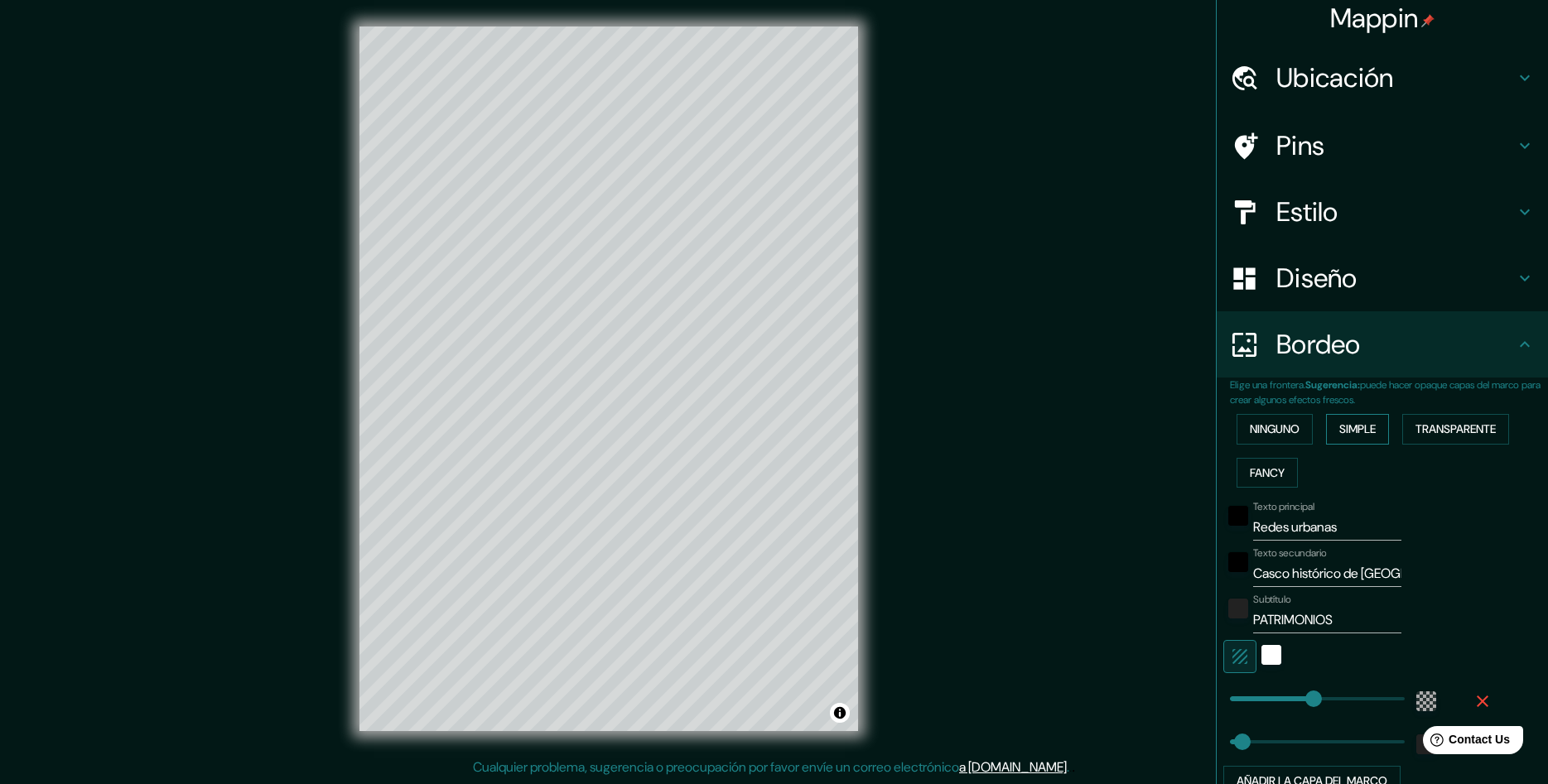
scroll to position [0, 0]
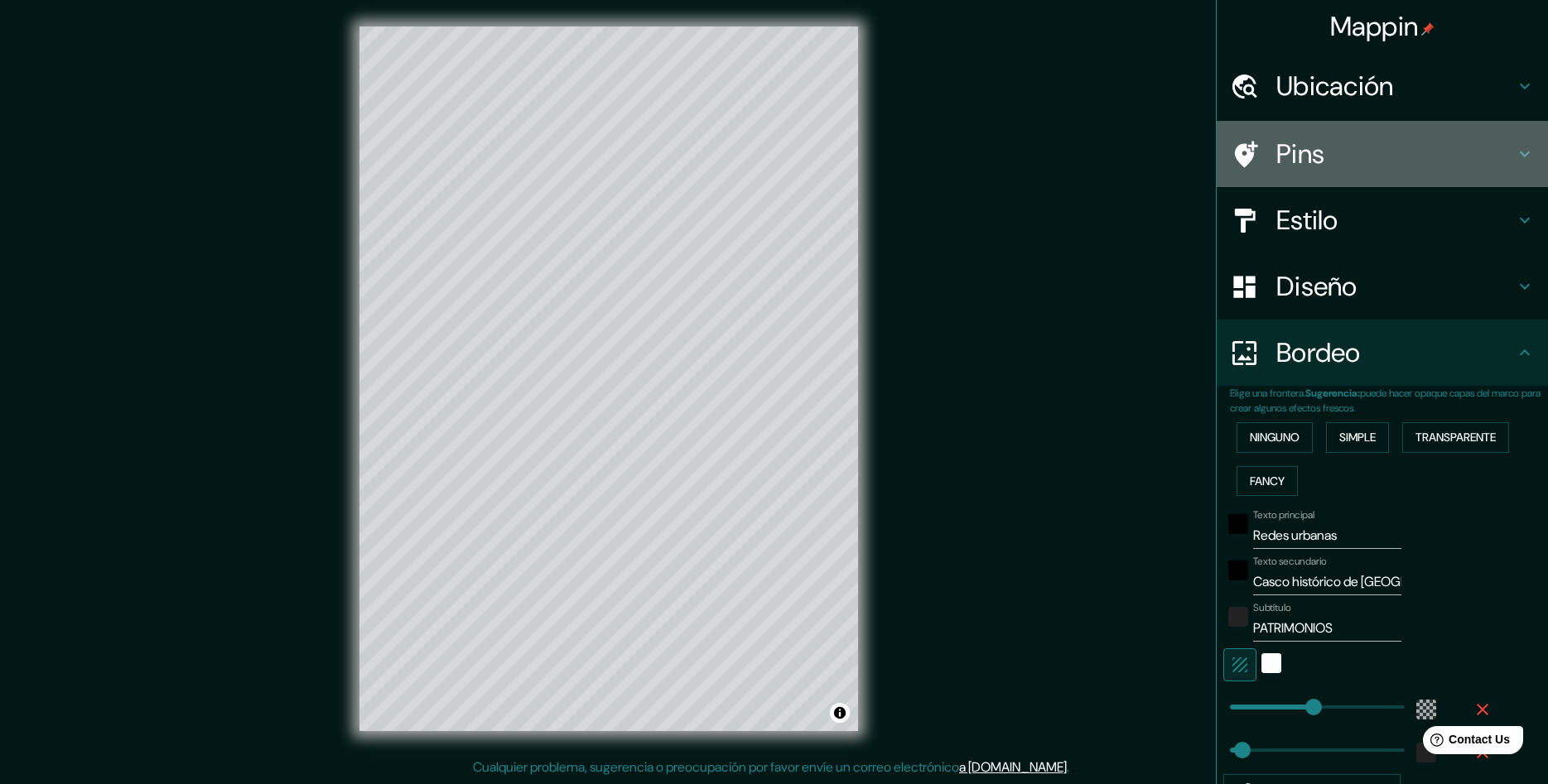
click at [1514, 149] on h4 "Pins" at bounding box center [1395, 154] width 239 height 33
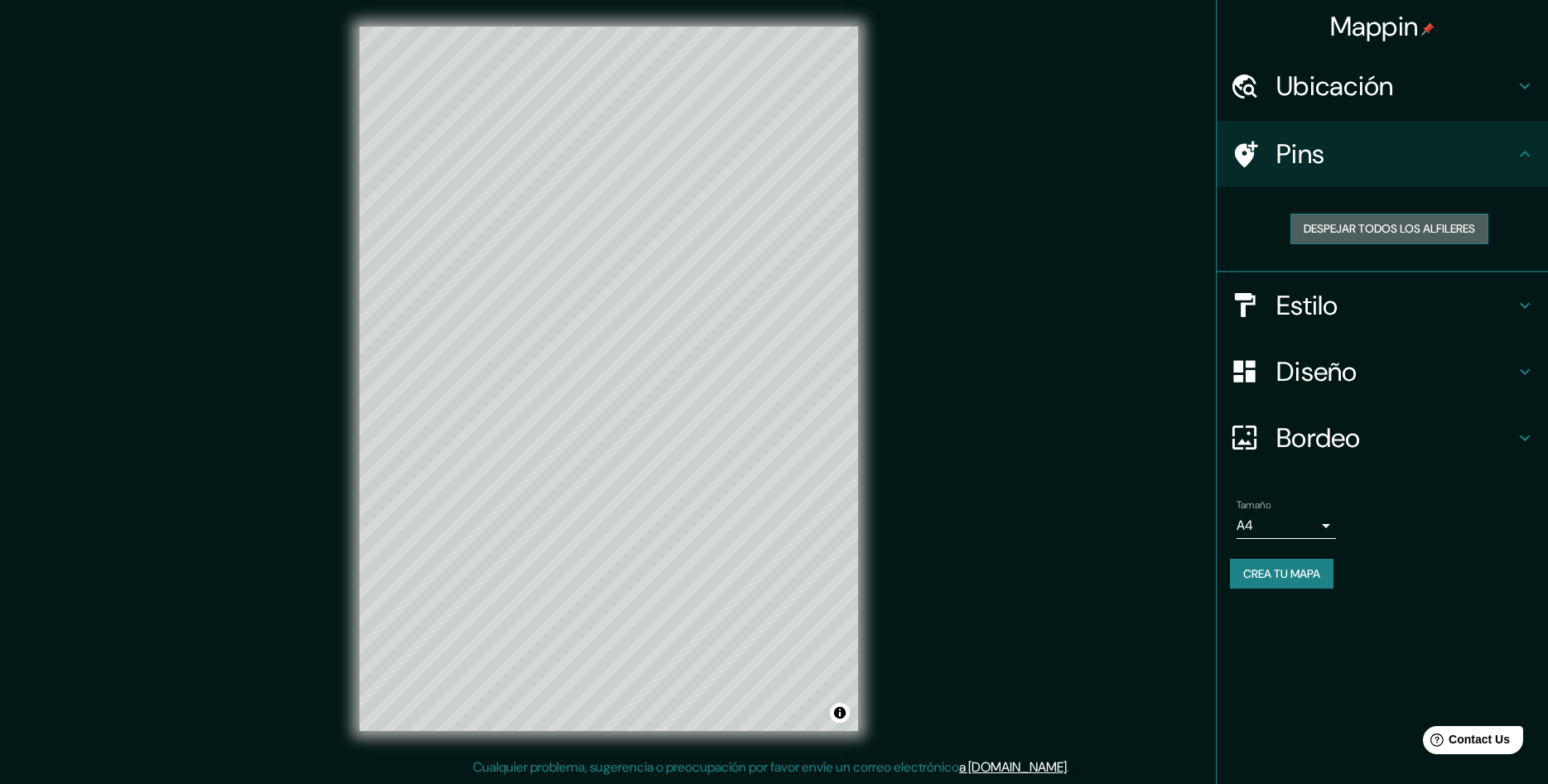
click at [1470, 235] on button "Despejar todos los alfileres" at bounding box center [1389, 229] width 198 height 31
click at [1430, 230] on button "Despejar todos los alfileres" at bounding box center [1389, 229] width 198 height 31
click at [1337, 147] on h4 "Pins" at bounding box center [1395, 154] width 239 height 33
click at [1394, 232] on button "Despejar todos los alfileres" at bounding box center [1389, 229] width 198 height 31
click at [1512, 98] on h4 "Ubicación" at bounding box center [1395, 86] width 239 height 33
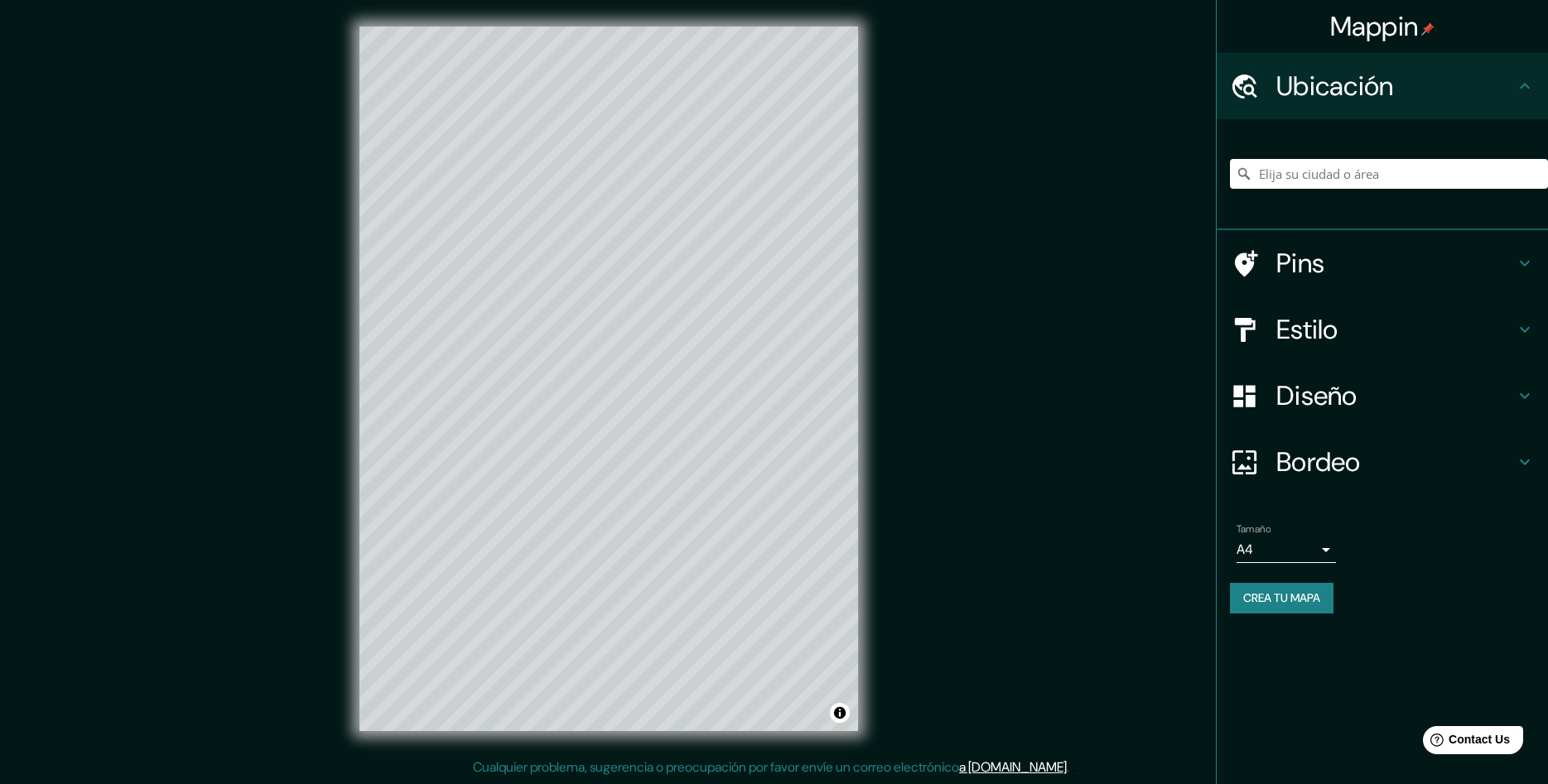
click at [1483, 323] on h4 "Estilo" at bounding box center [1395, 329] width 239 height 33
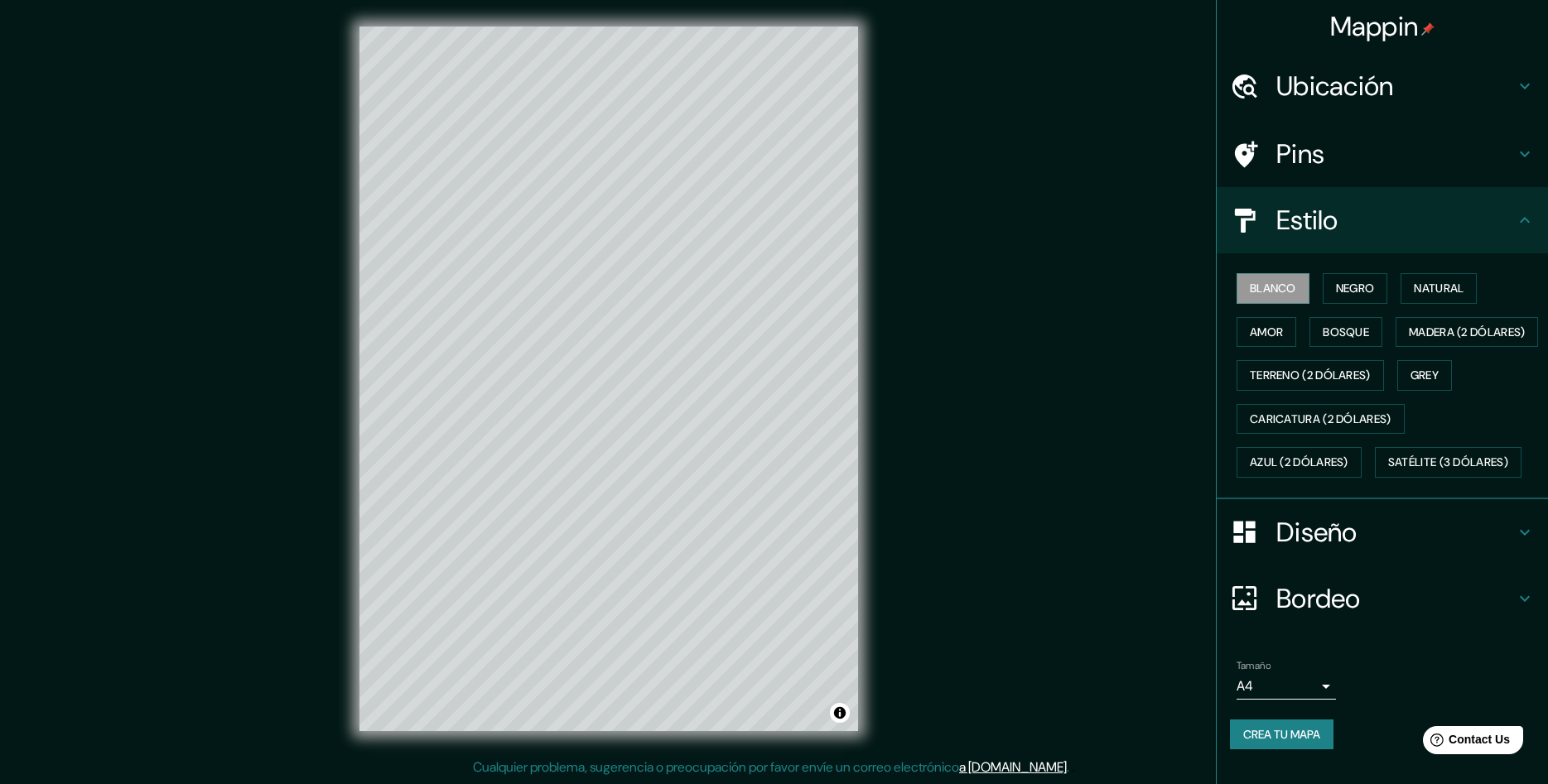
scroll to position [29, 0]
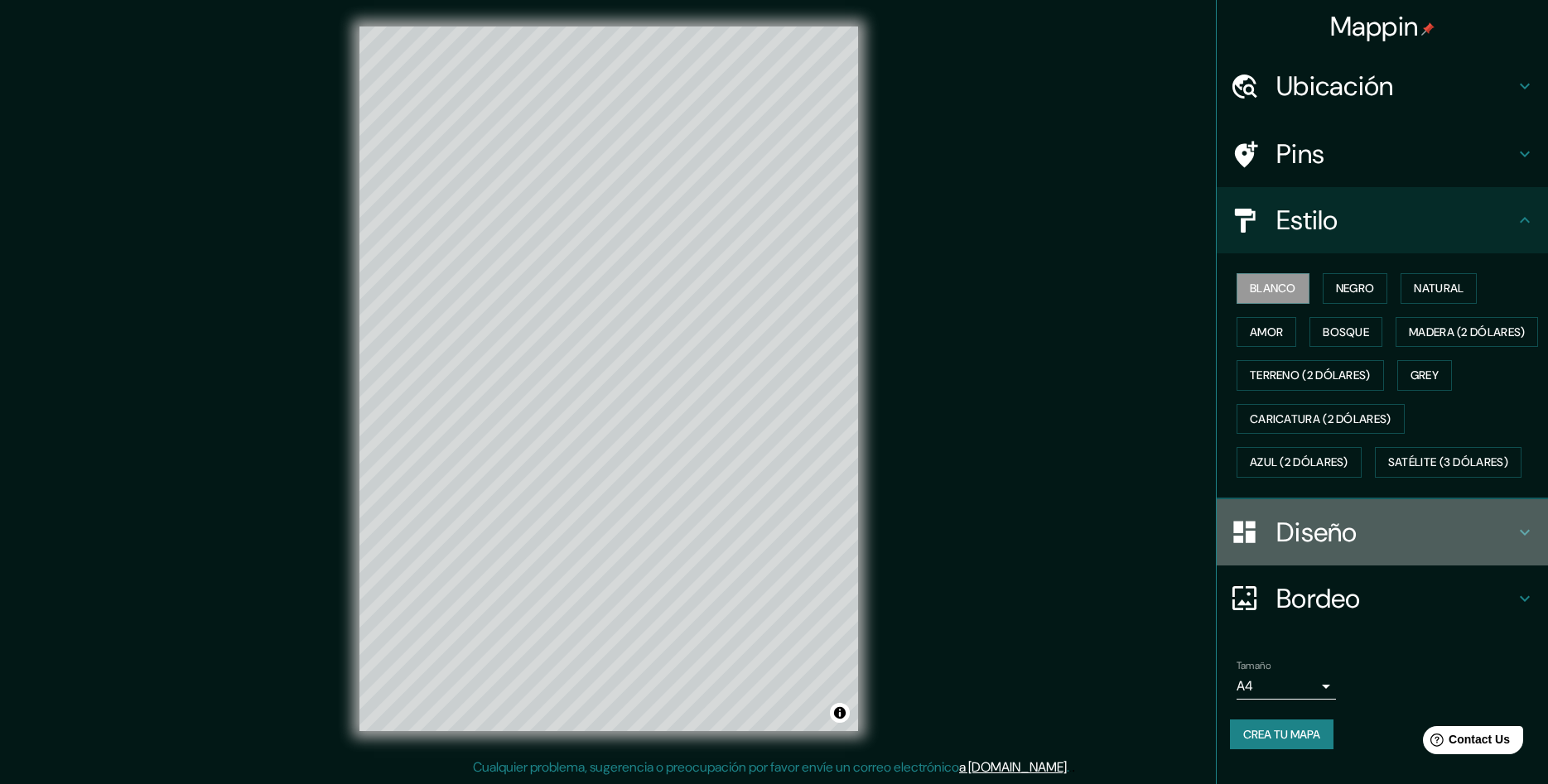
click at [1447, 546] on h4 "Diseño" at bounding box center [1395, 532] width 239 height 33
type input "289"
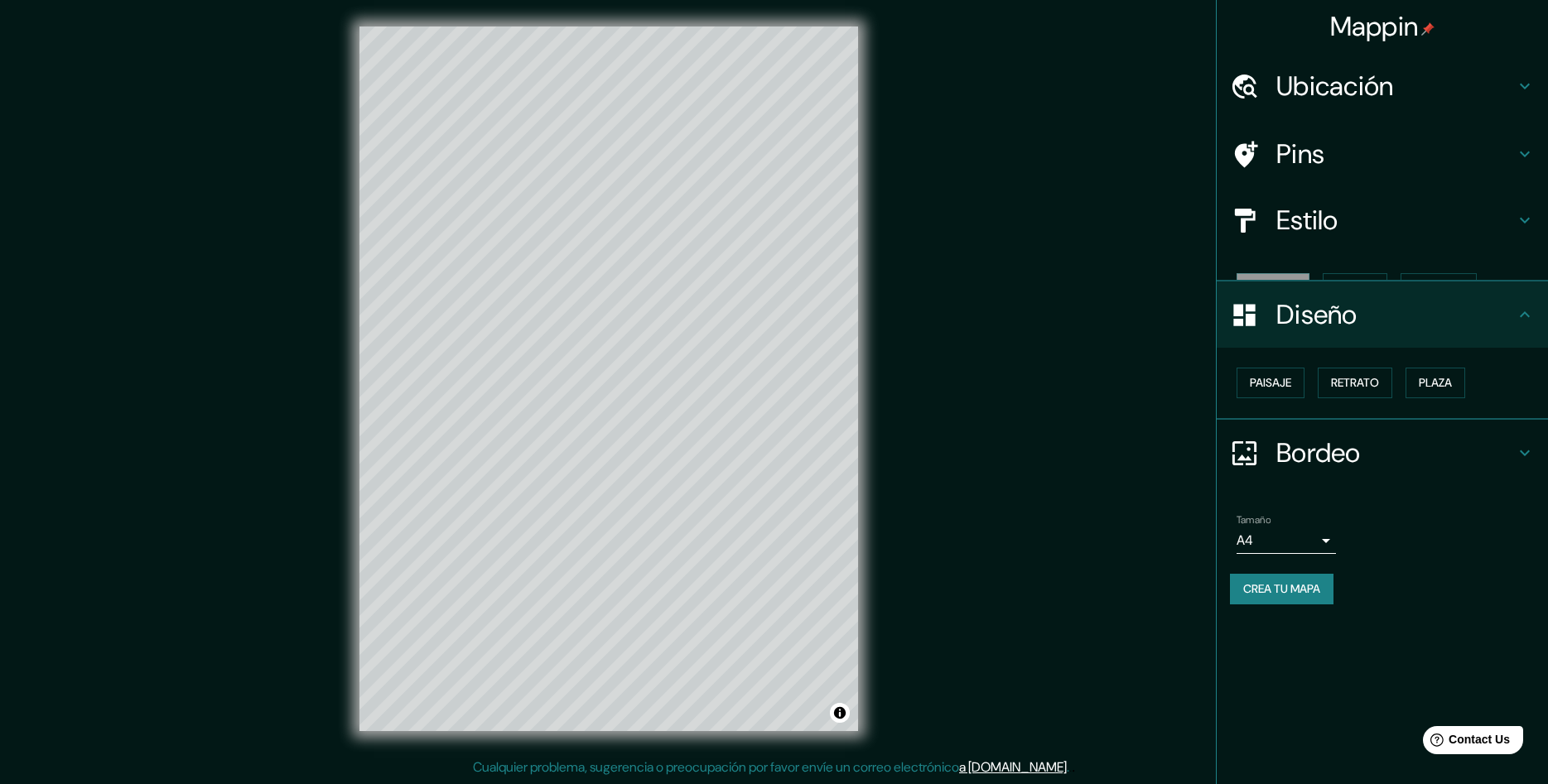
scroll to position [0, 0]
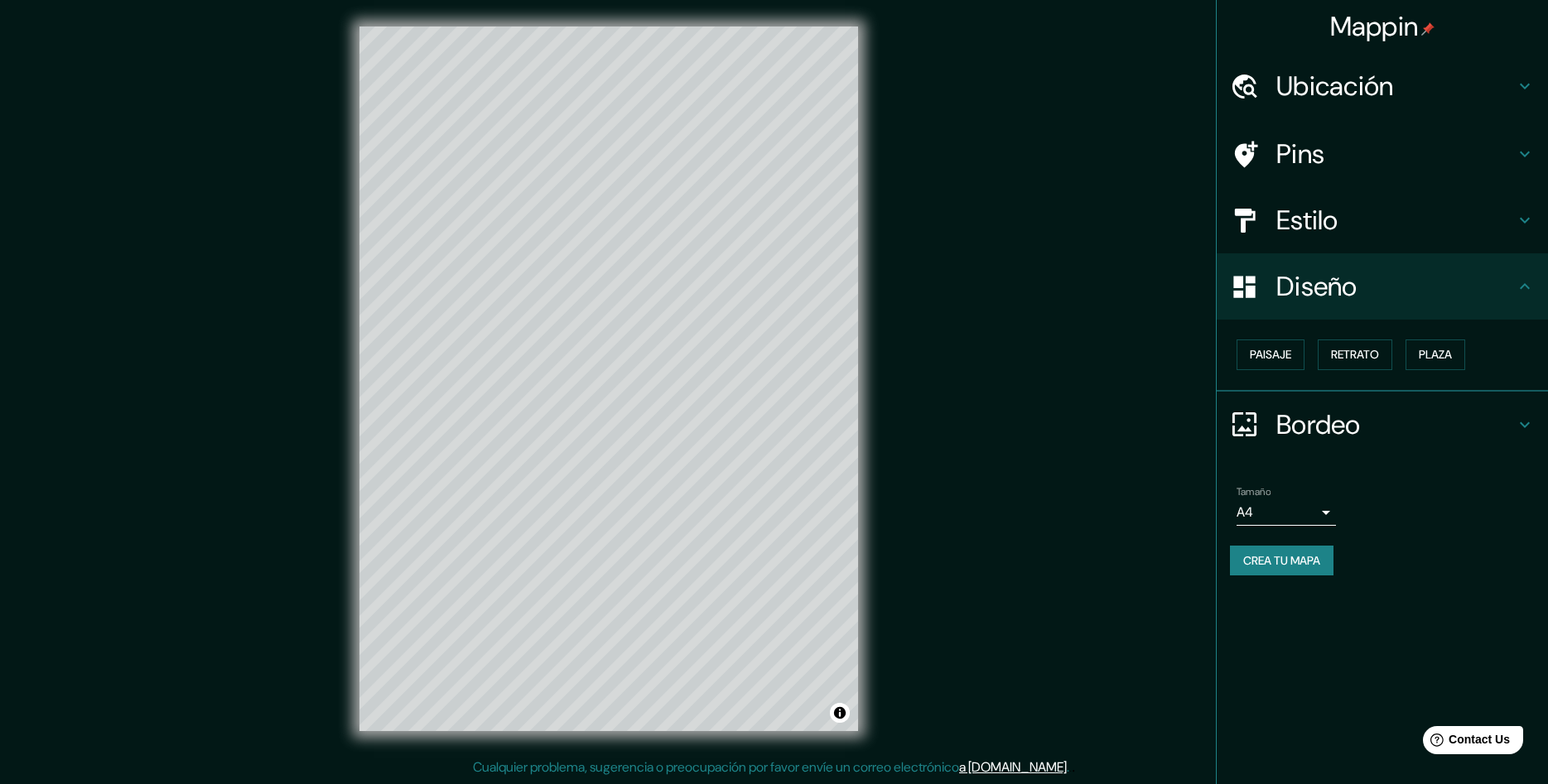
click at [1294, 561] on button "Crea tu mapa" at bounding box center [1281, 561] width 103 height 31
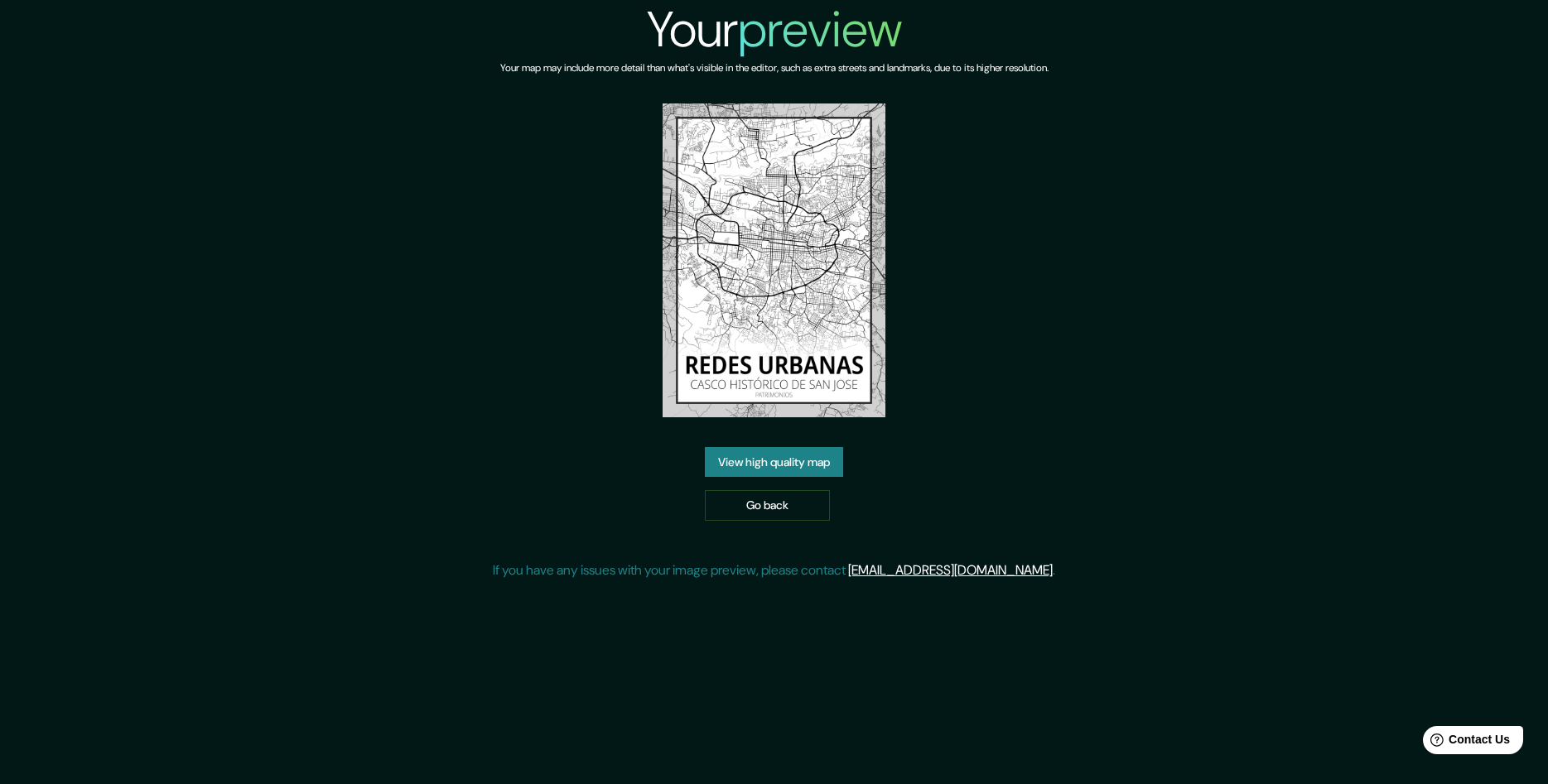
click at [827, 469] on link "View high quality map" at bounding box center [774, 462] width 138 height 31
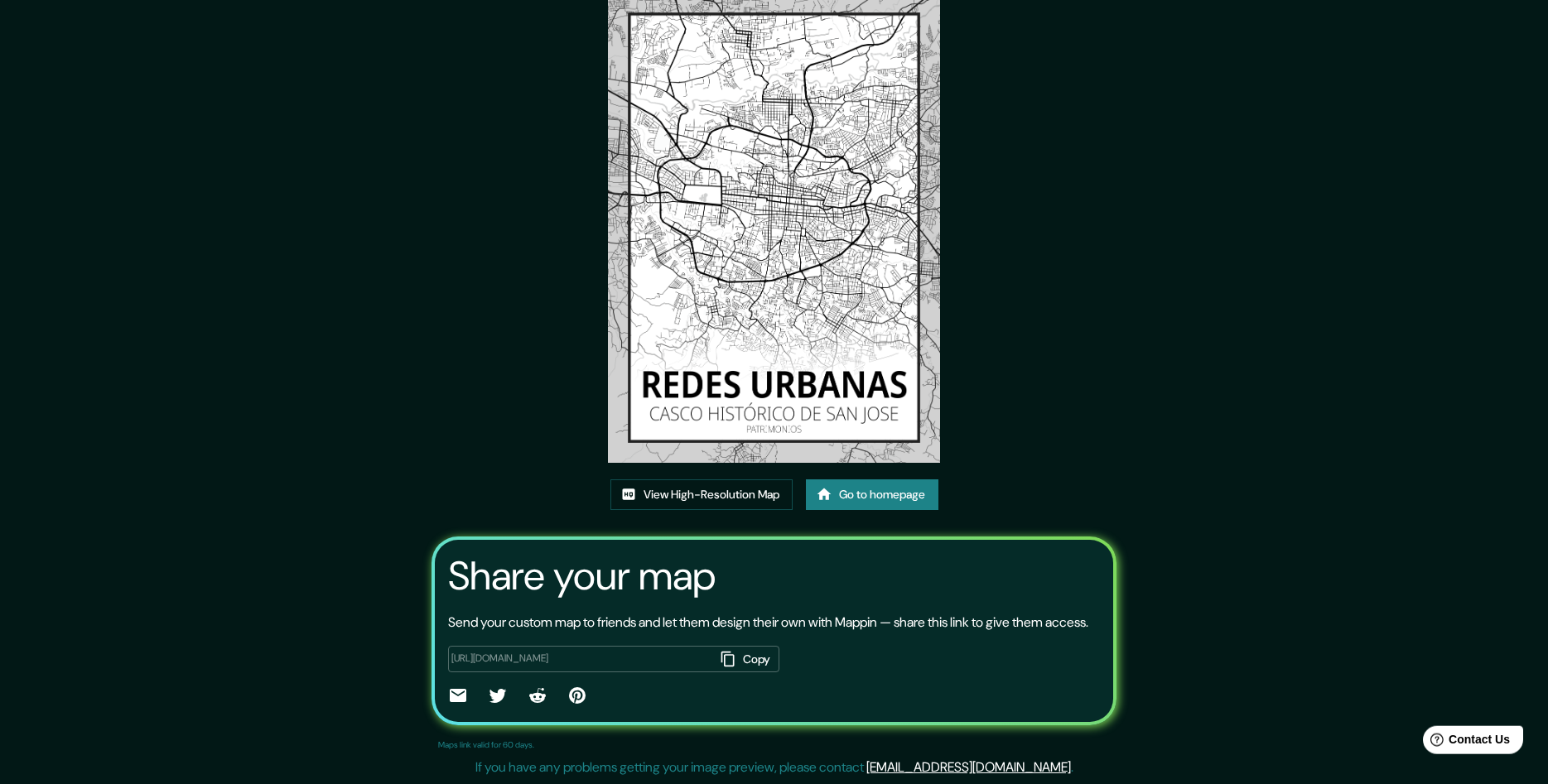
scroll to position [99, 0]
click at [744, 650] on button "Copy" at bounding box center [746, 659] width 65 height 27
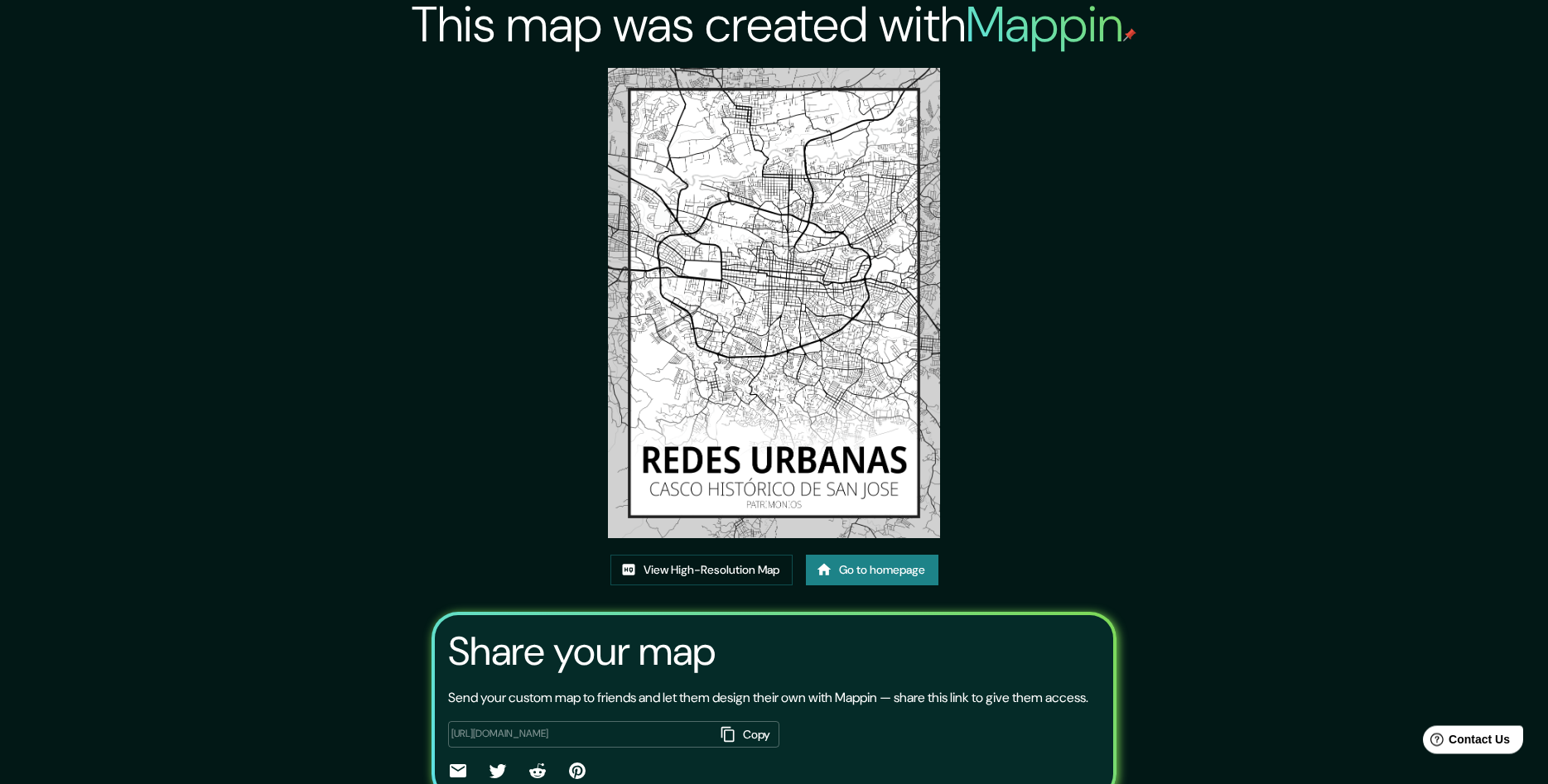
scroll to position [0, 0]
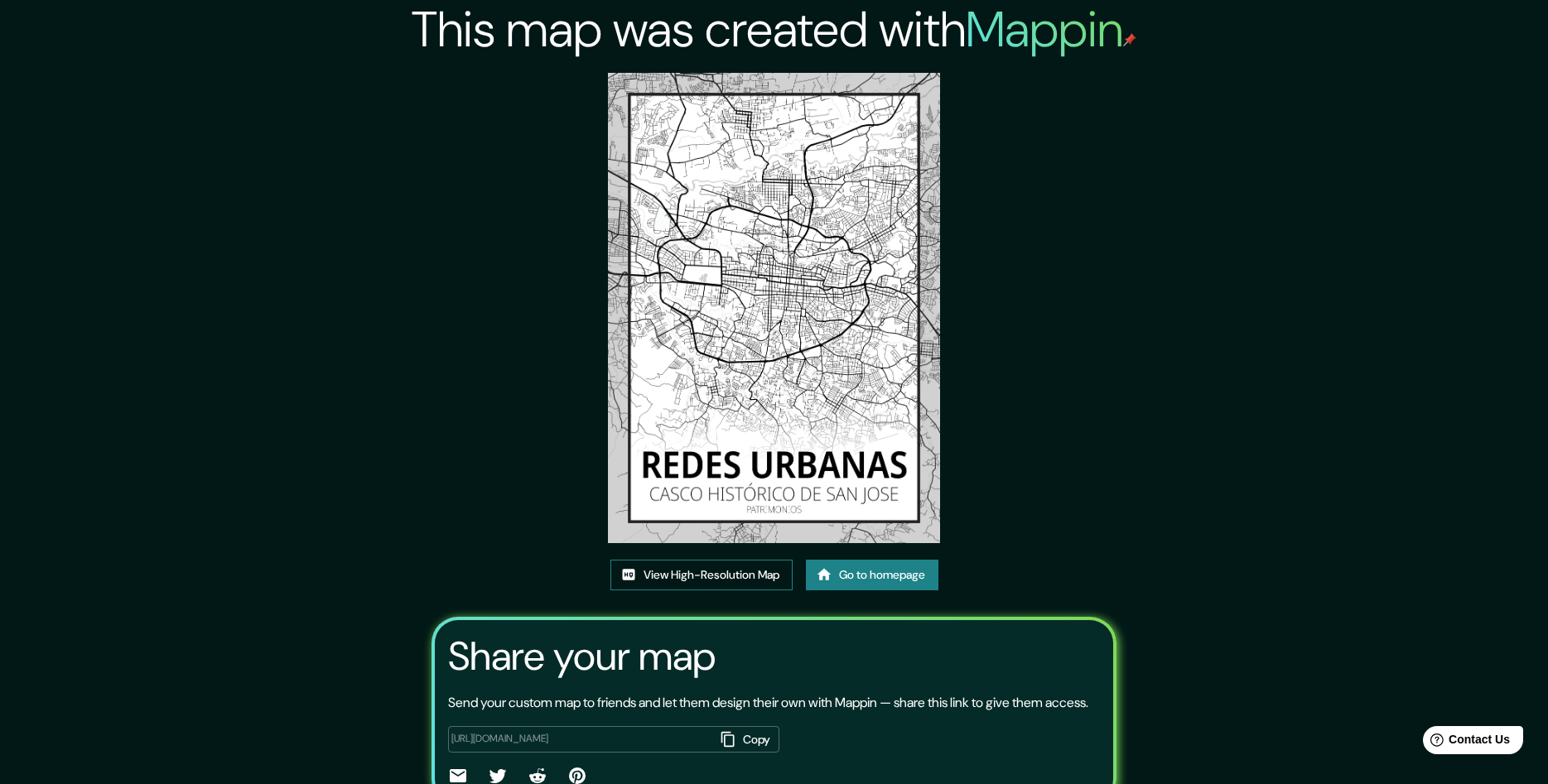
click at [754, 585] on link "View High-Resolution Map" at bounding box center [701, 575] width 183 height 31
